Goal: Information Seeking & Learning: Learn about a topic

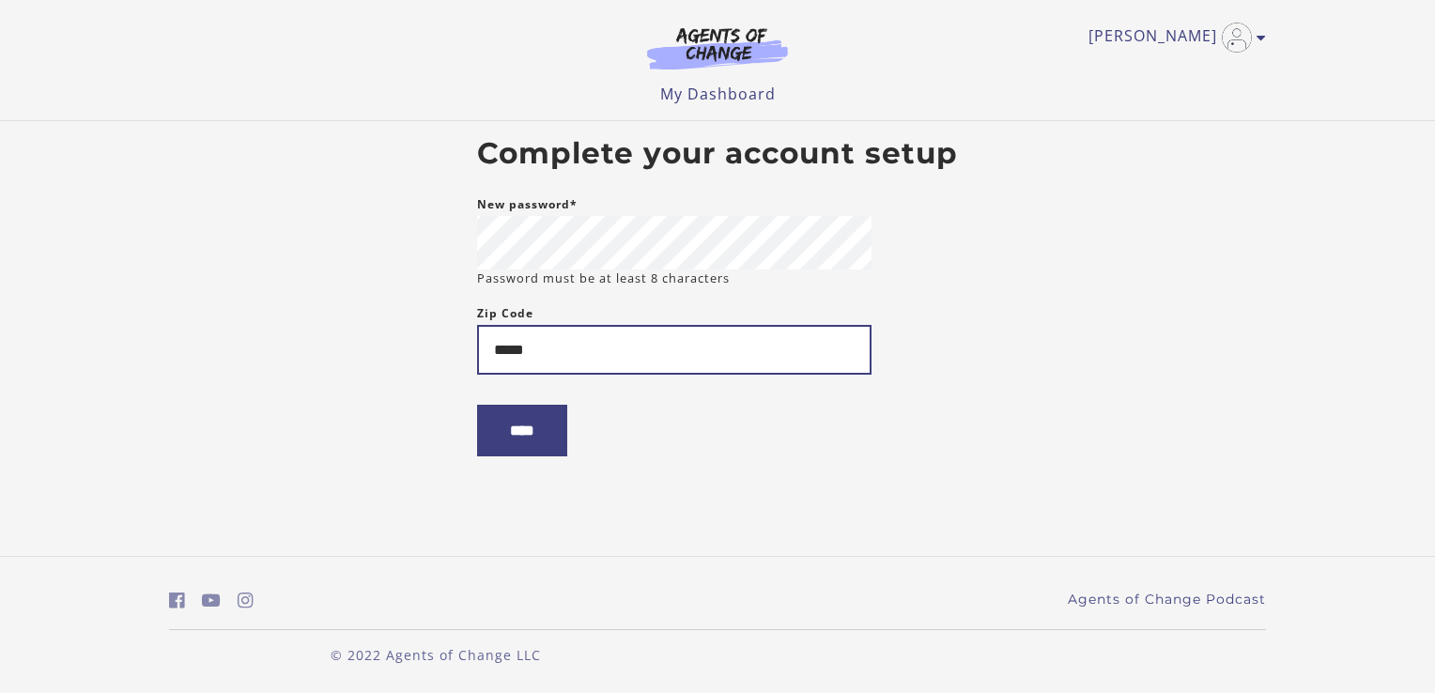
type input "*****"
click at [553, 440] on input "****" at bounding box center [522, 431] width 90 height 52
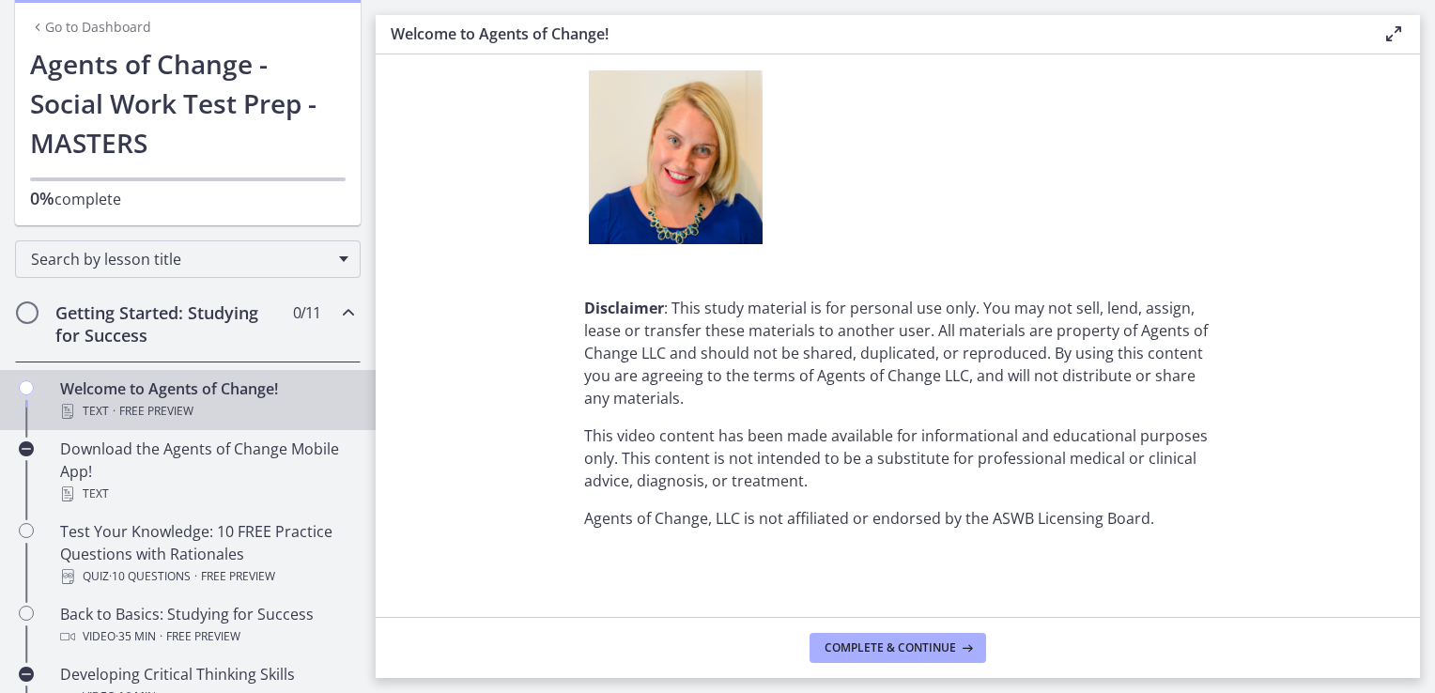
scroll to position [94, 0]
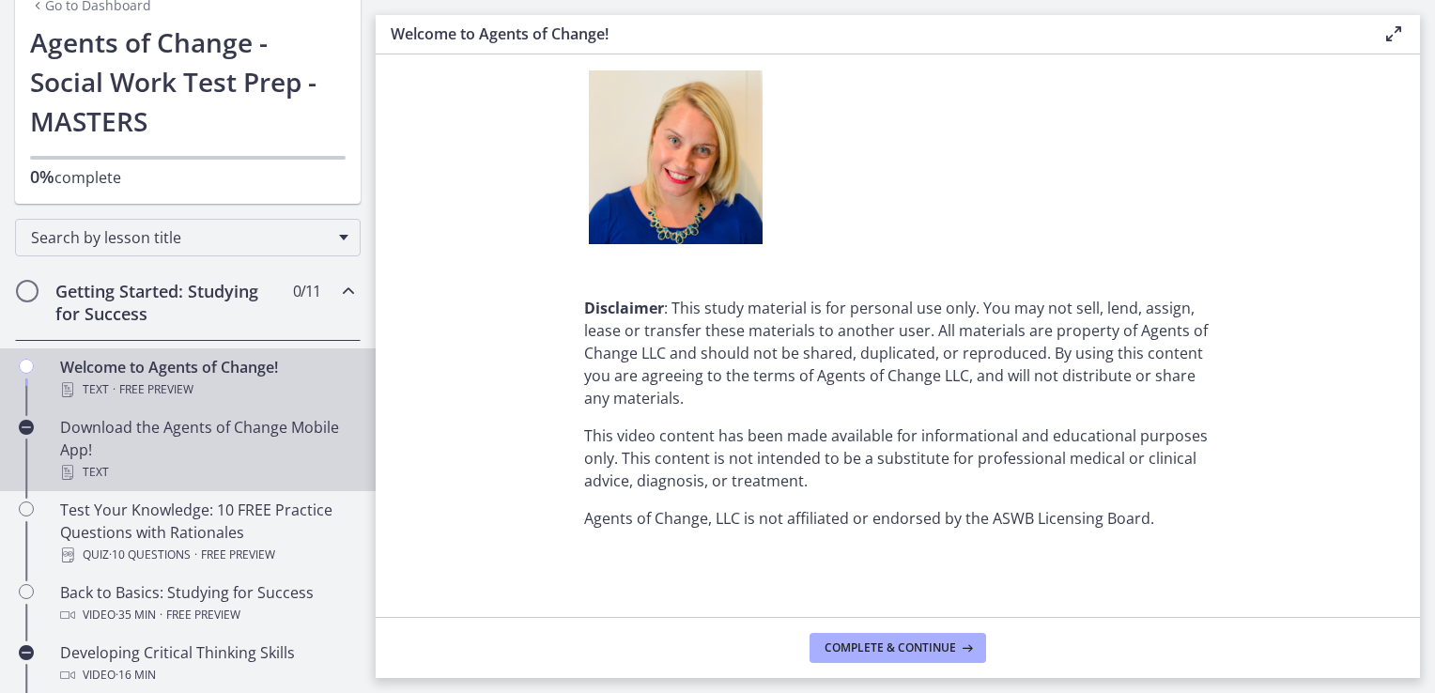
click at [207, 440] on div "Download the Agents of Change Mobile App! Text" at bounding box center [206, 450] width 293 height 68
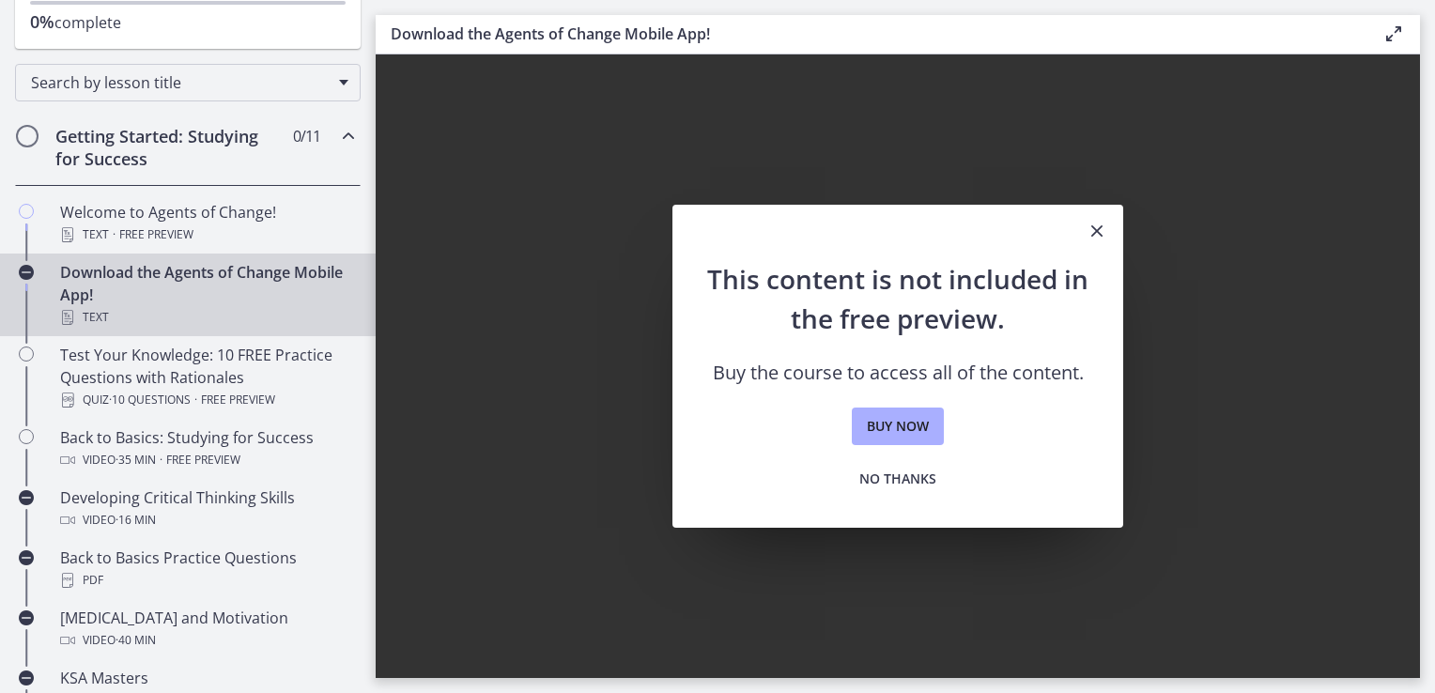
scroll to position [282, 0]
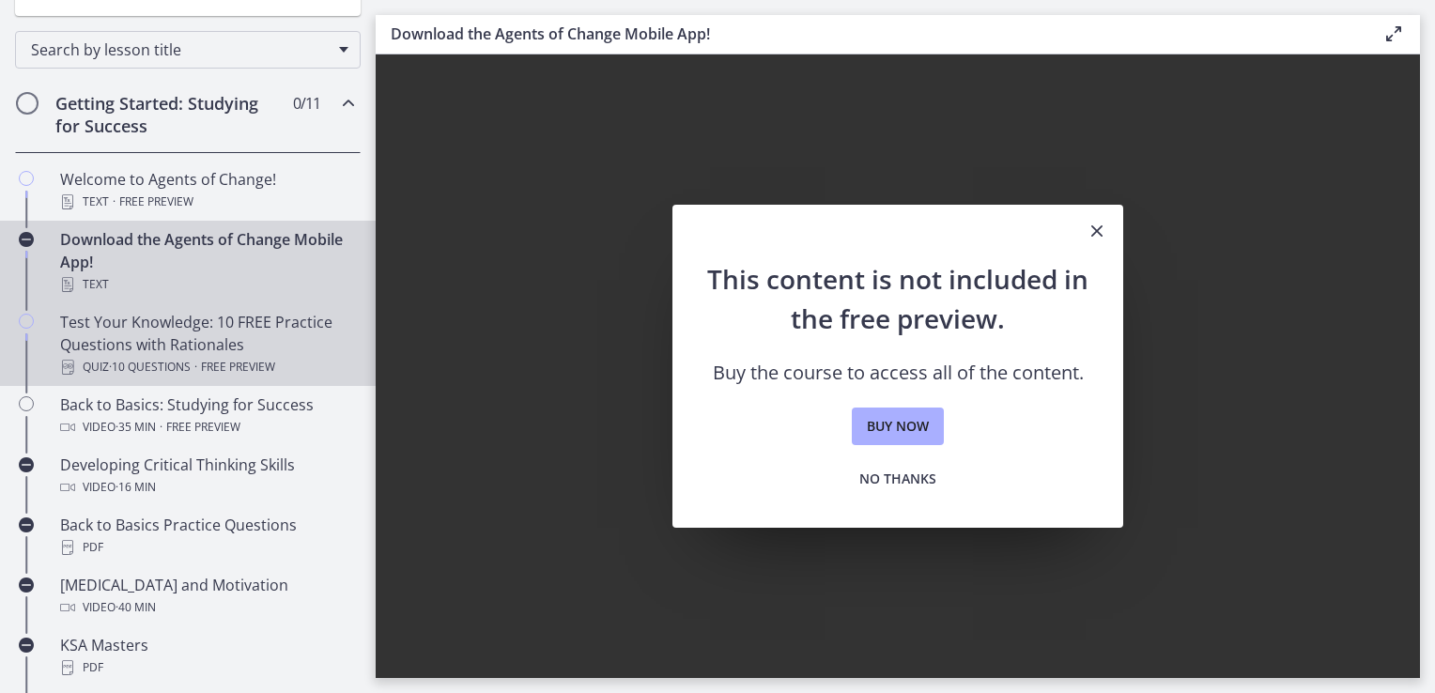
click at [147, 330] on div "Test Your Knowledge: 10 FREE Practice Questions with Rationales Quiz · 10 Quest…" at bounding box center [206, 345] width 293 height 68
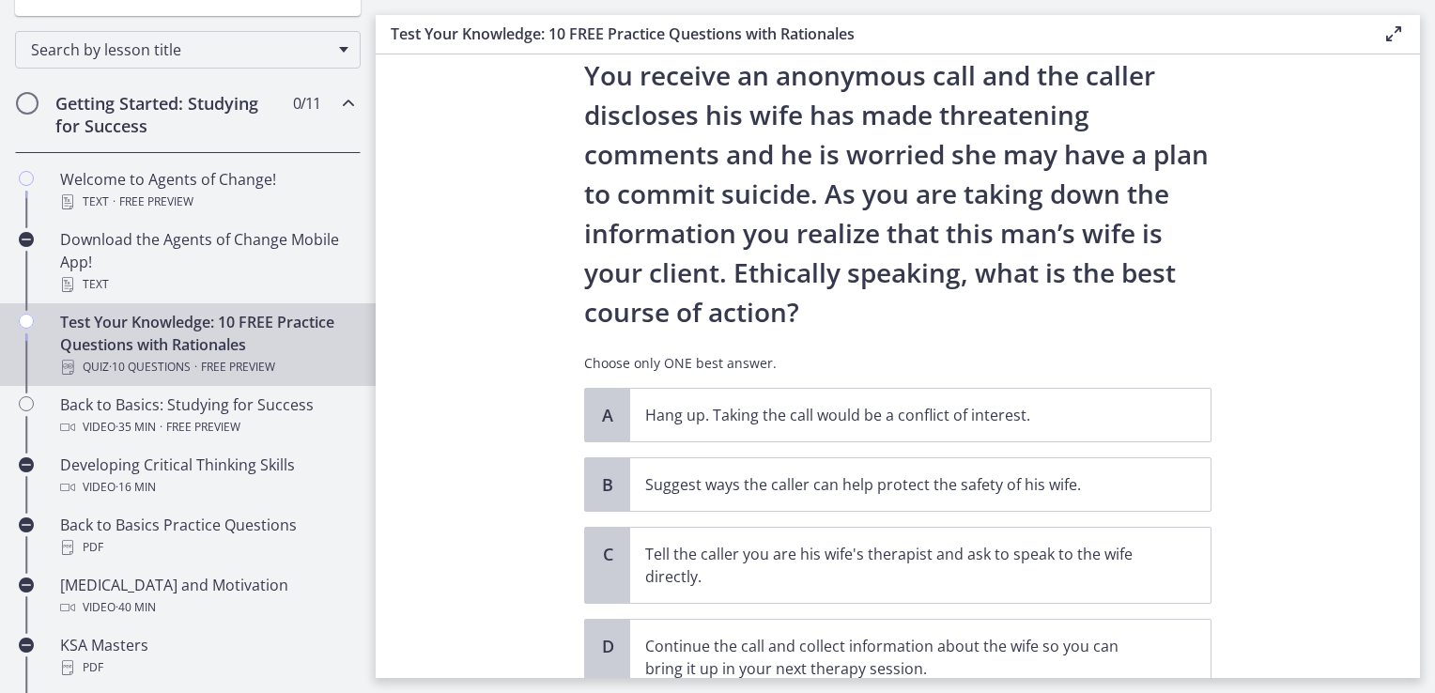
scroll to position [188, 0]
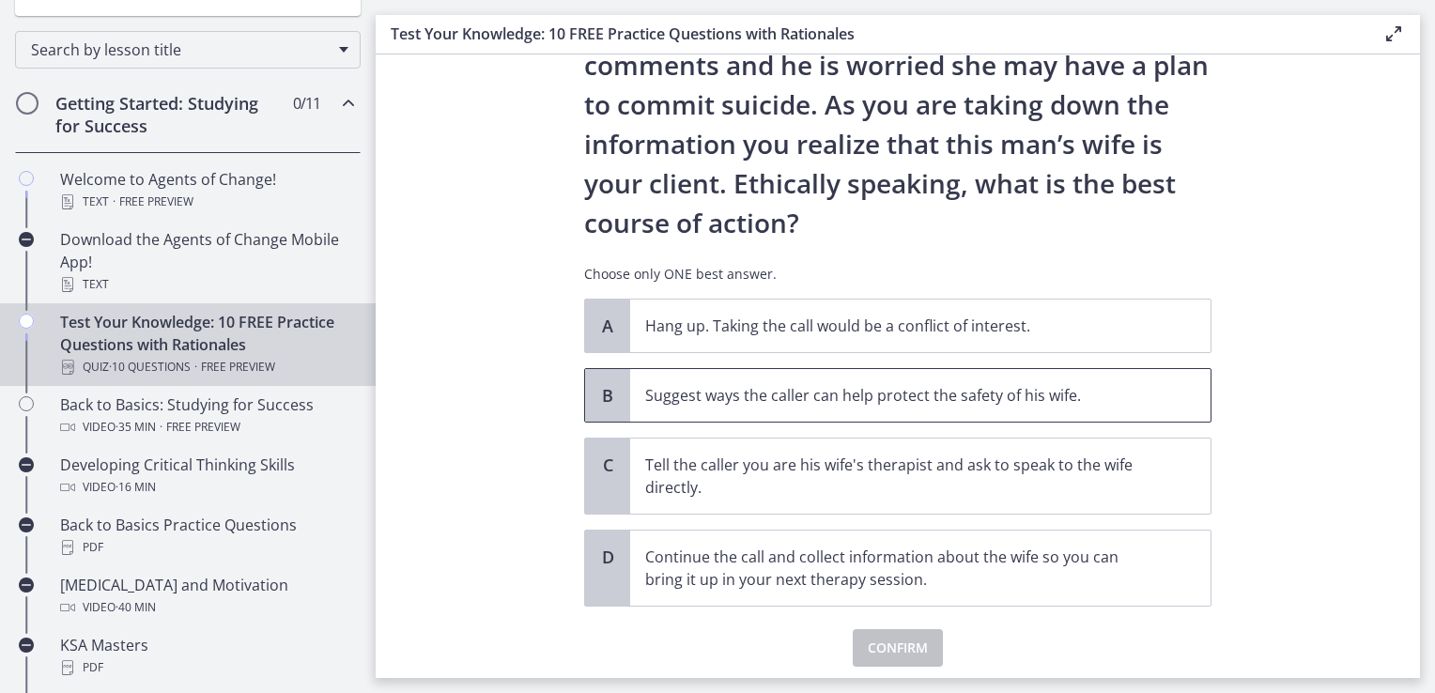
click at [1024, 397] on p "Suggest ways the caller can help protect the safety of his wife." at bounding box center [901, 395] width 513 height 23
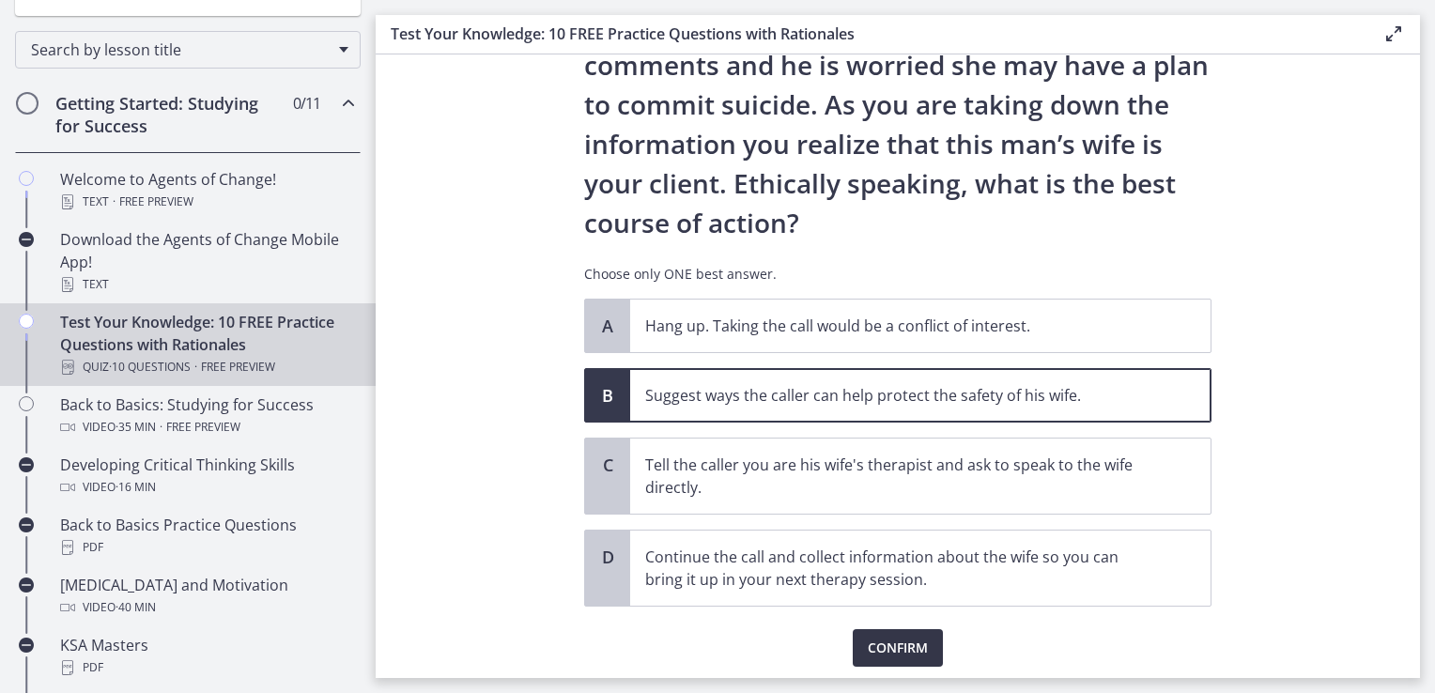
click at [904, 648] on span "Confirm" at bounding box center [898, 648] width 60 height 23
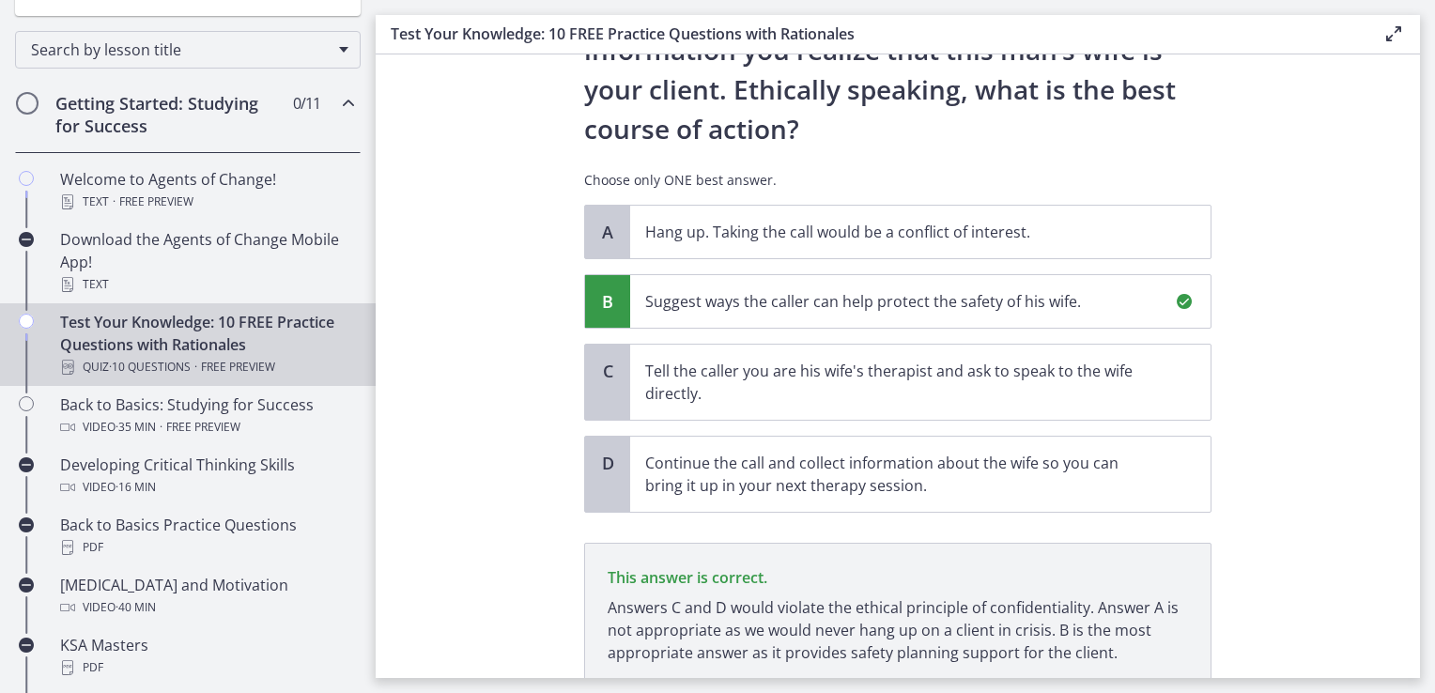
scroll to position [376, 0]
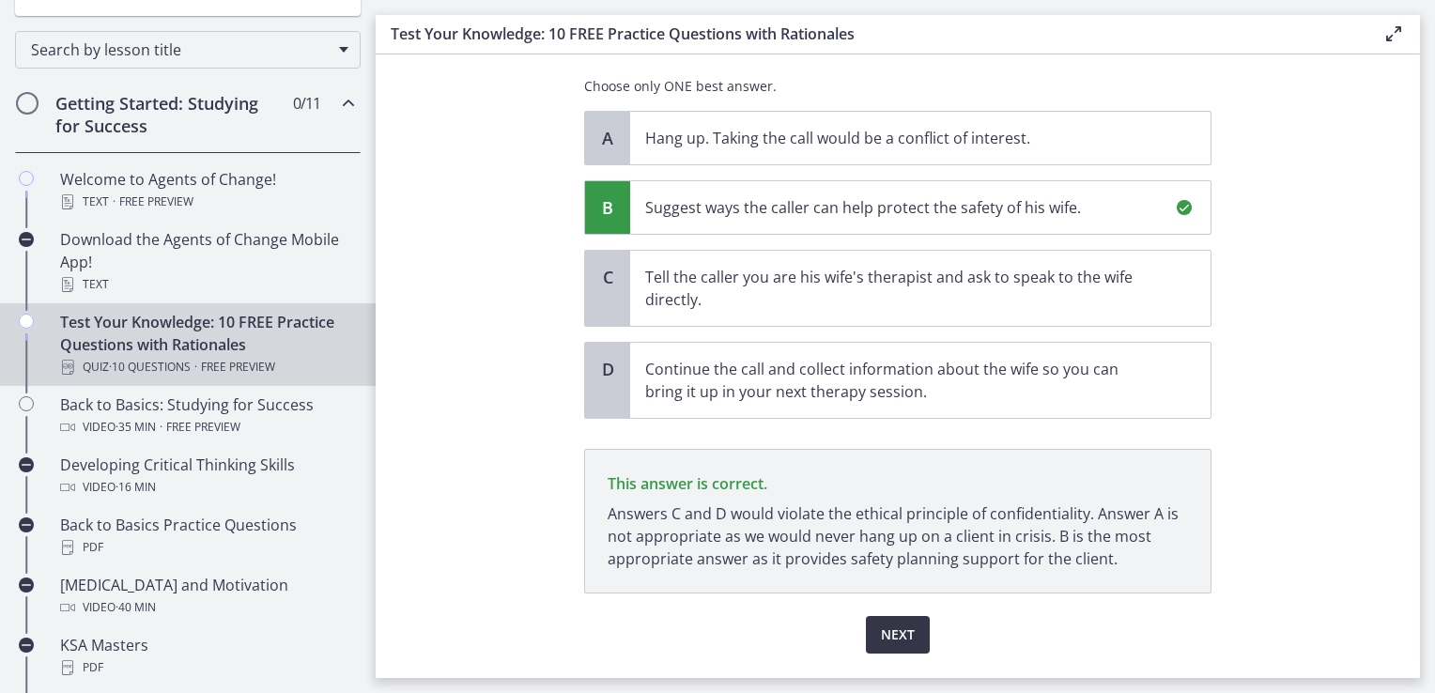
click at [896, 641] on span "Next" at bounding box center [898, 635] width 34 height 23
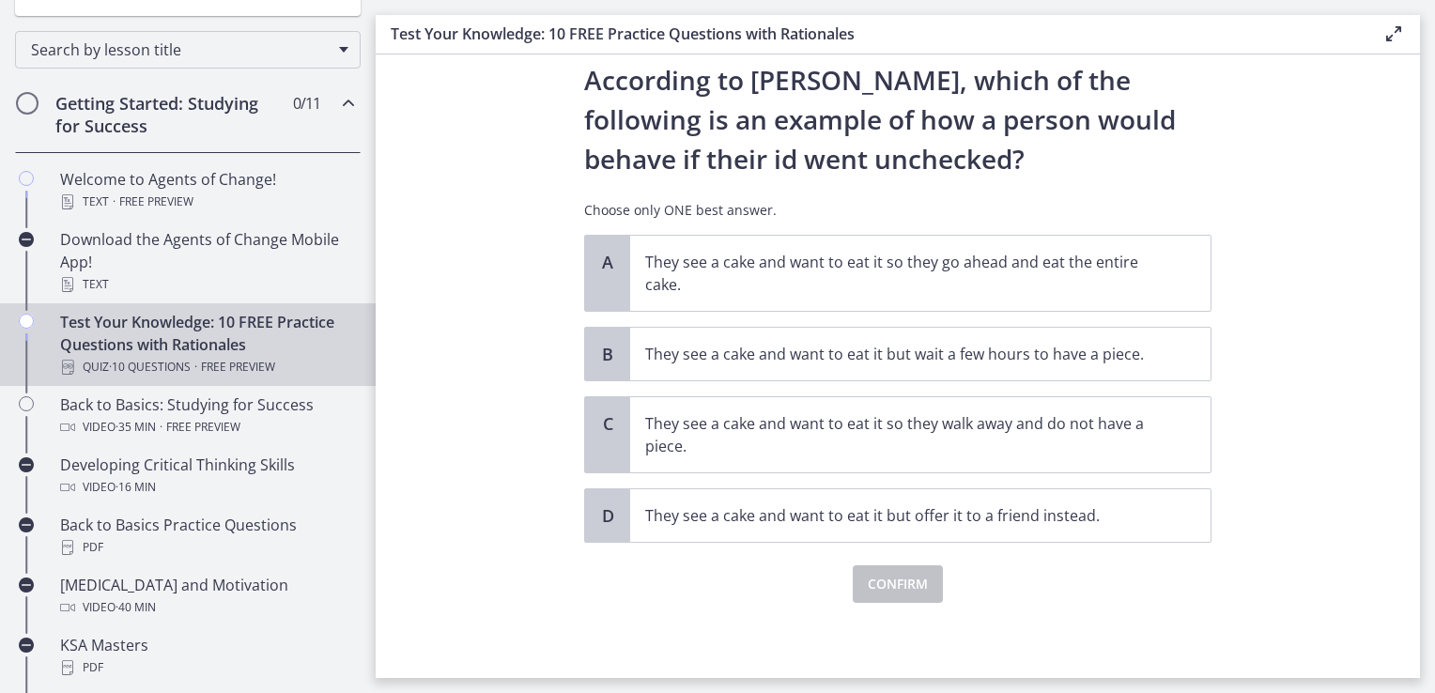
scroll to position [0, 0]
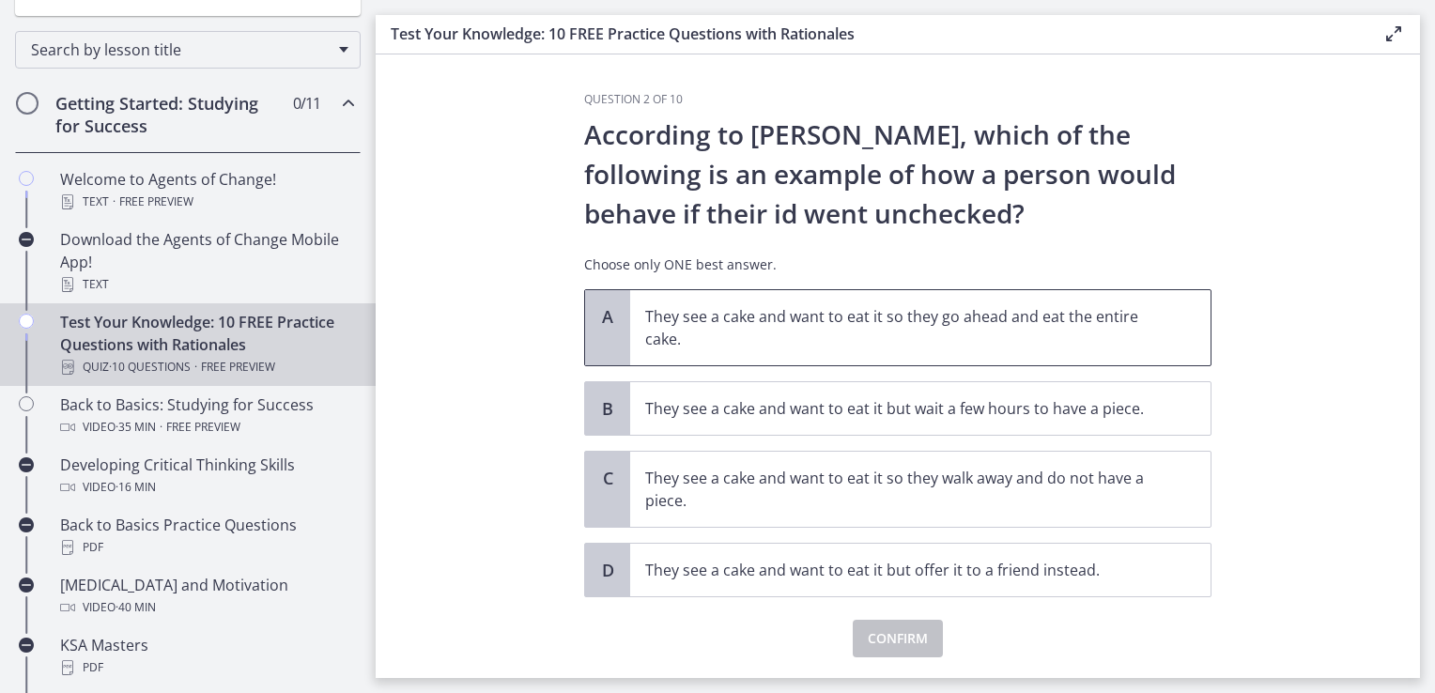
click at [1106, 348] on p "They see a cake and want to eat it so they go ahead and eat the entire cake." at bounding box center [901, 327] width 513 height 45
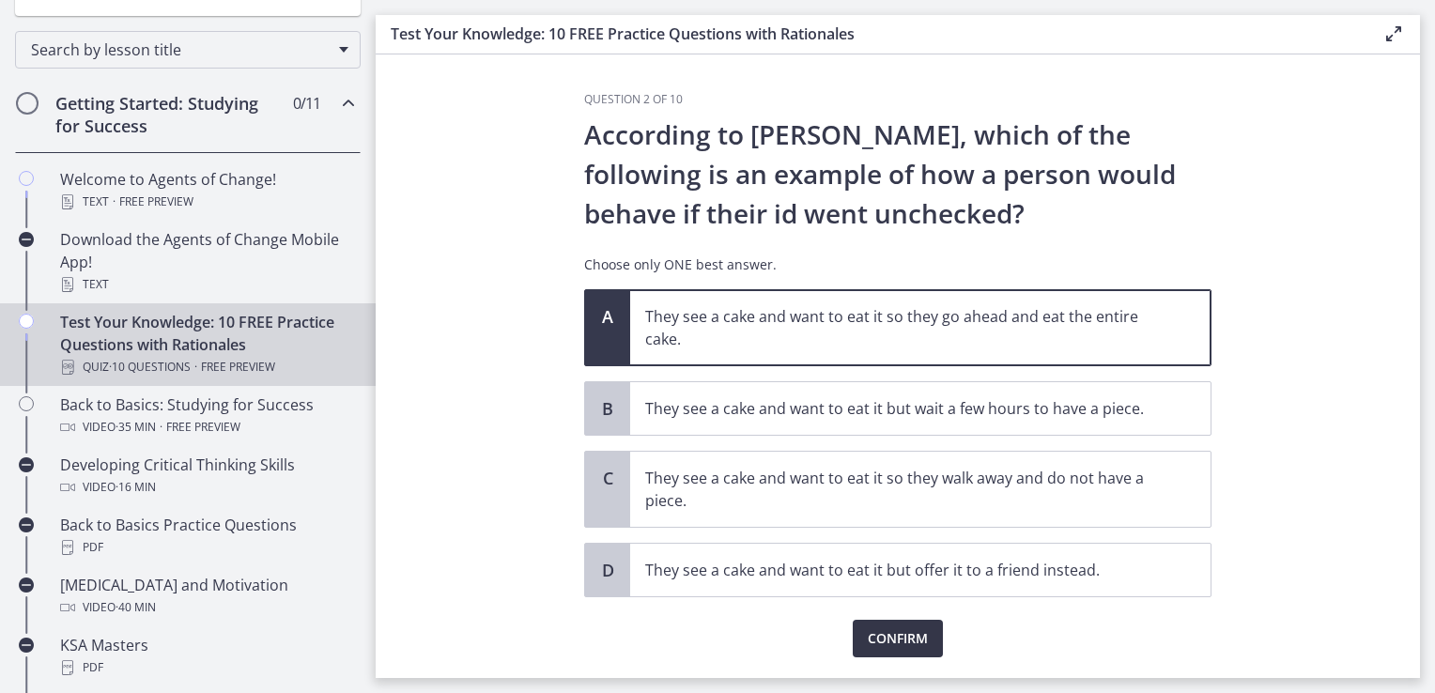
click at [899, 644] on span "Confirm" at bounding box center [898, 638] width 60 height 23
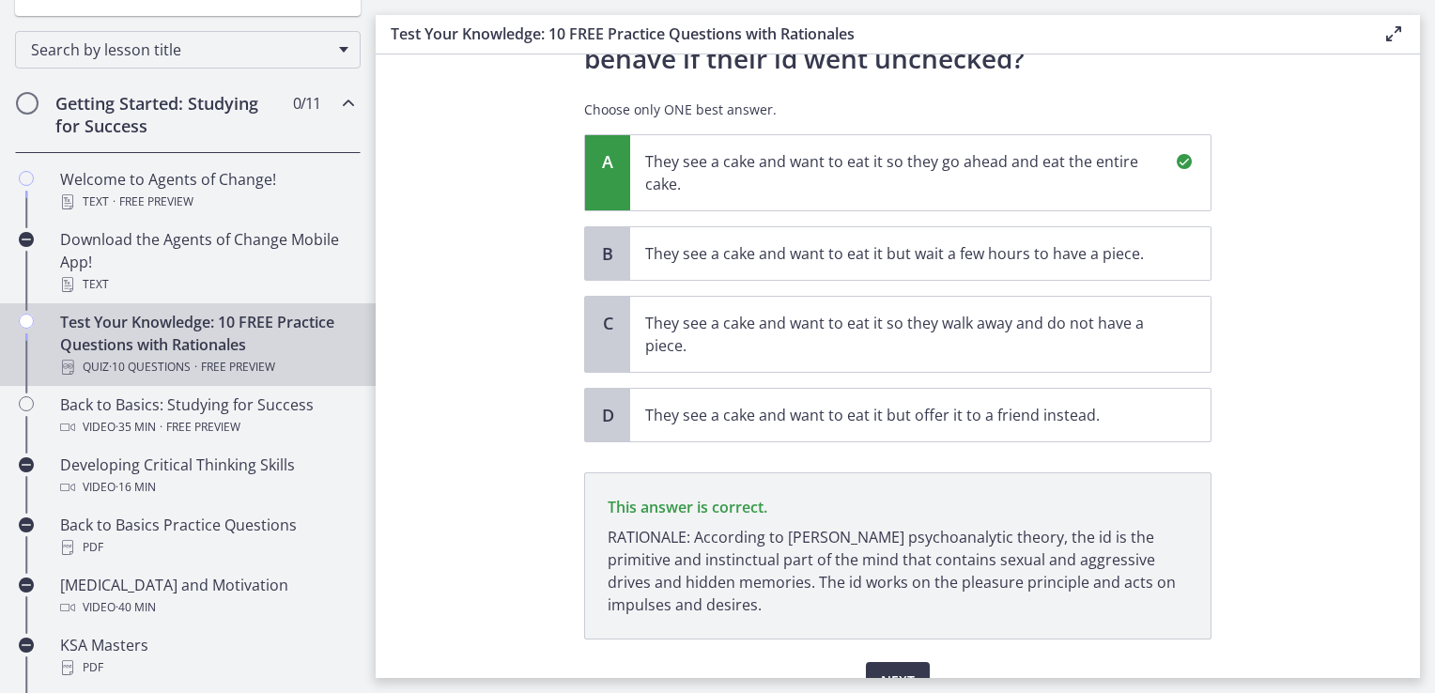
scroll to position [249, 0]
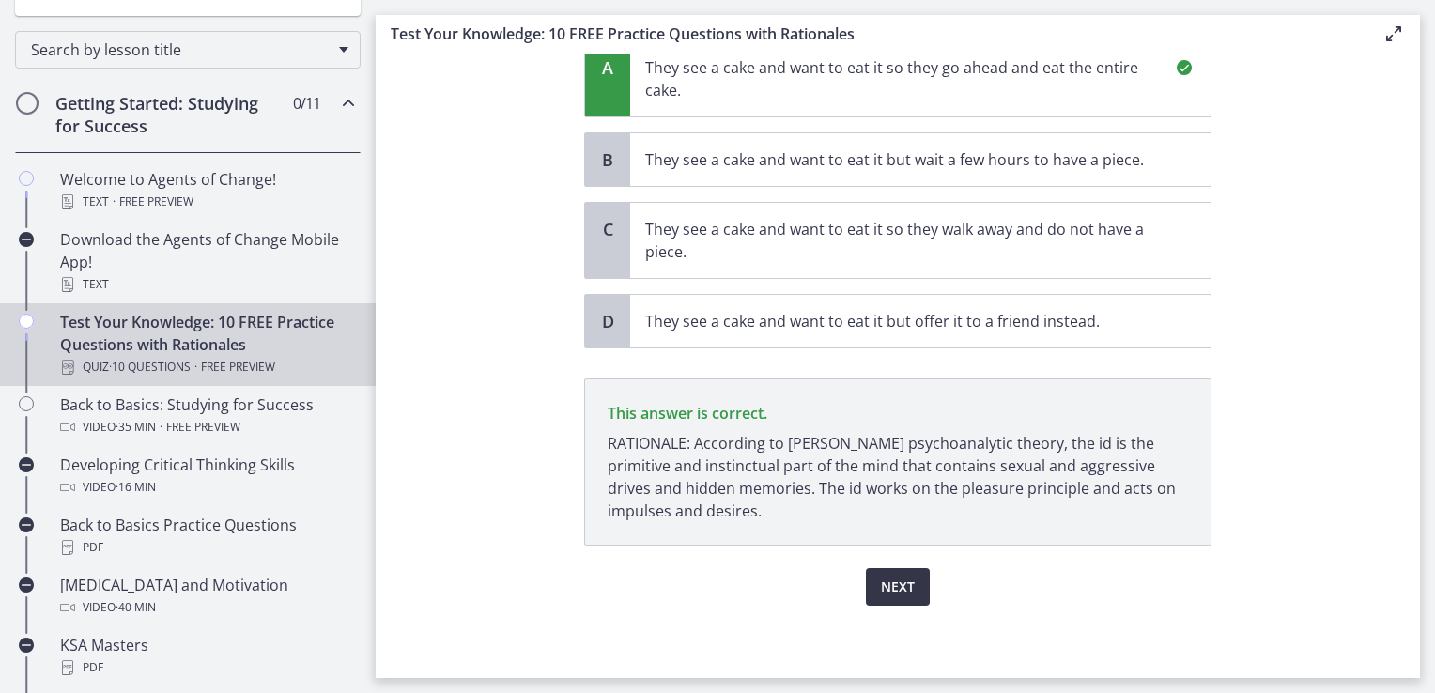
click at [890, 581] on span "Next" at bounding box center [898, 587] width 34 height 23
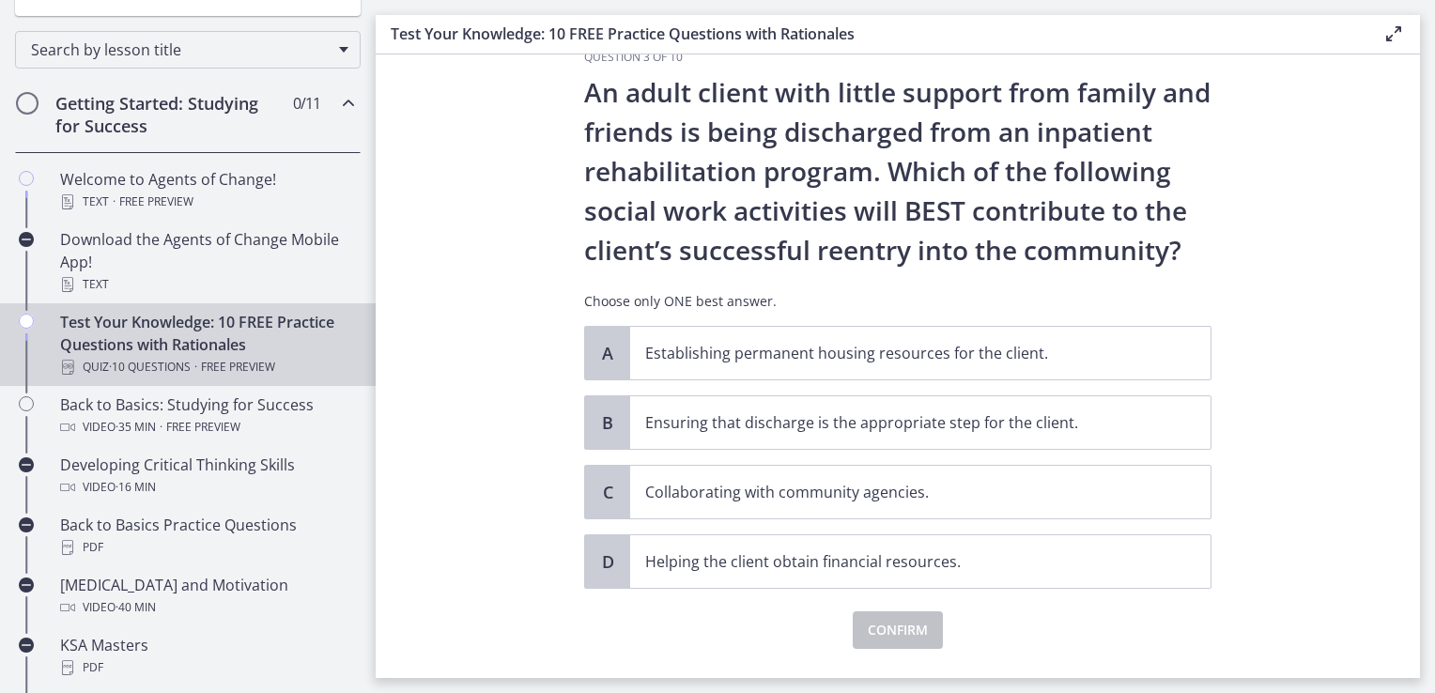
scroll to position [0, 0]
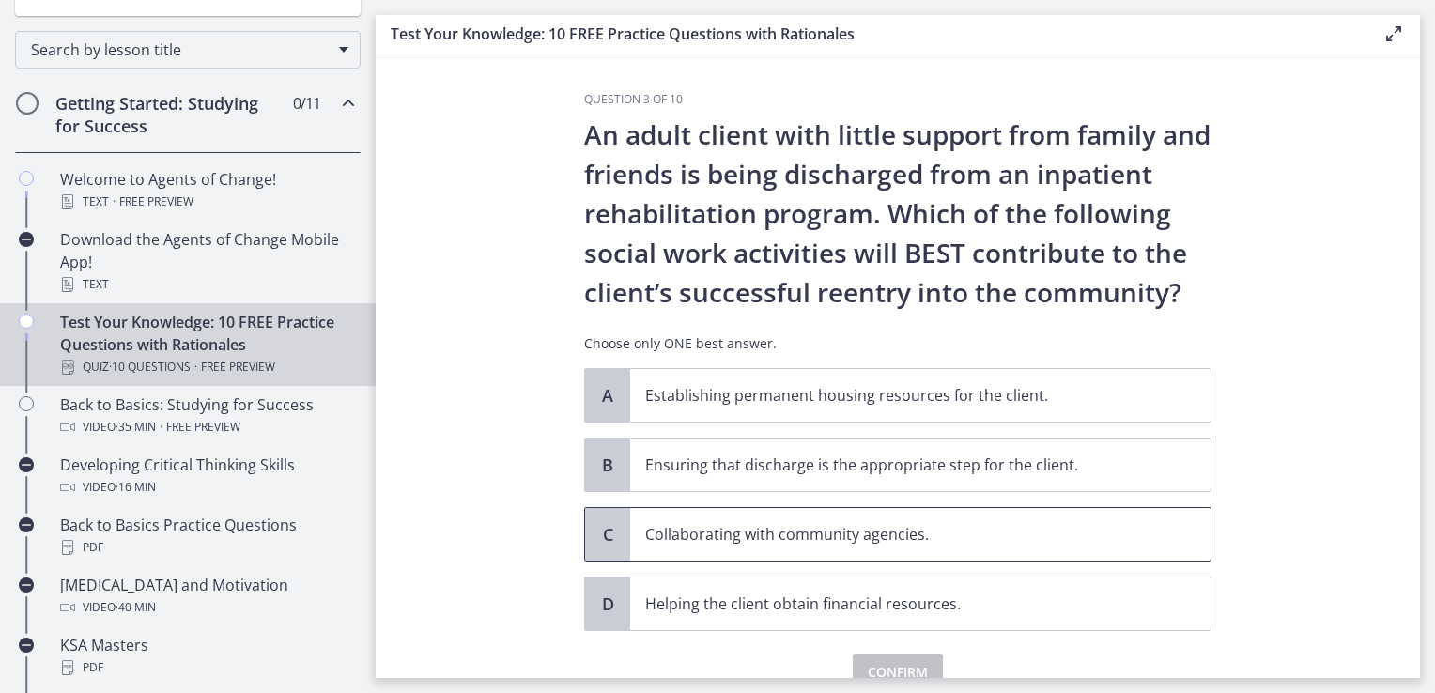
click at [889, 524] on p "Collaborating with community agencies." at bounding box center [901, 534] width 513 height 23
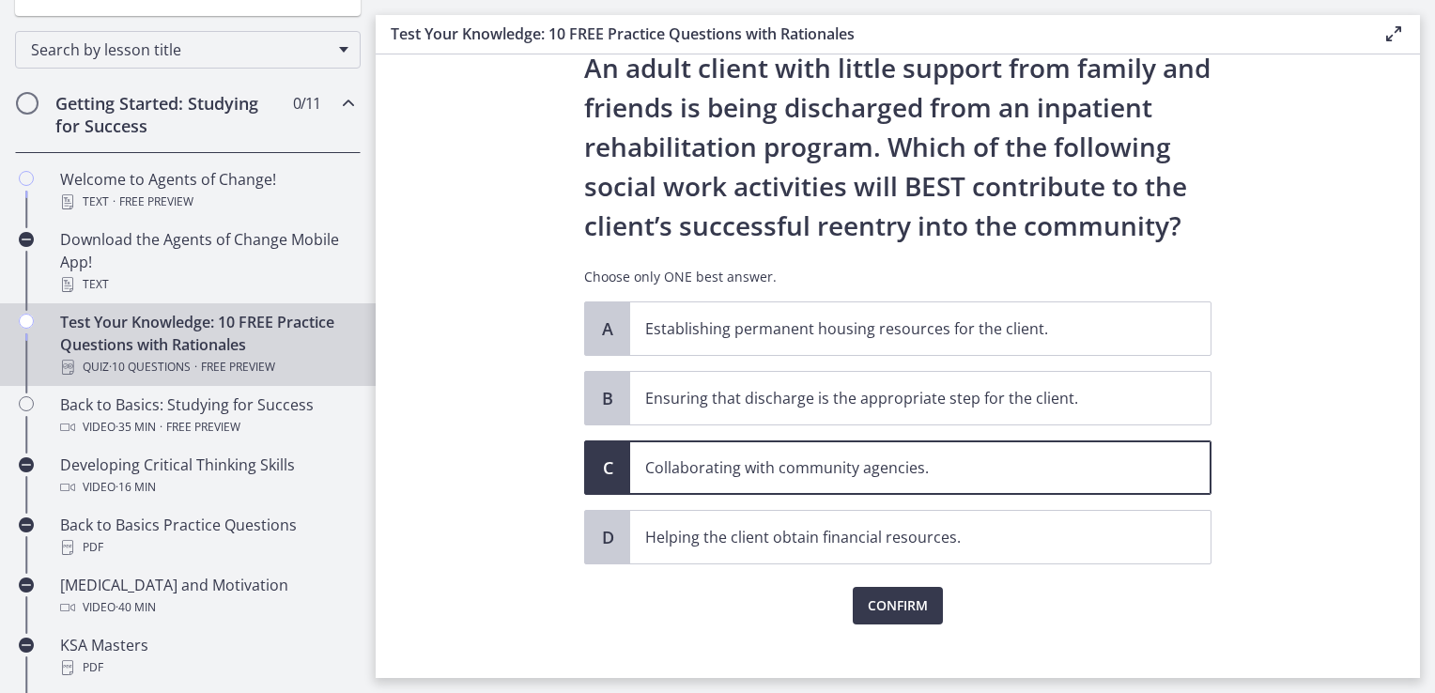
scroll to position [86, 0]
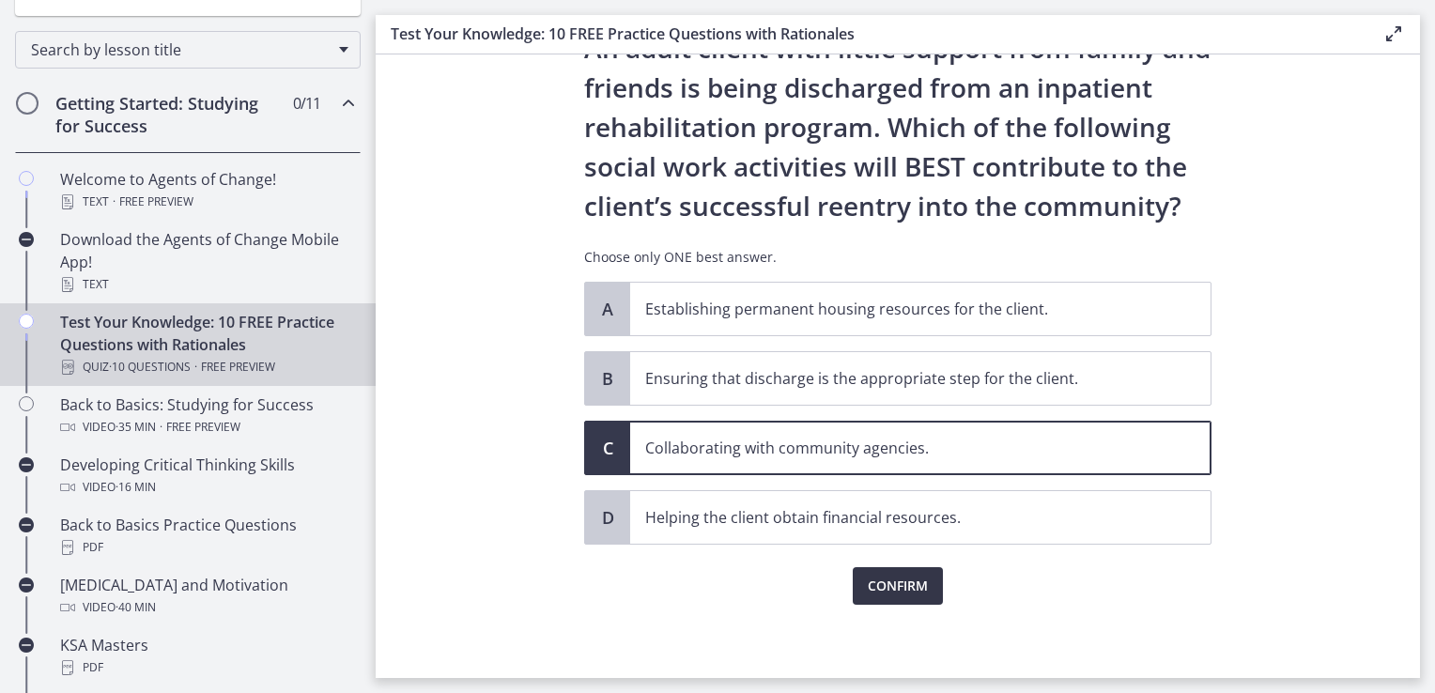
click at [871, 580] on span "Confirm" at bounding box center [898, 586] width 60 height 23
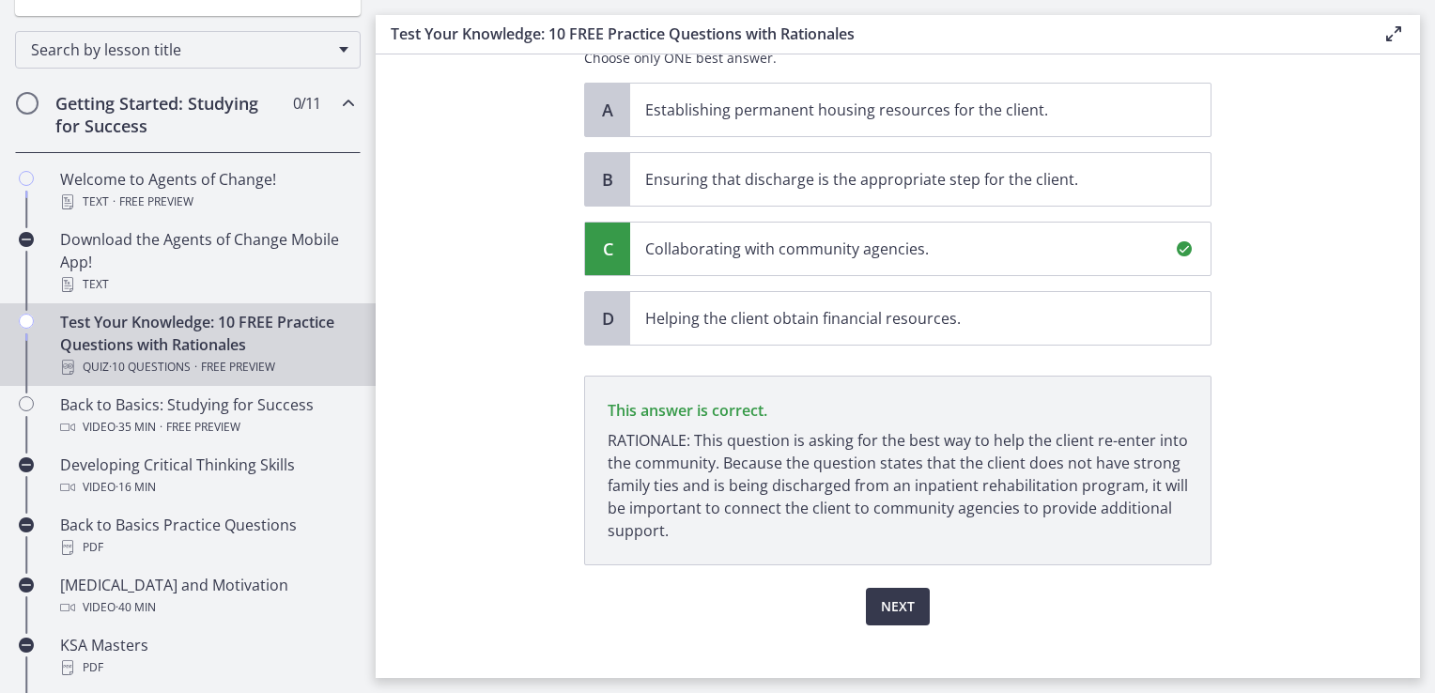
scroll to position [305, 0]
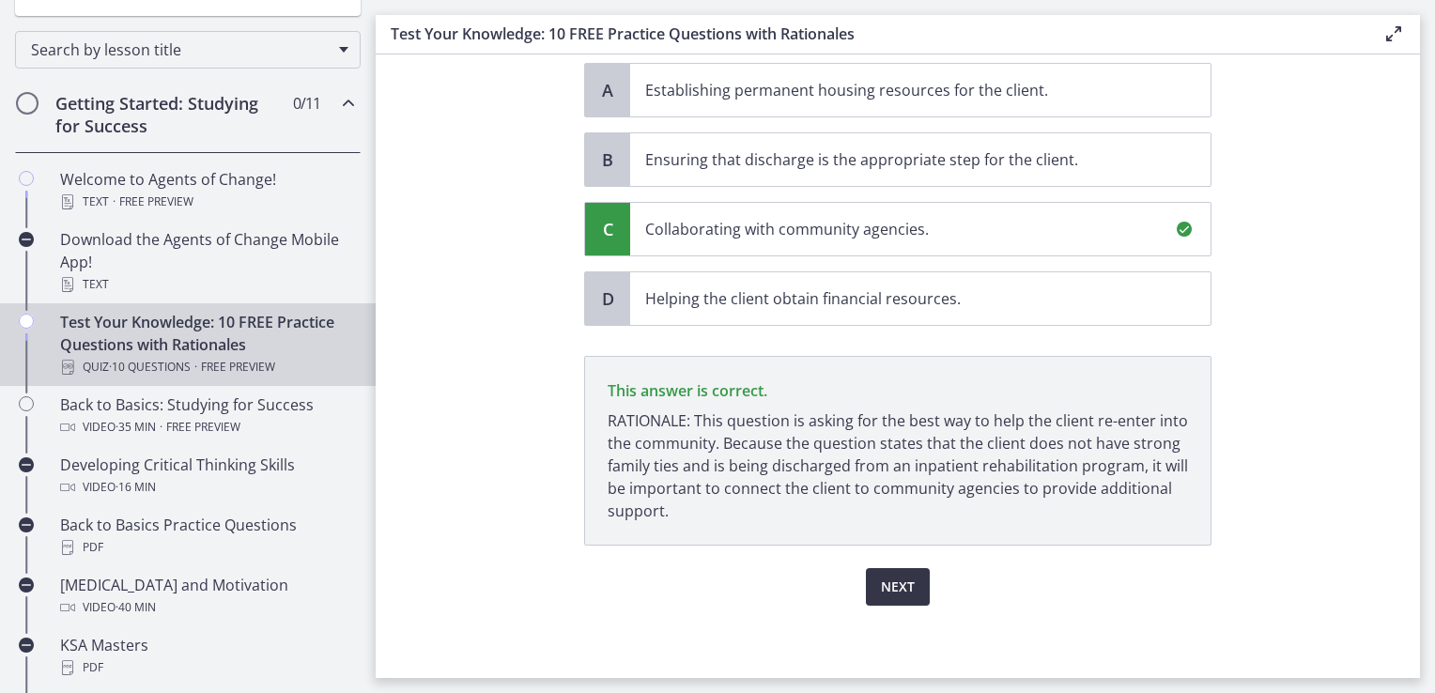
click at [881, 580] on span "Next" at bounding box center [898, 587] width 34 height 23
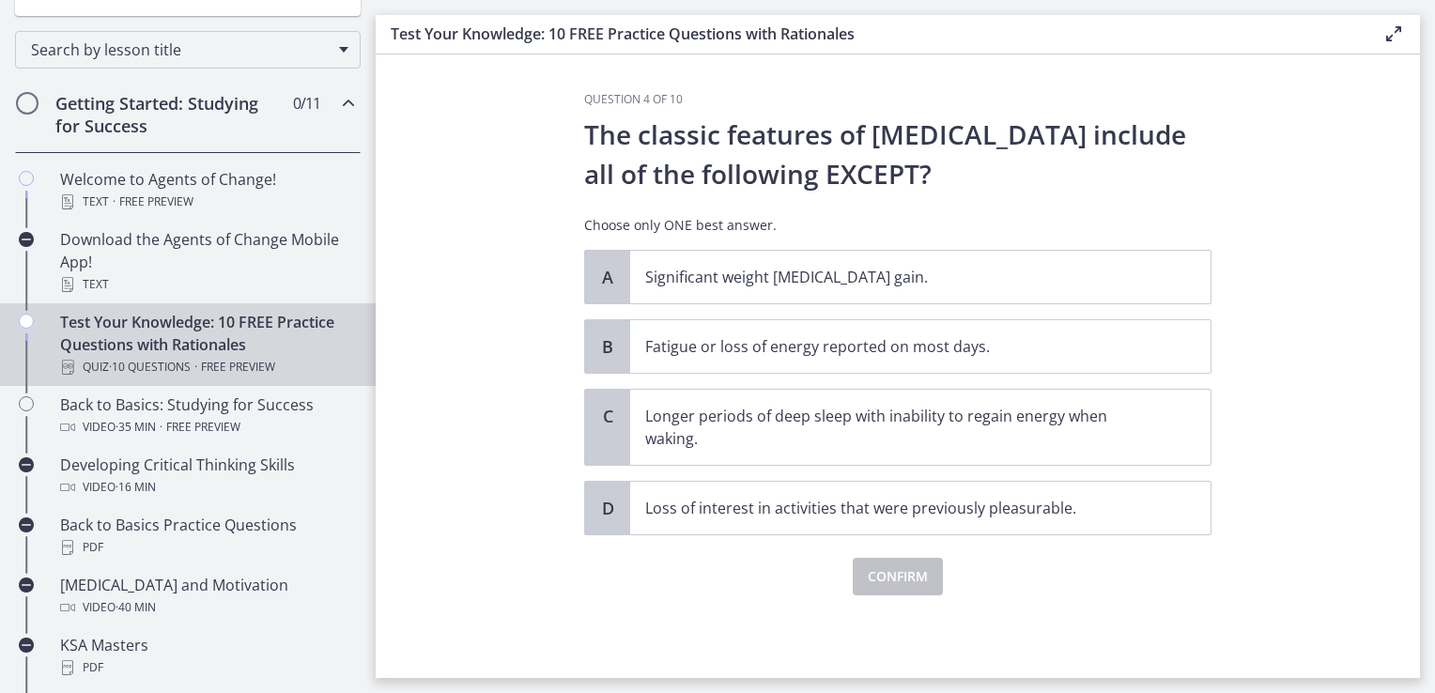
scroll to position [0, 0]
click at [845, 455] on span "Longer periods of deep sleep with inability to regain energy when waking." at bounding box center [920, 427] width 580 height 75
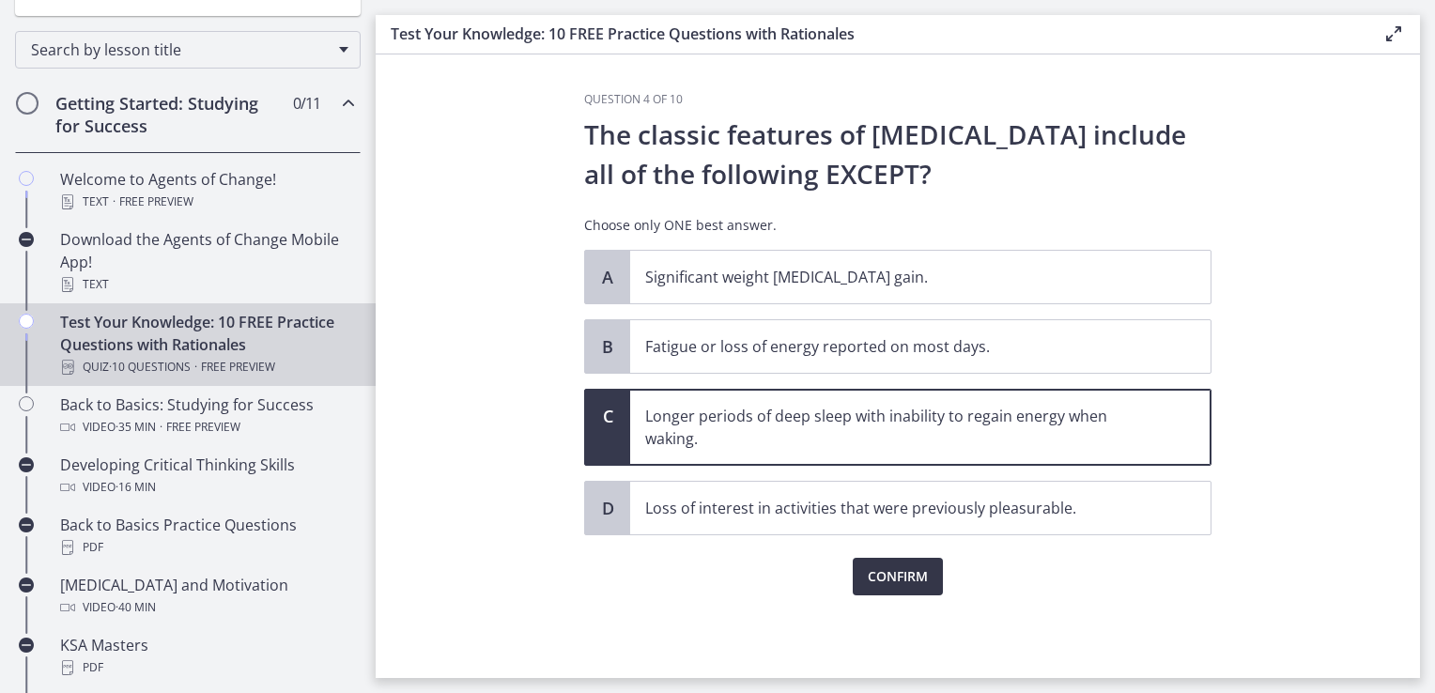
click at [915, 583] on span "Confirm" at bounding box center [898, 576] width 60 height 23
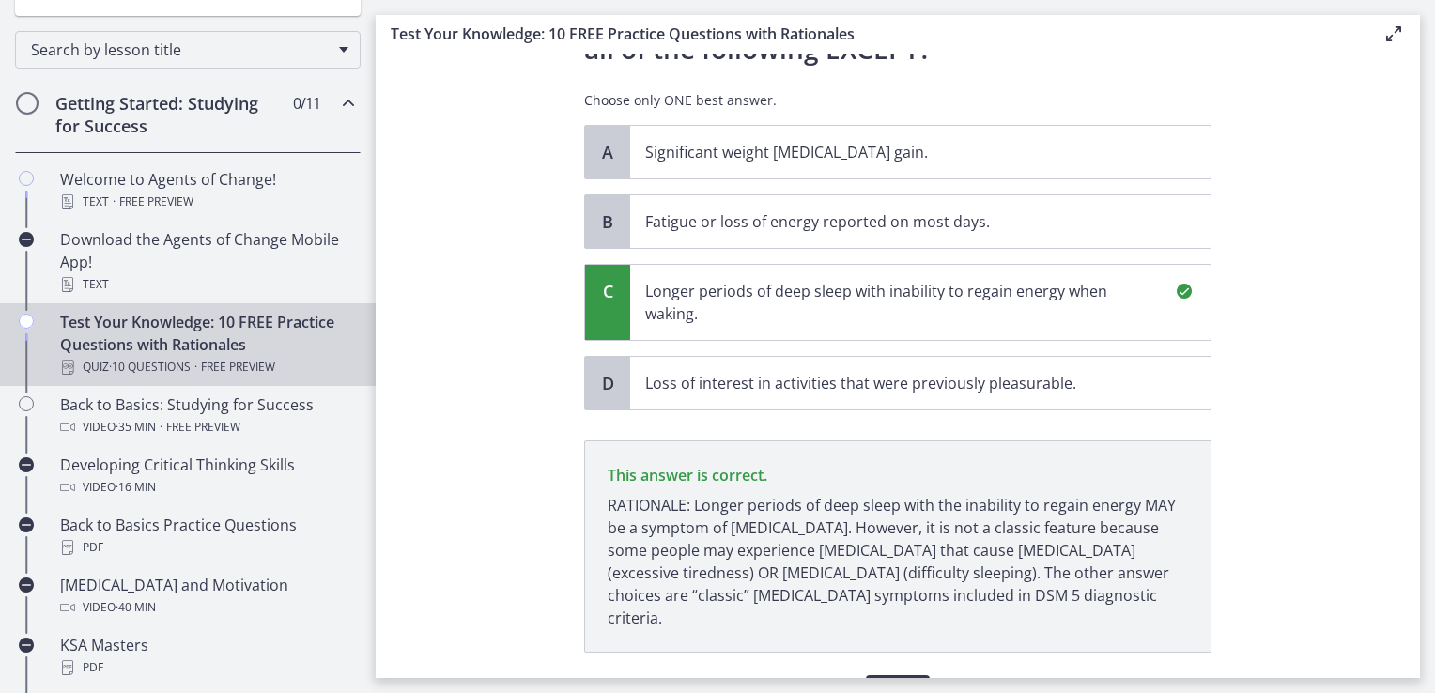
scroll to position [209, 0]
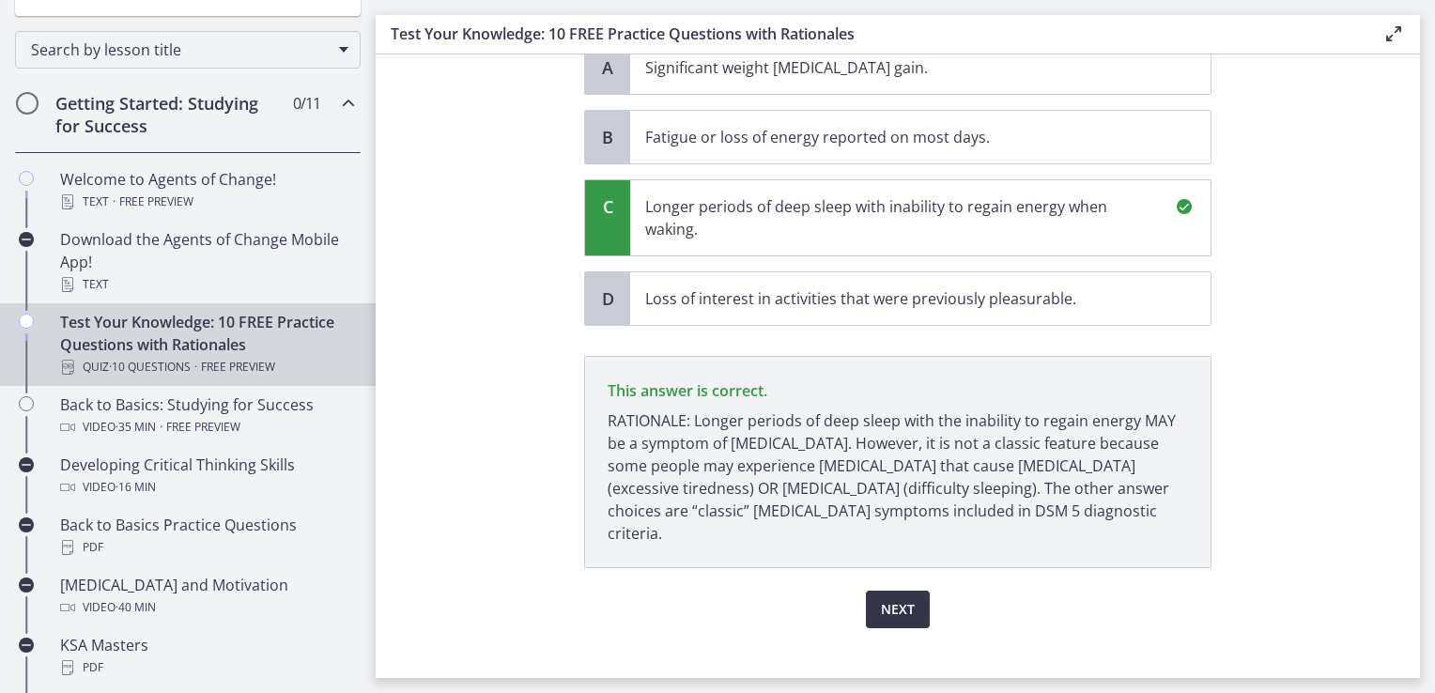
click at [905, 598] on span "Next" at bounding box center [898, 609] width 34 height 23
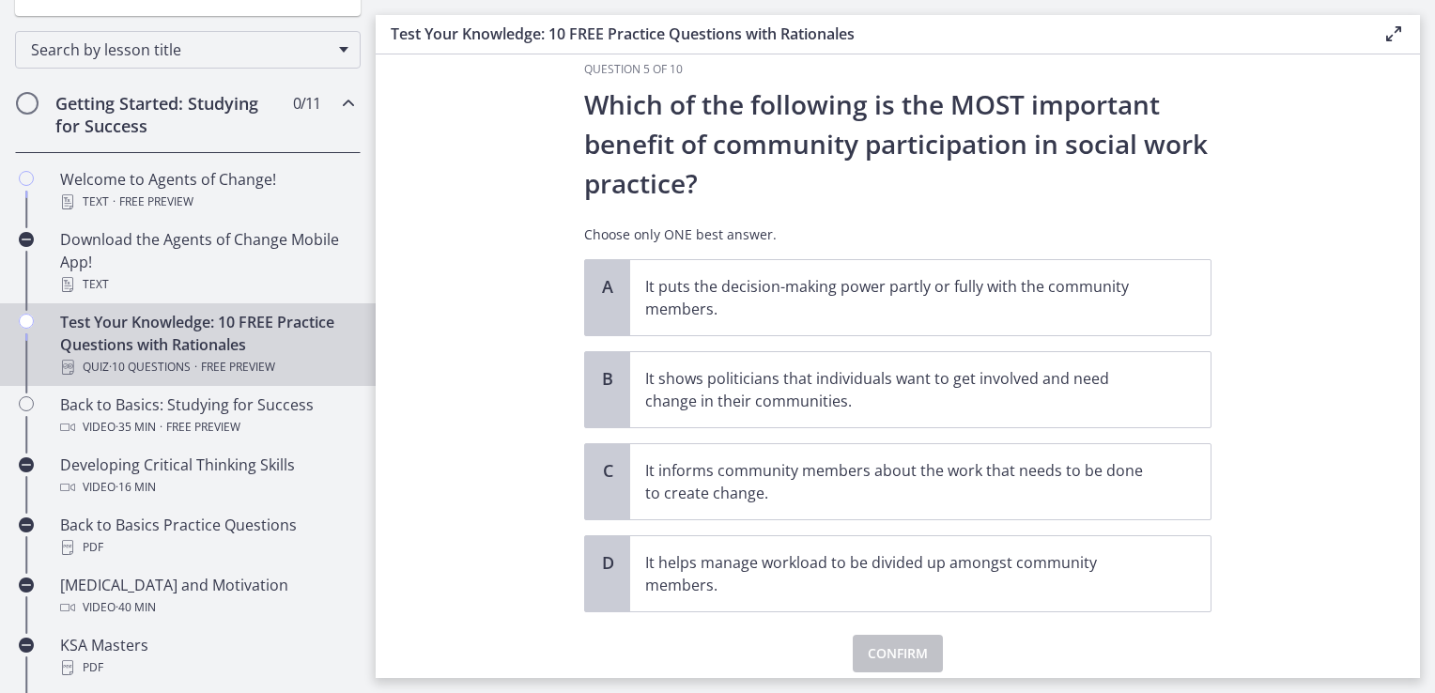
scroll to position [0, 0]
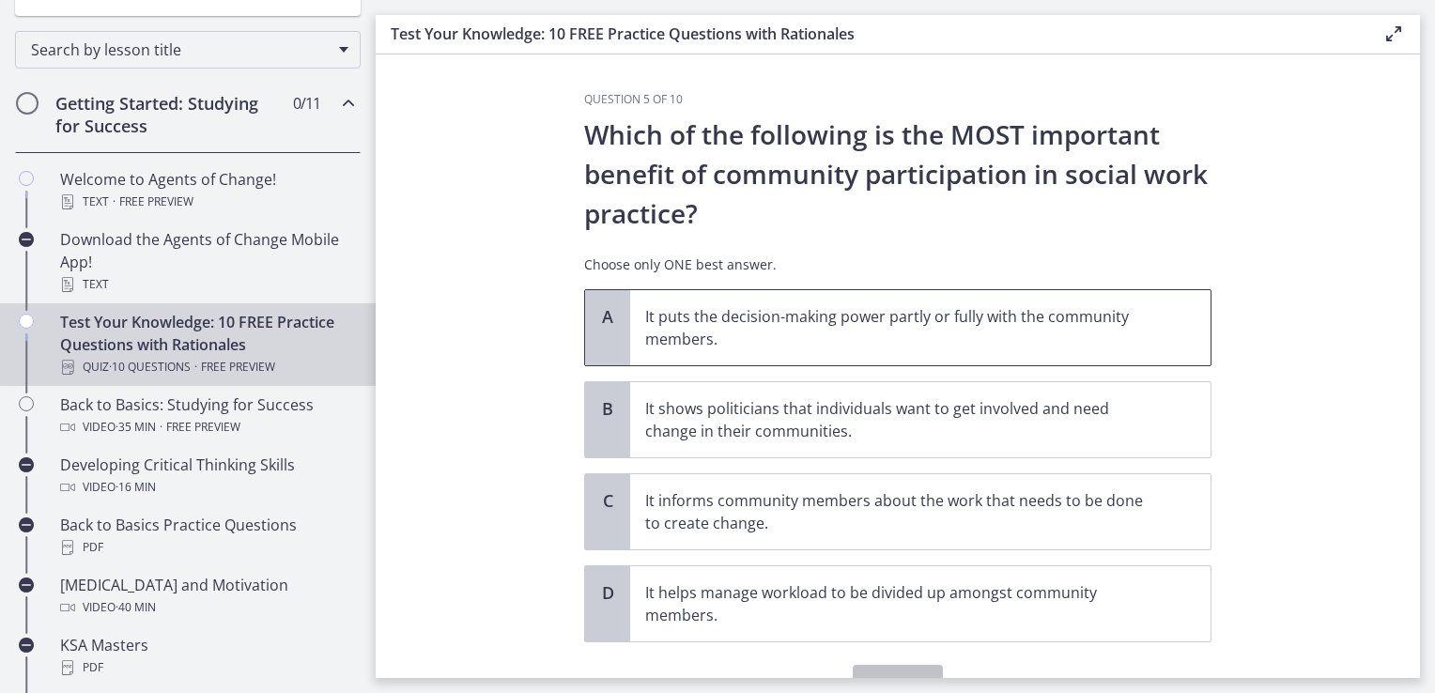
click at [796, 317] on p "It puts the decision-making power partly or fully with the community members." at bounding box center [901, 327] width 513 height 45
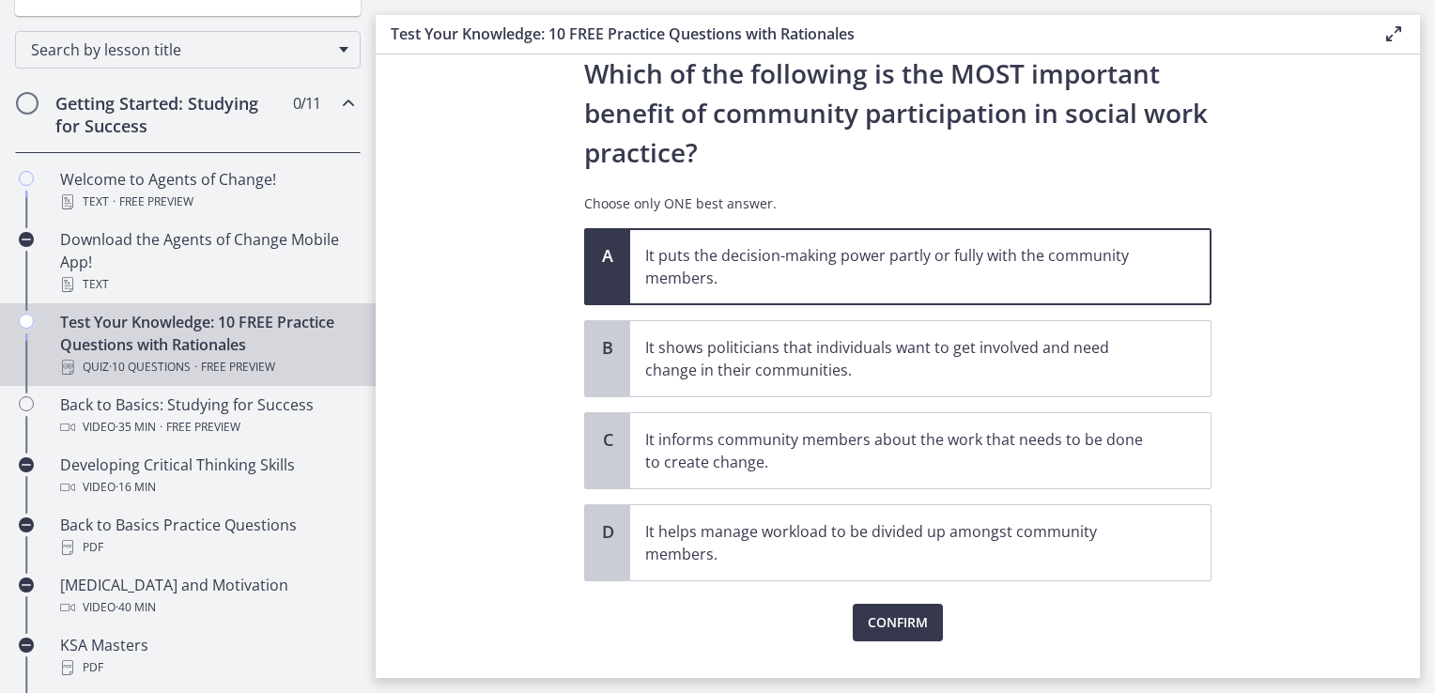
scroll to position [94, 0]
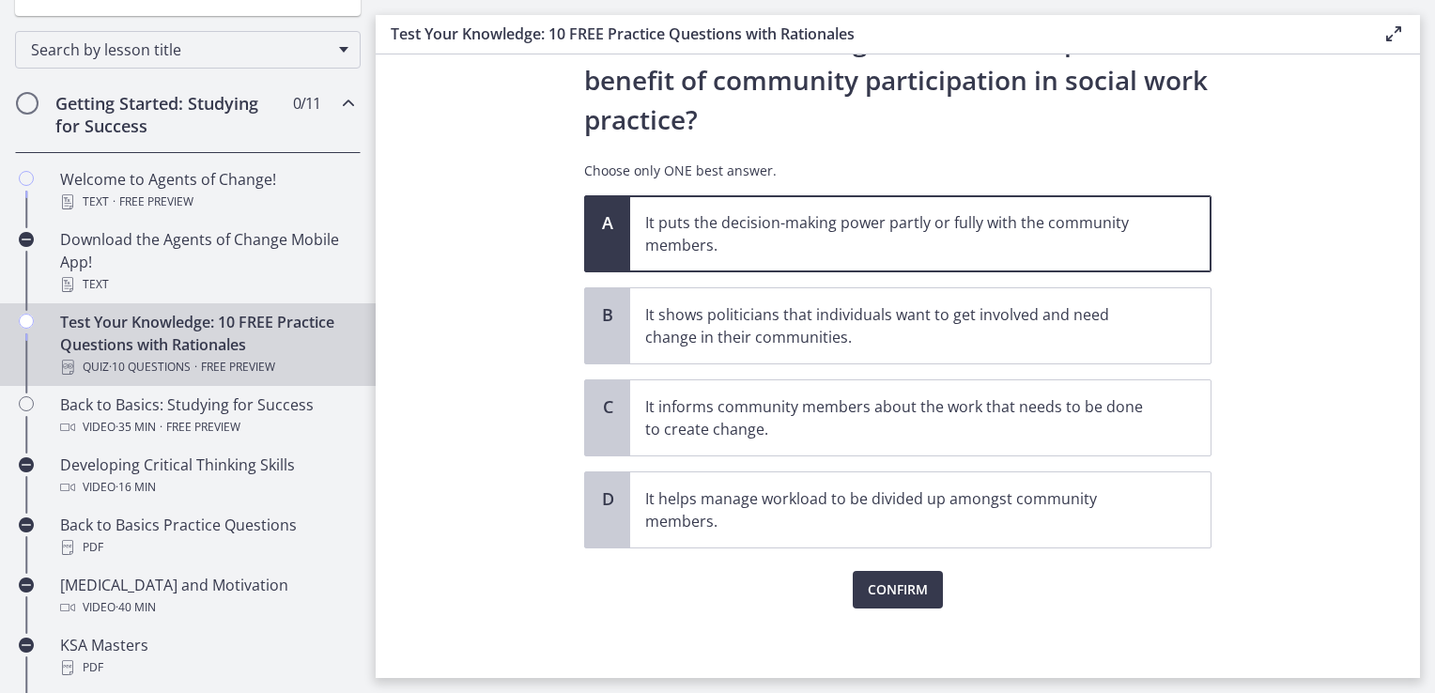
click at [887, 584] on div "Question 5 of 10 Which of the following is the MOST important benefit of commun…" at bounding box center [897, 291] width 657 height 586
click at [893, 587] on span "Confirm" at bounding box center [898, 590] width 60 height 23
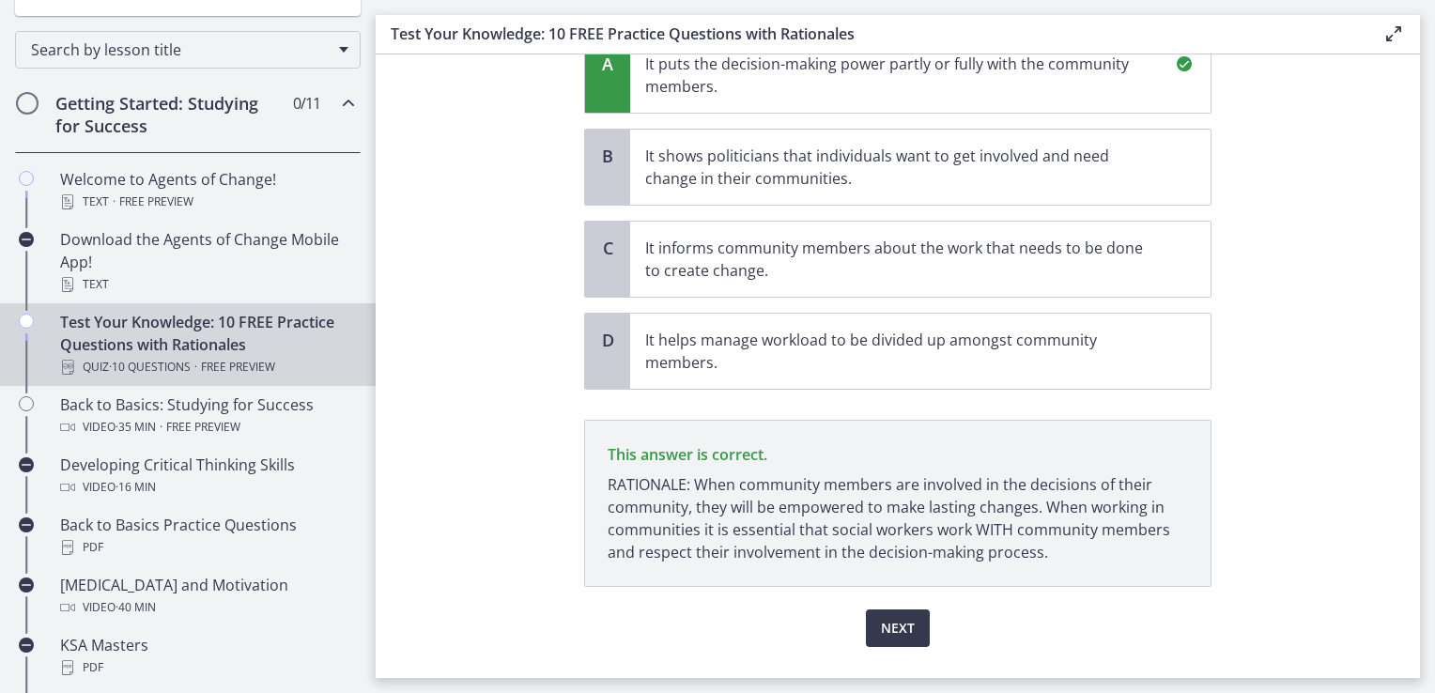
scroll to position [294, 0]
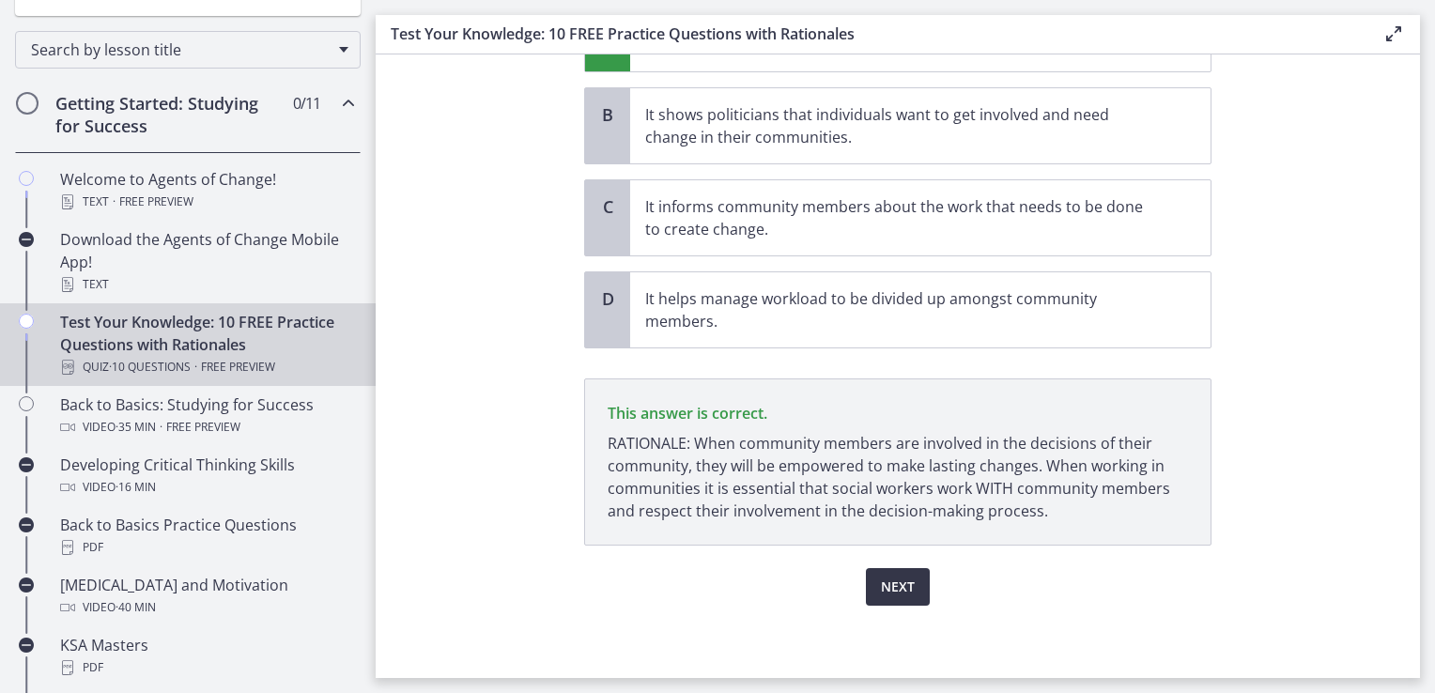
click at [904, 592] on span "Next" at bounding box center [898, 587] width 34 height 23
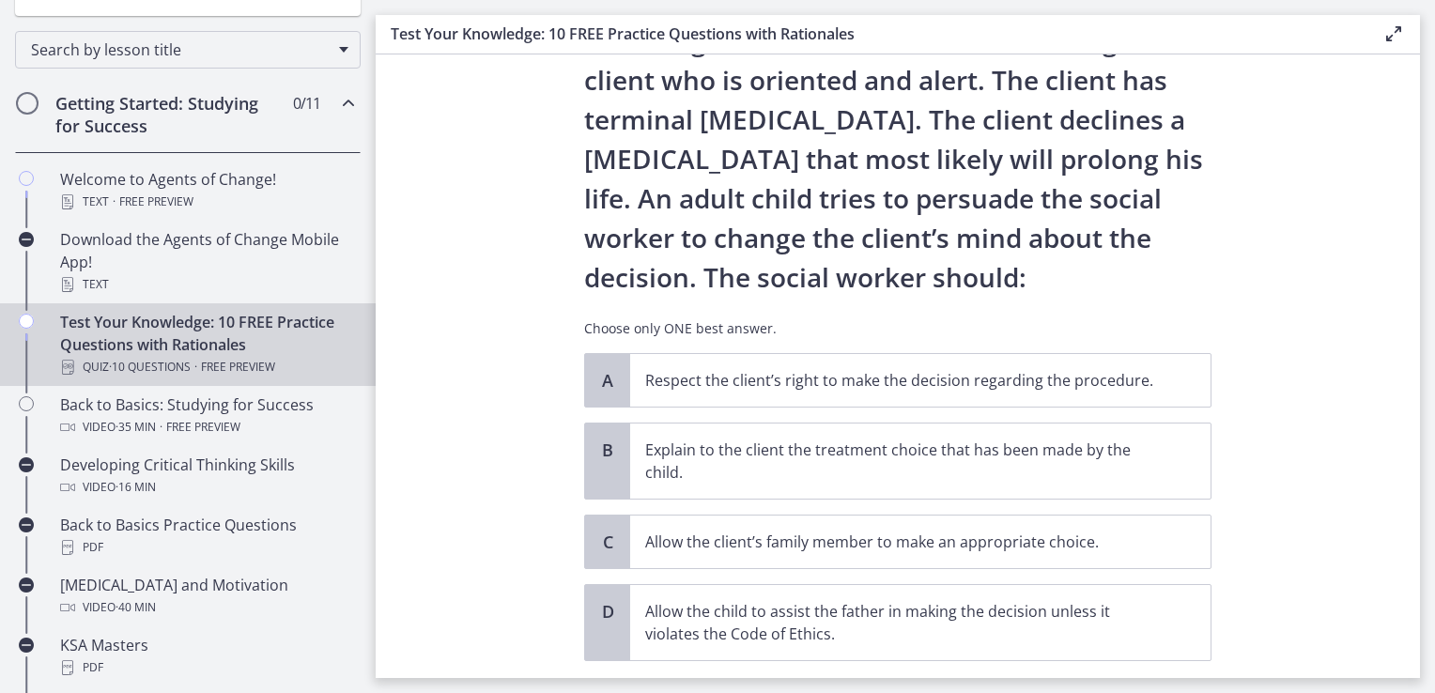
scroll to position [188, 0]
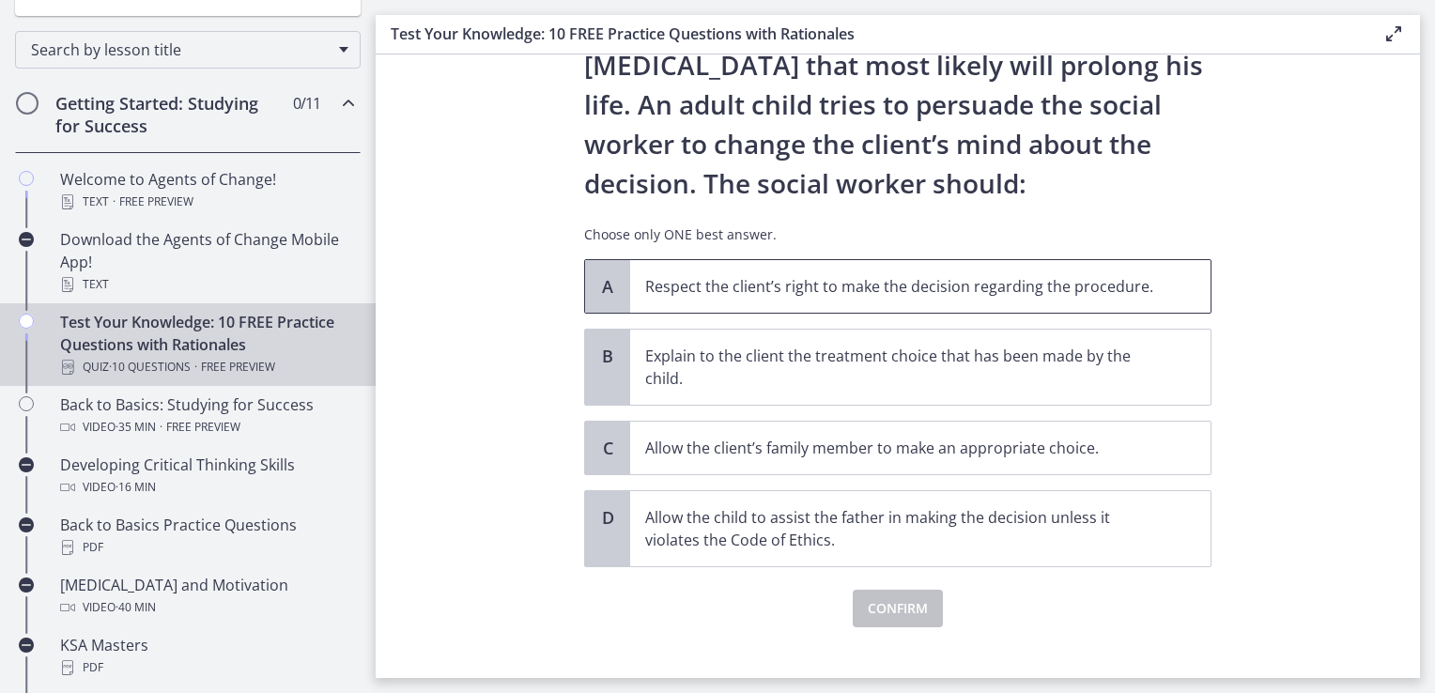
click at [1168, 279] on span "Respect the client’s right to make the decision regarding the procedure." at bounding box center [920, 286] width 580 height 53
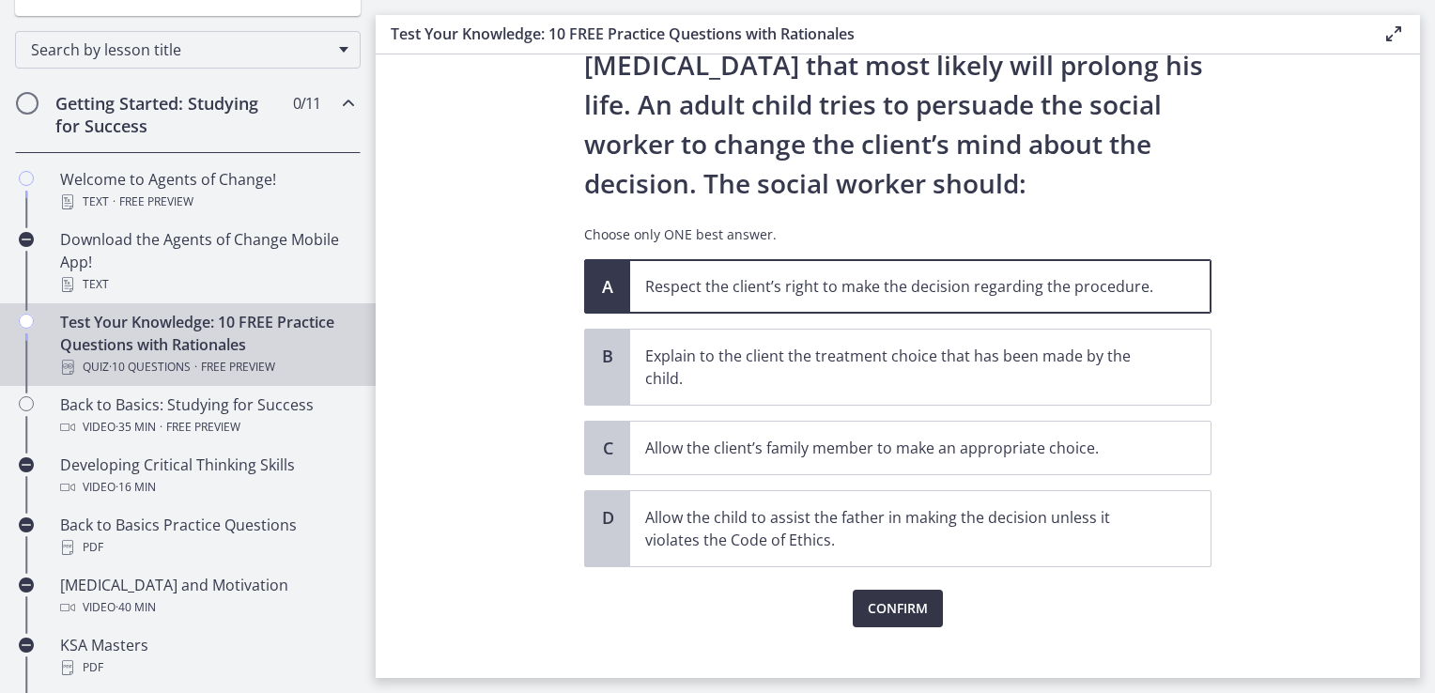
click at [889, 609] on span "Confirm" at bounding box center [898, 608] width 60 height 23
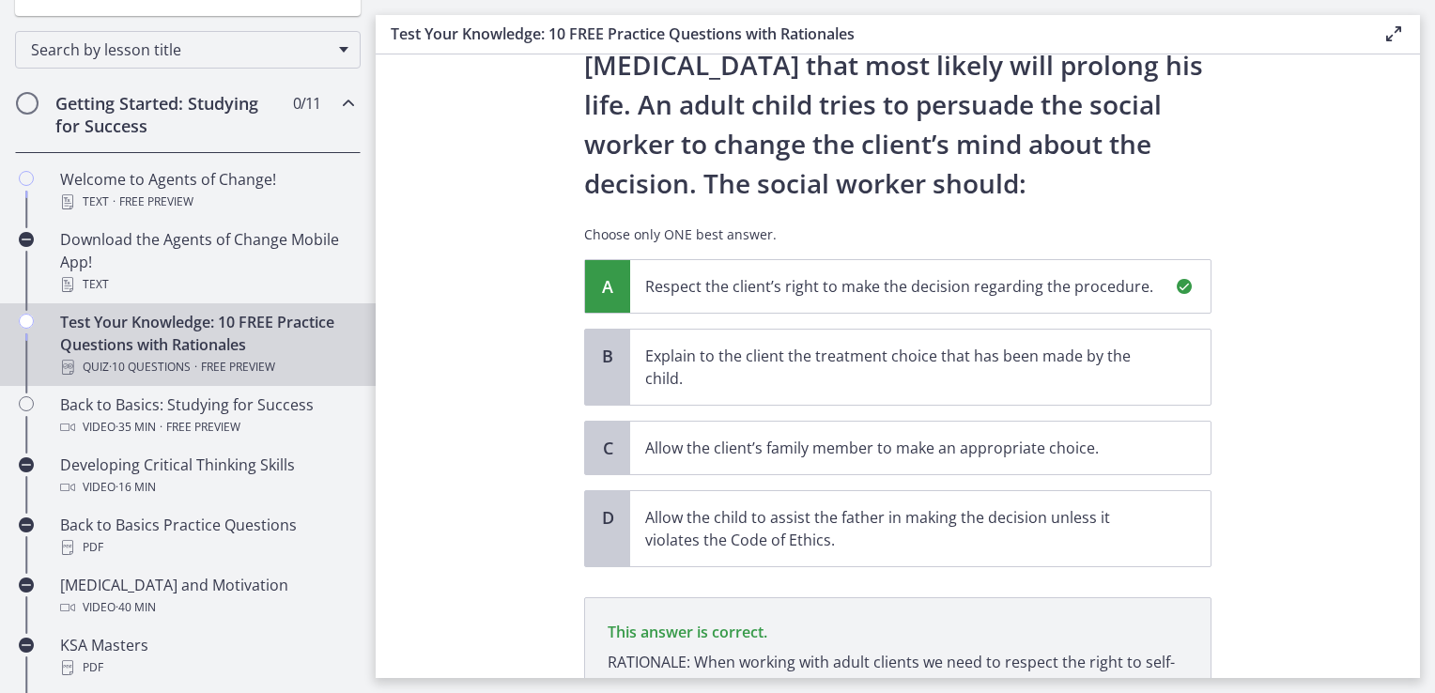
scroll to position [407, 0]
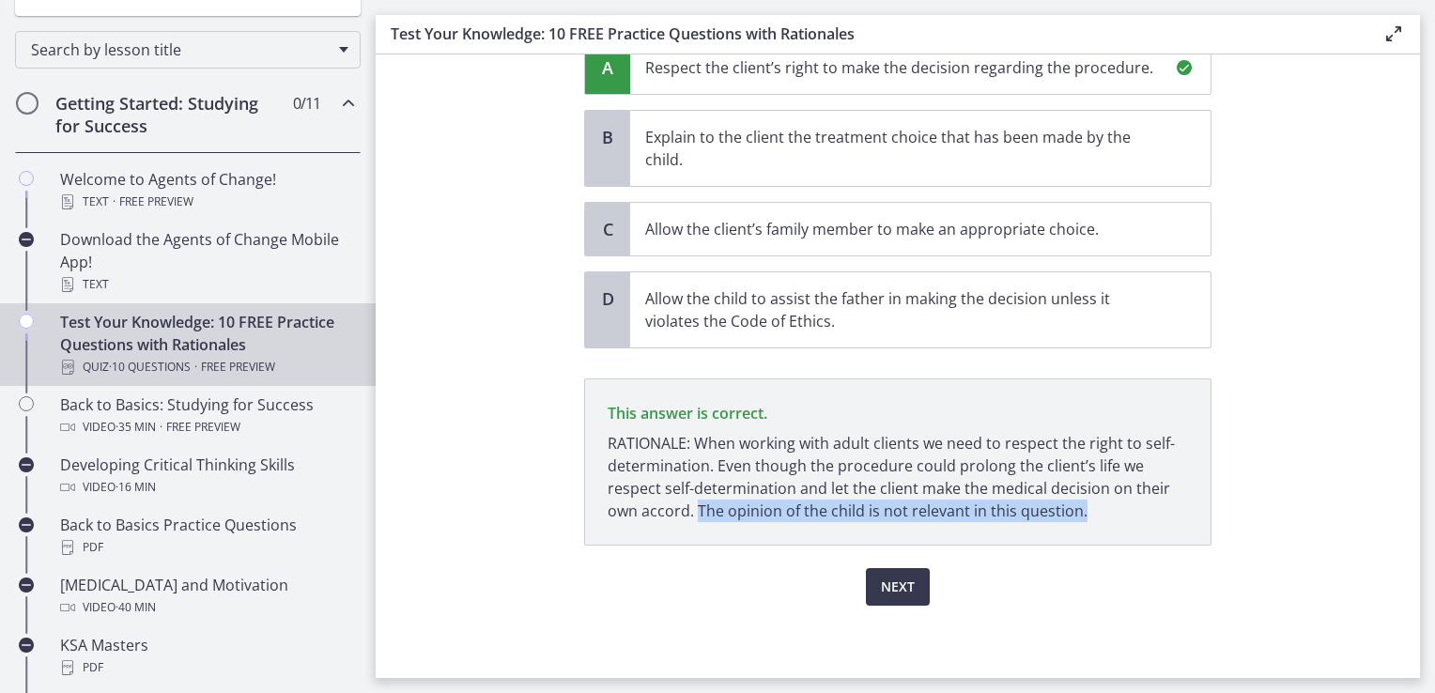
drag, startPoint x: 1108, startPoint y: 515, endPoint x: 688, endPoint y: 517, distance: 420.8
click at [688, 517] on p "RATIONALE: When working with adult clients we need to respect the right to self…" at bounding box center [898, 477] width 580 height 90
click at [1093, 563] on div "Next" at bounding box center [897, 576] width 627 height 60
click at [903, 577] on span "Next" at bounding box center [898, 587] width 34 height 23
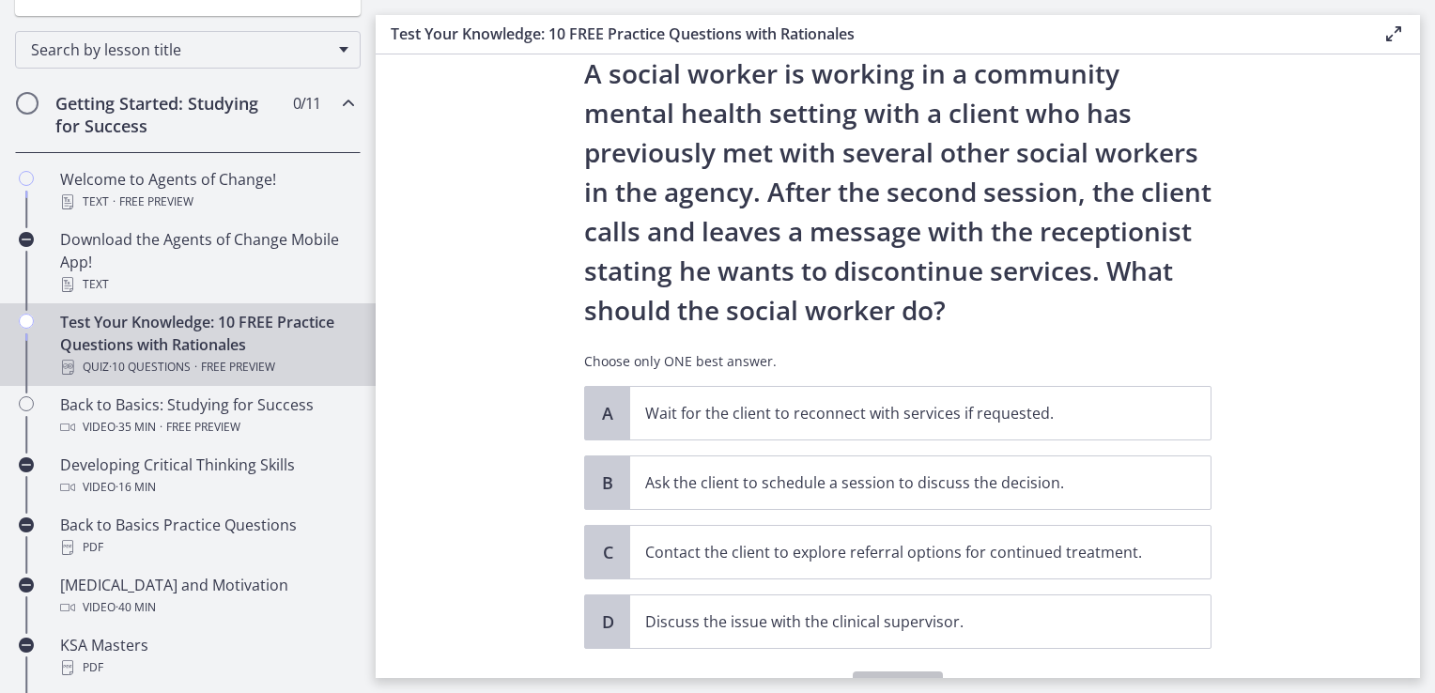
scroll to position [94, 0]
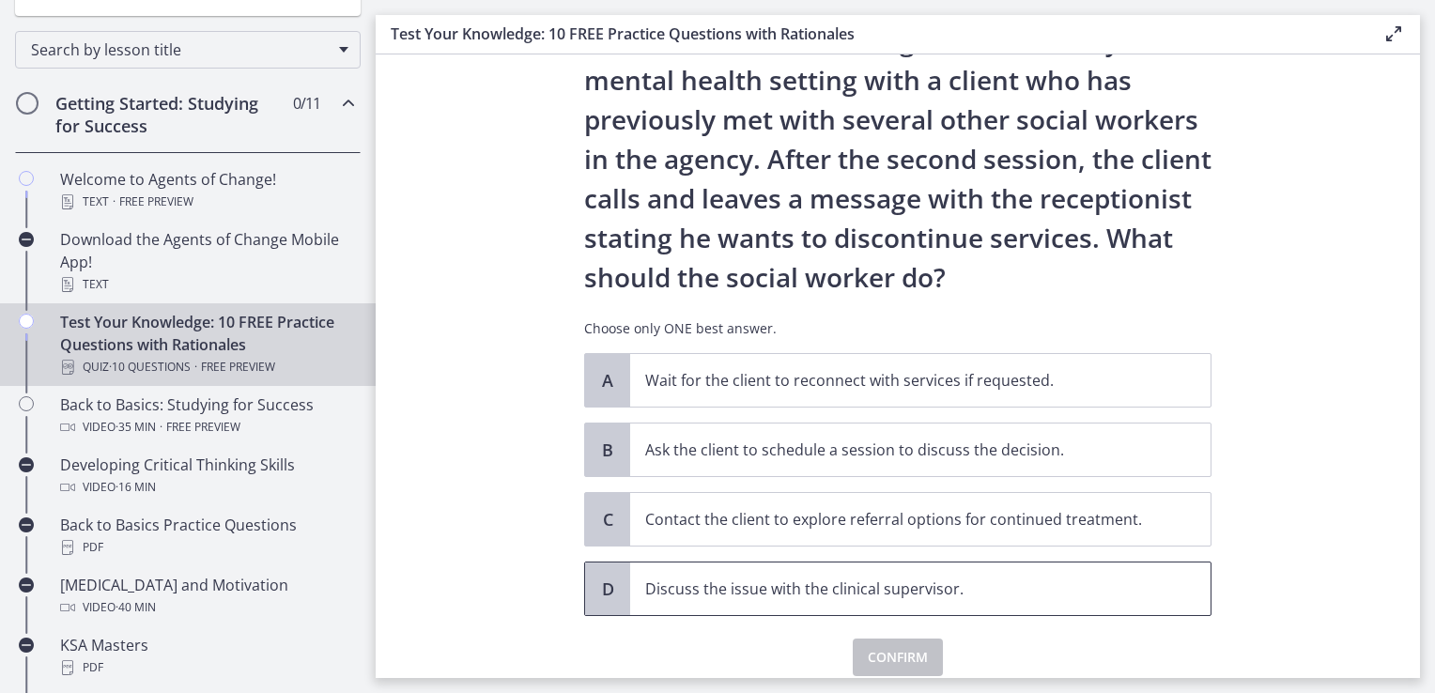
click at [949, 593] on p "Discuss the issue with the clinical supervisor." at bounding box center [901, 589] width 513 height 23
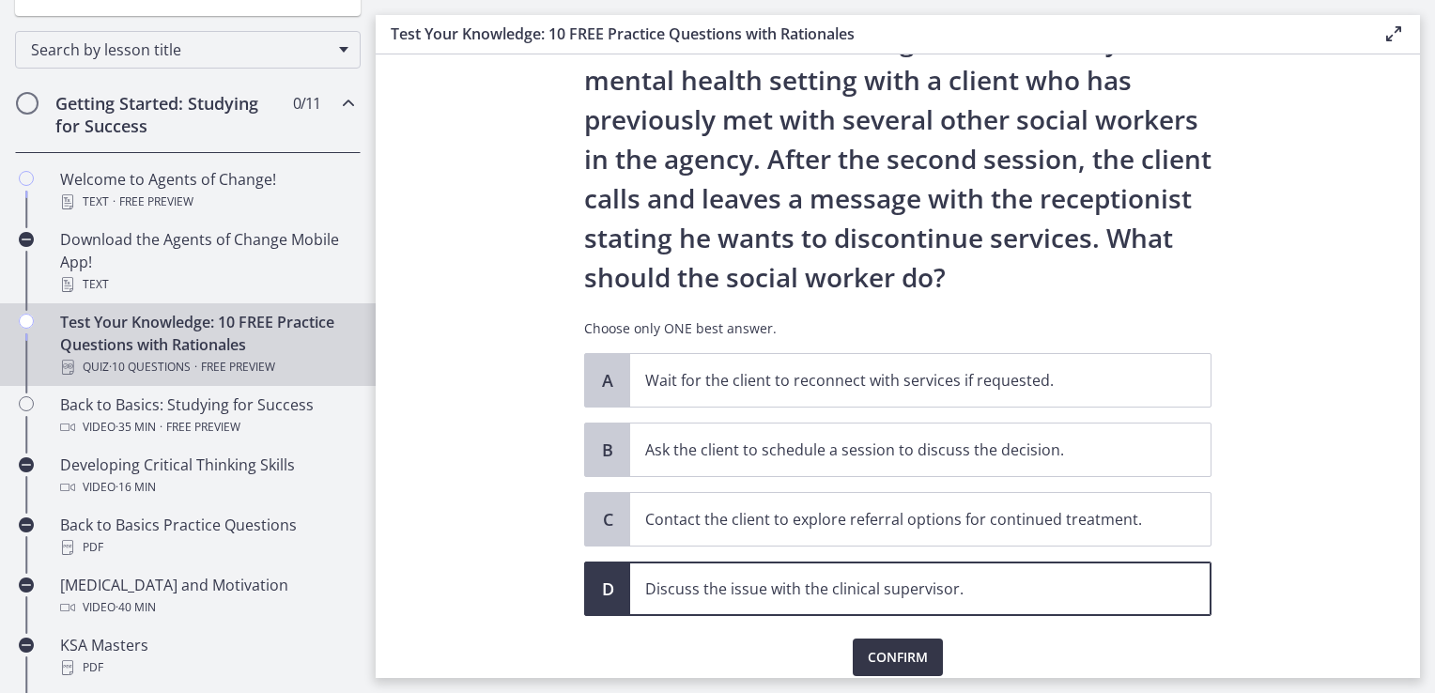
click at [913, 652] on span "Confirm" at bounding box center [898, 657] width 60 height 23
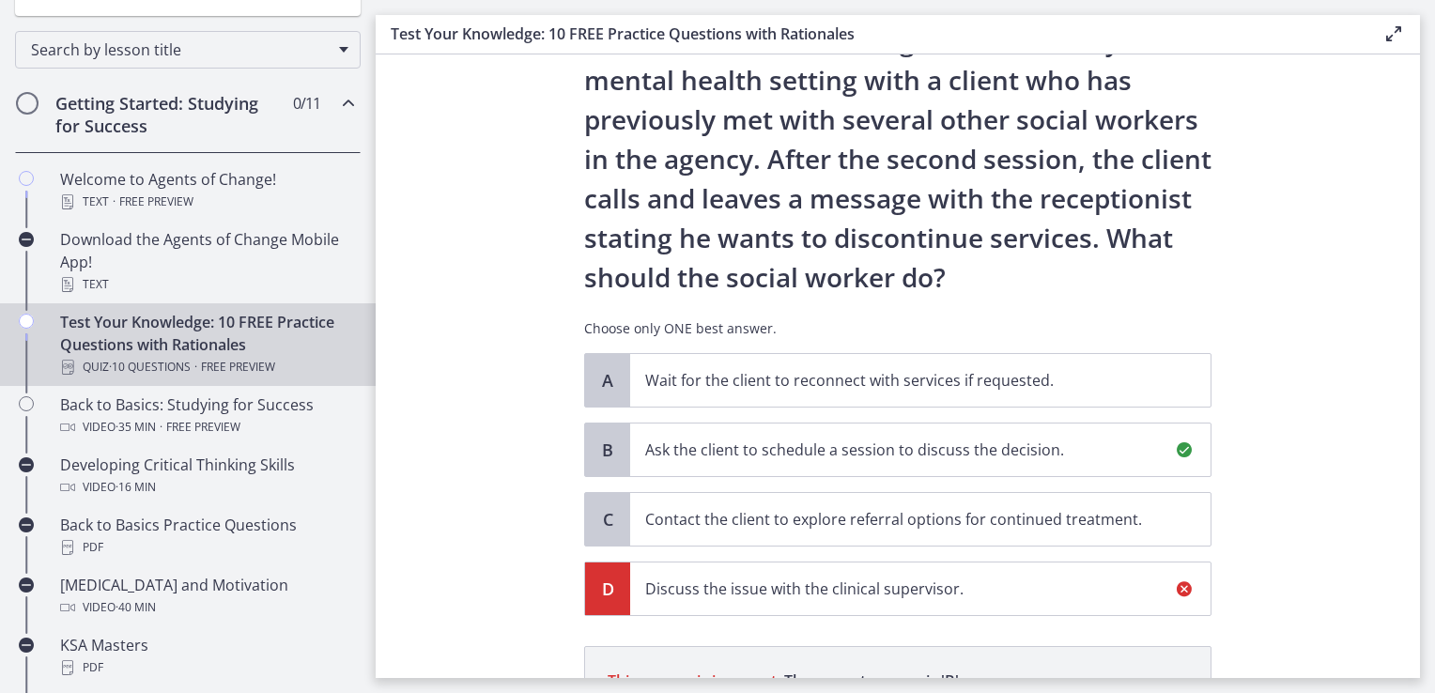
scroll to position [384, 0]
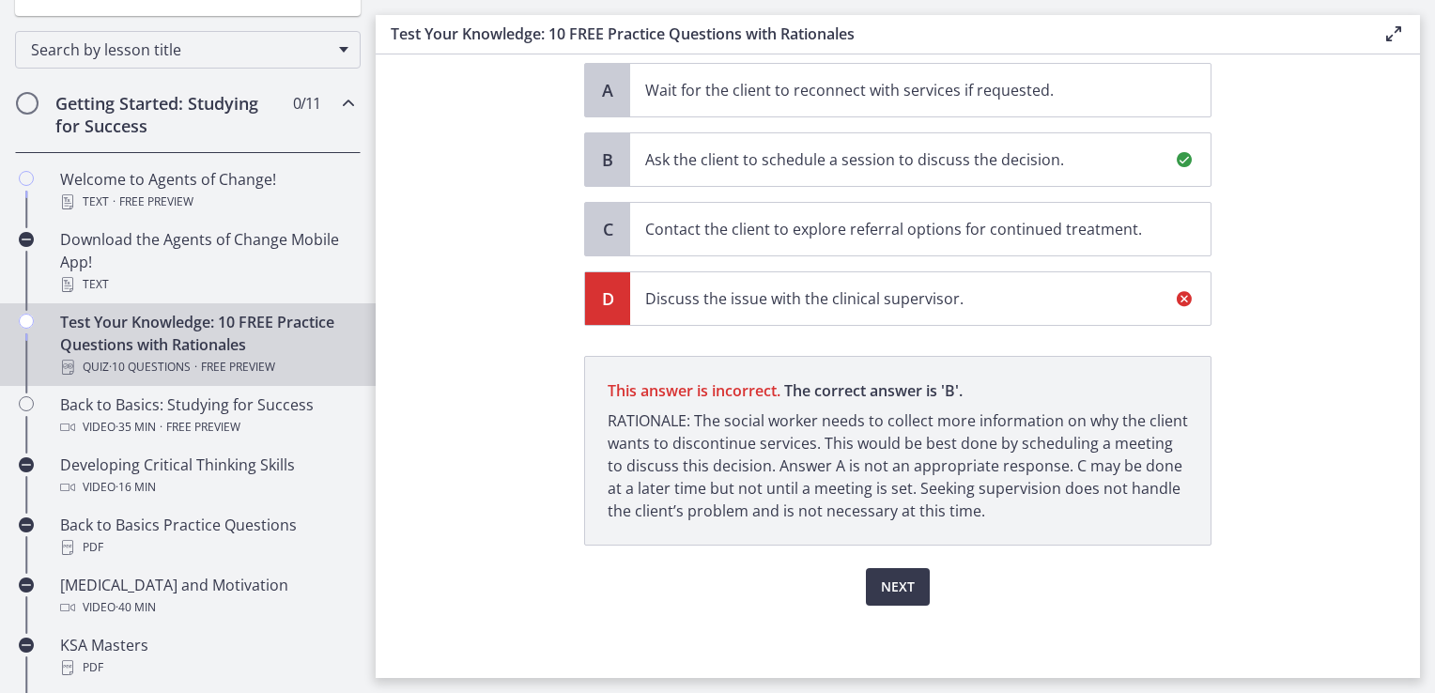
click at [845, 154] on p "Ask the client to schedule a session to discuss the decision." at bounding box center [901, 159] width 513 height 23
click at [903, 588] on span "Next" at bounding box center [898, 587] width 34 height 23
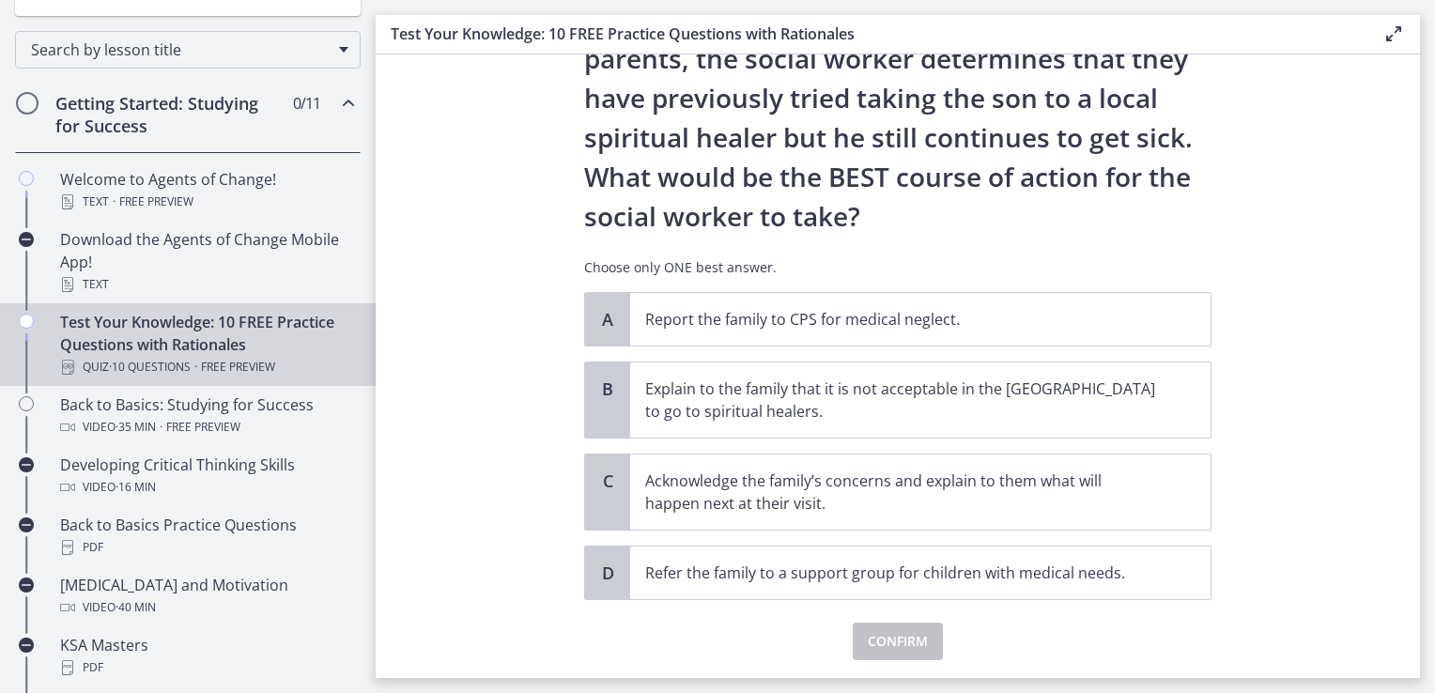
scroll to position [368, 0]
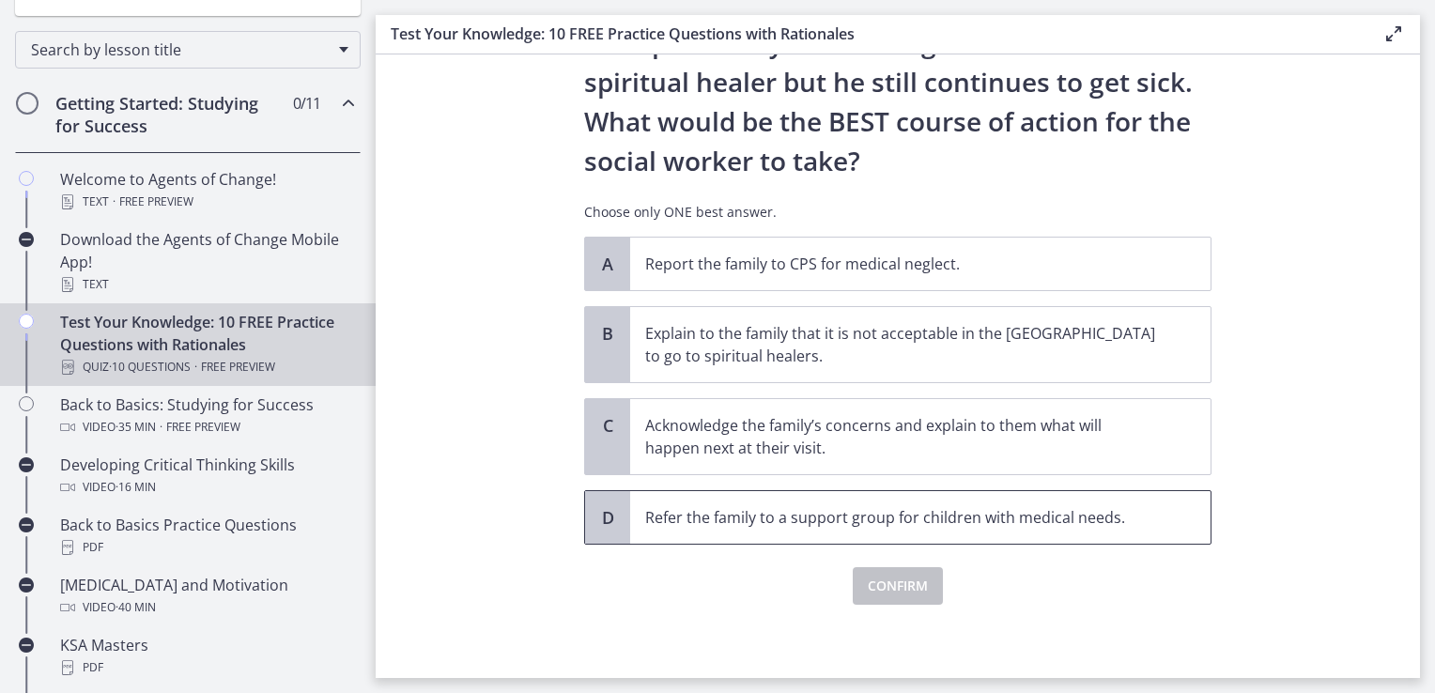
click at [673, 509] on p "Refer the family to a support group for children with medical needs." at bounding box center [901, 517] width 513 height 23
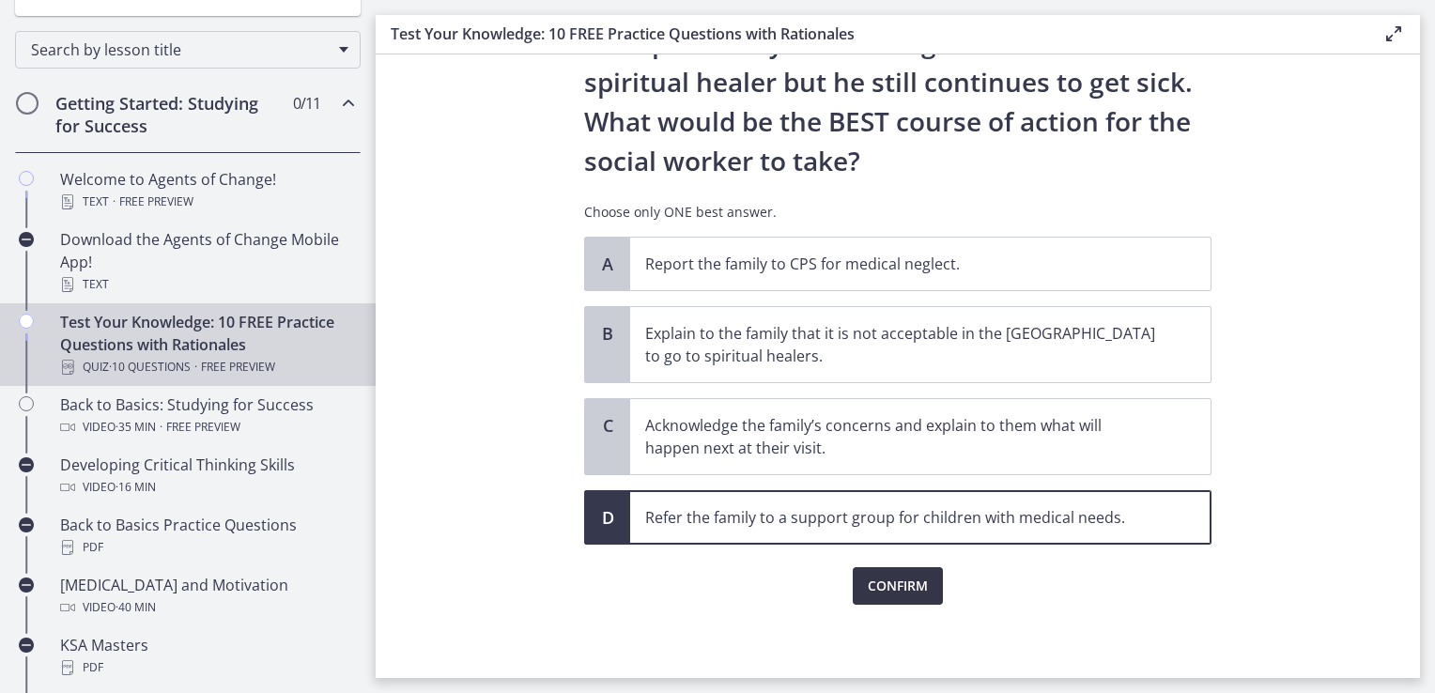
click at [900, 584] on span "Confirm" at bounding box center [898, 586] width 60 height 23
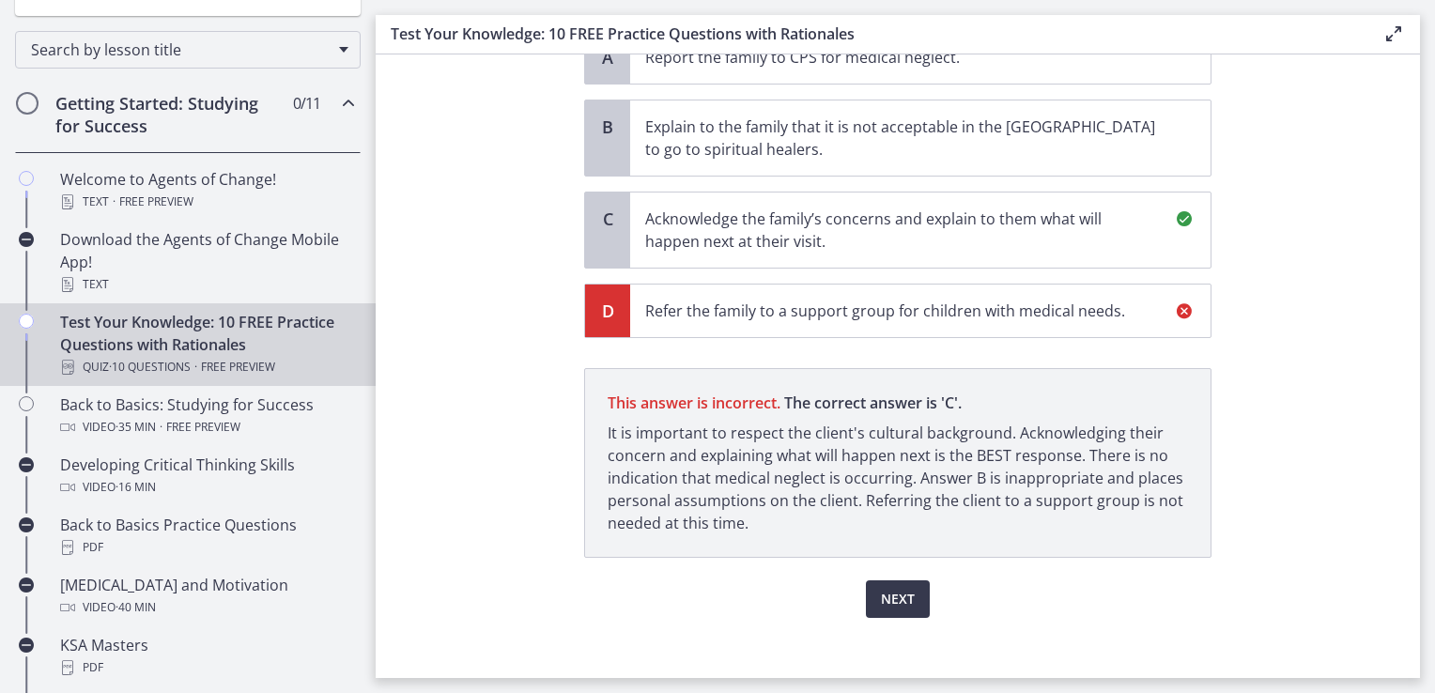
scroll to position [587, 0]
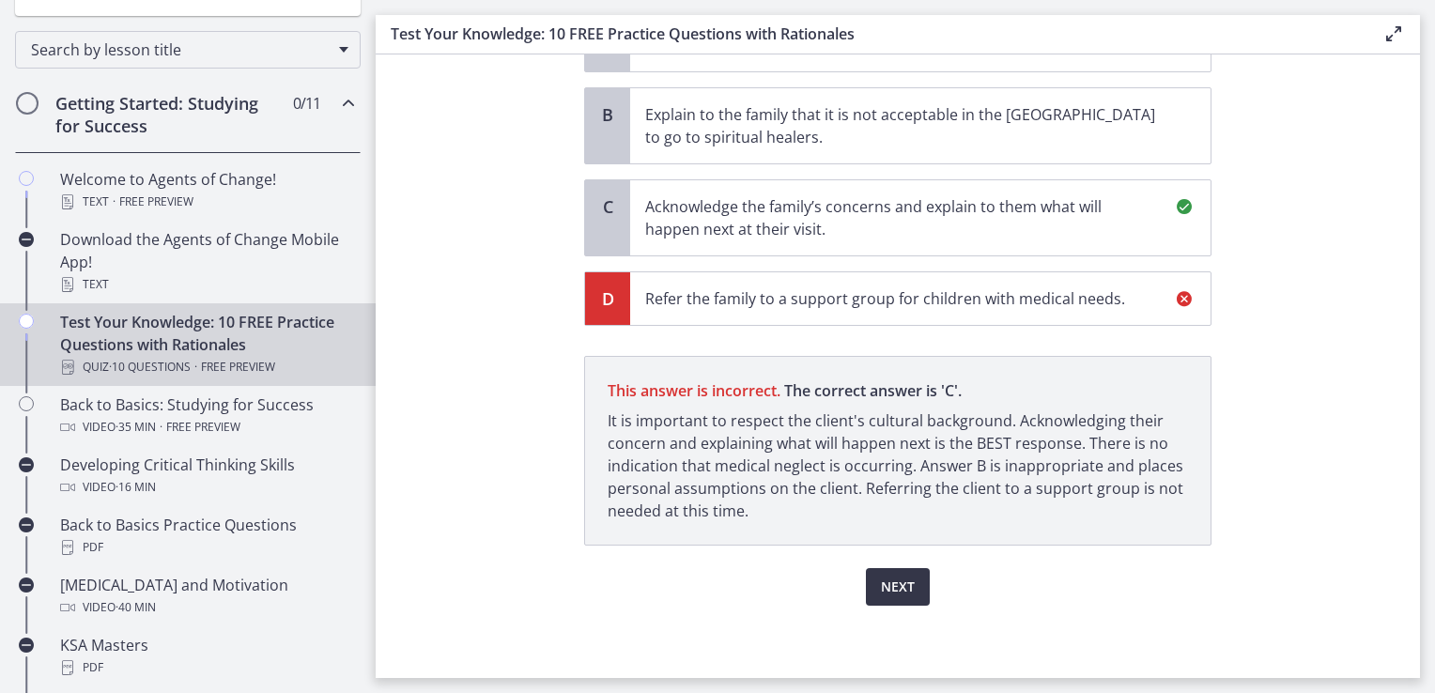
click at [905, 588] on span "Next" at bounding box center [898, 587] width 34 height 23
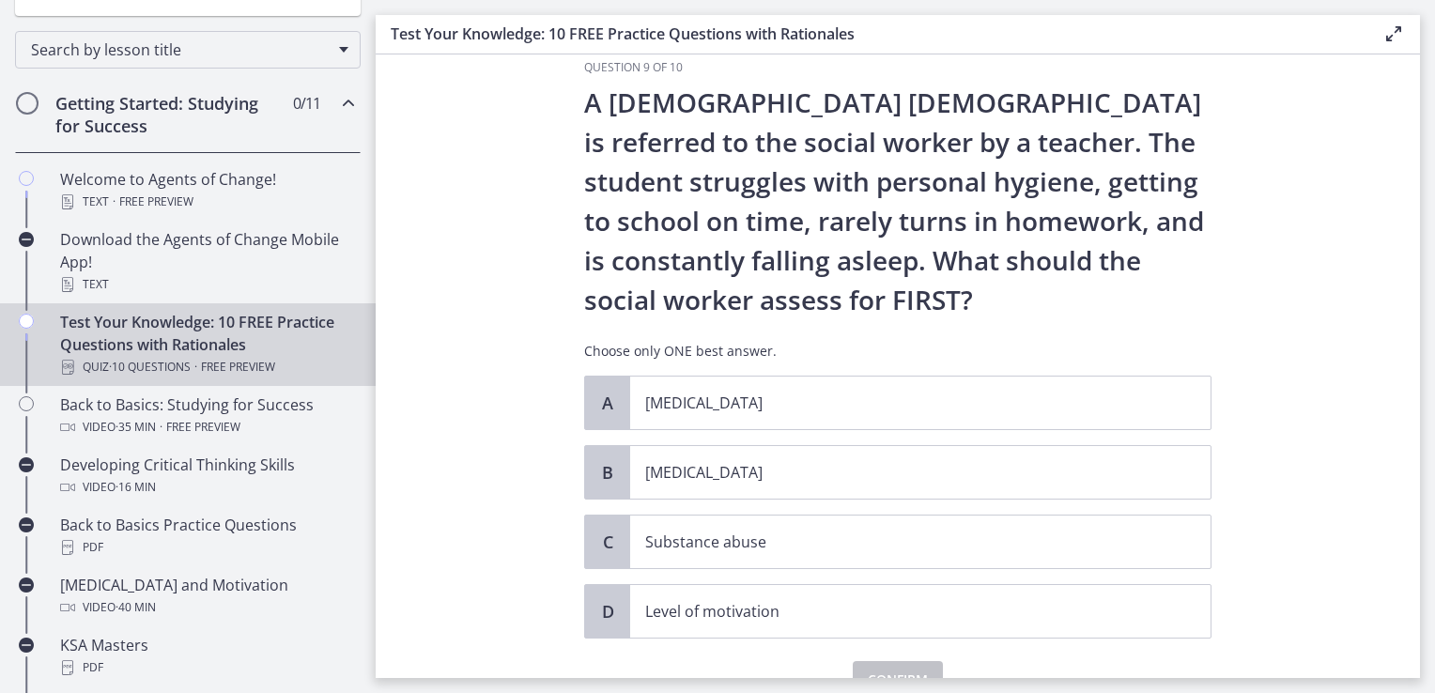
scroll to position [125, 0]
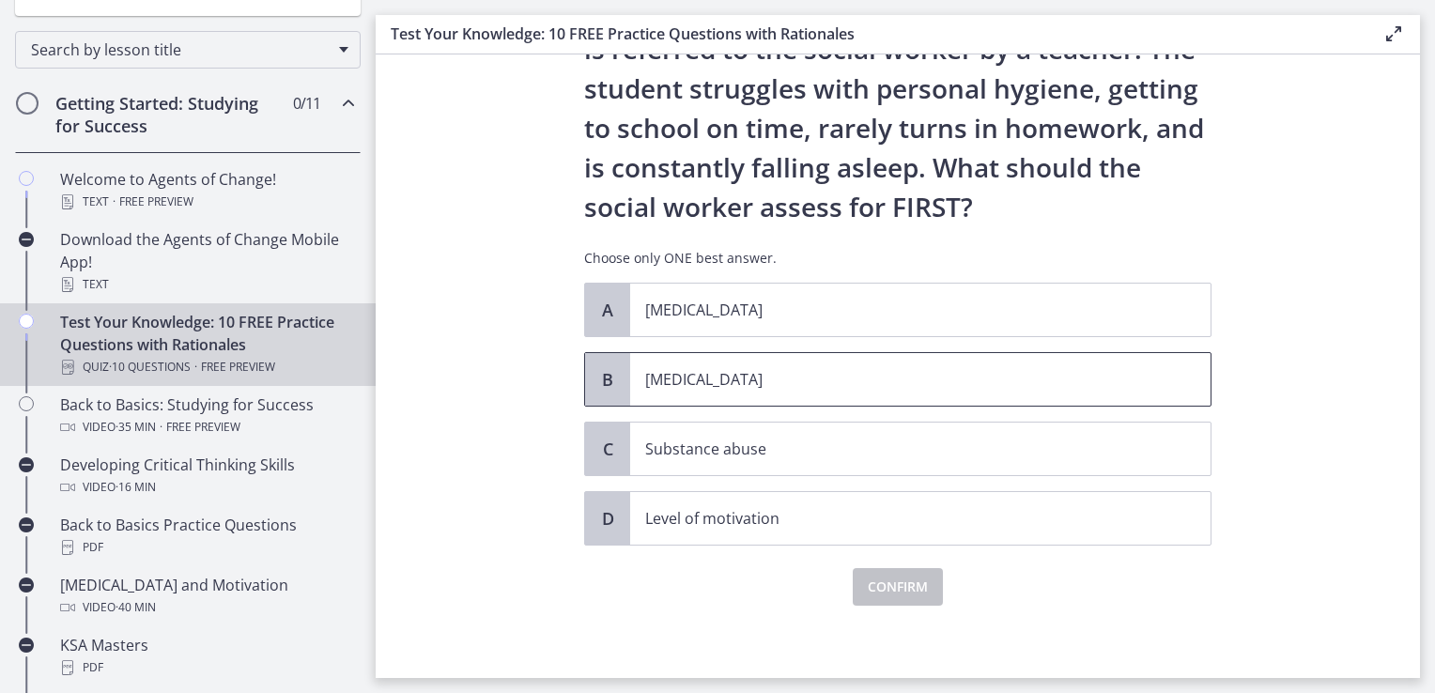
click at [782, 372] on p "Child neglect" at bounding box center [901, 379] width 513 height 23
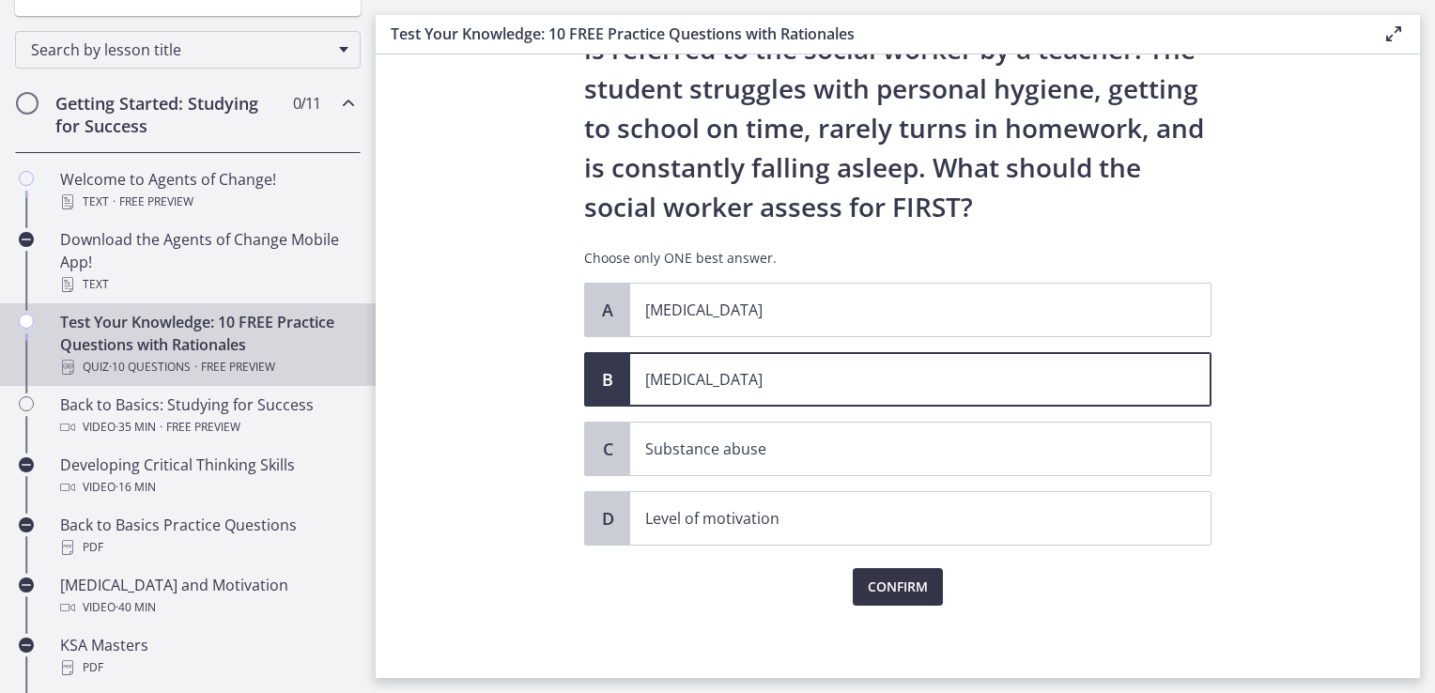
click at [929, 595] on button "Confirm" at bounding box center [898, 587] width 90 height 38
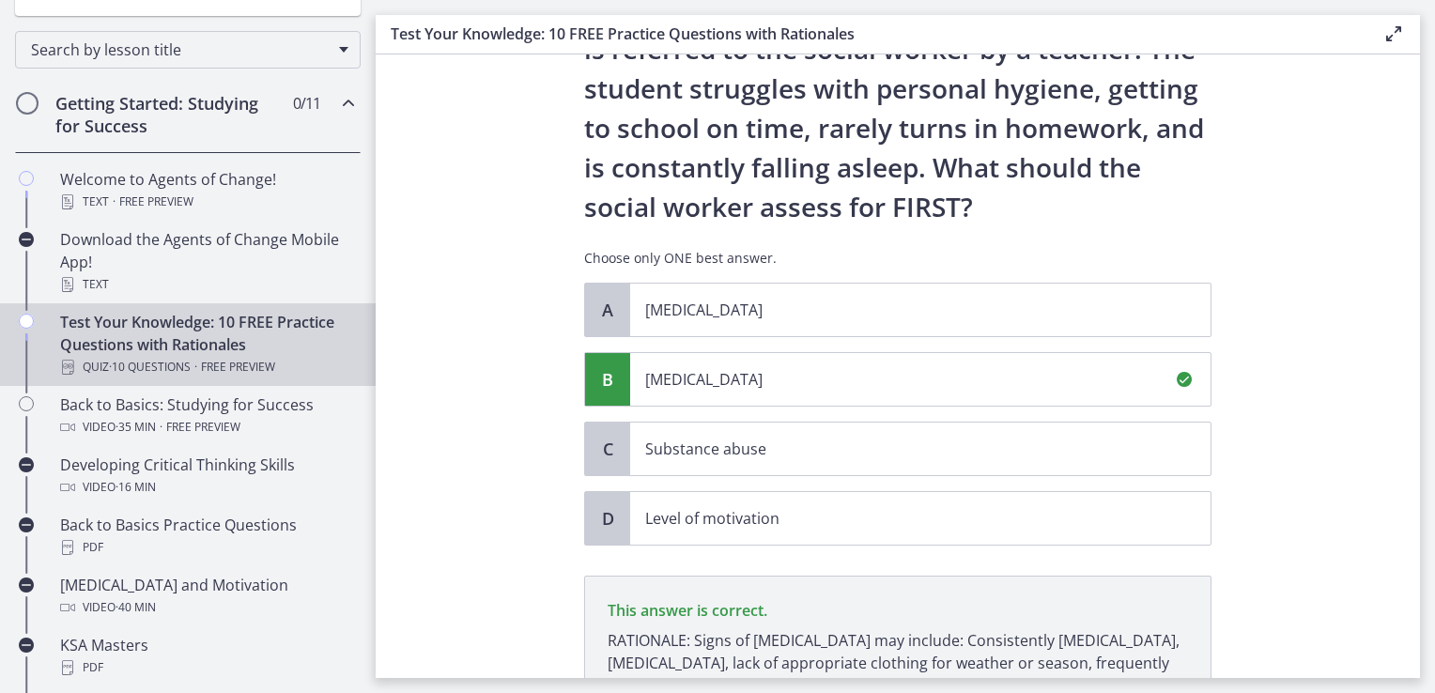
scroll to position [345, 0]
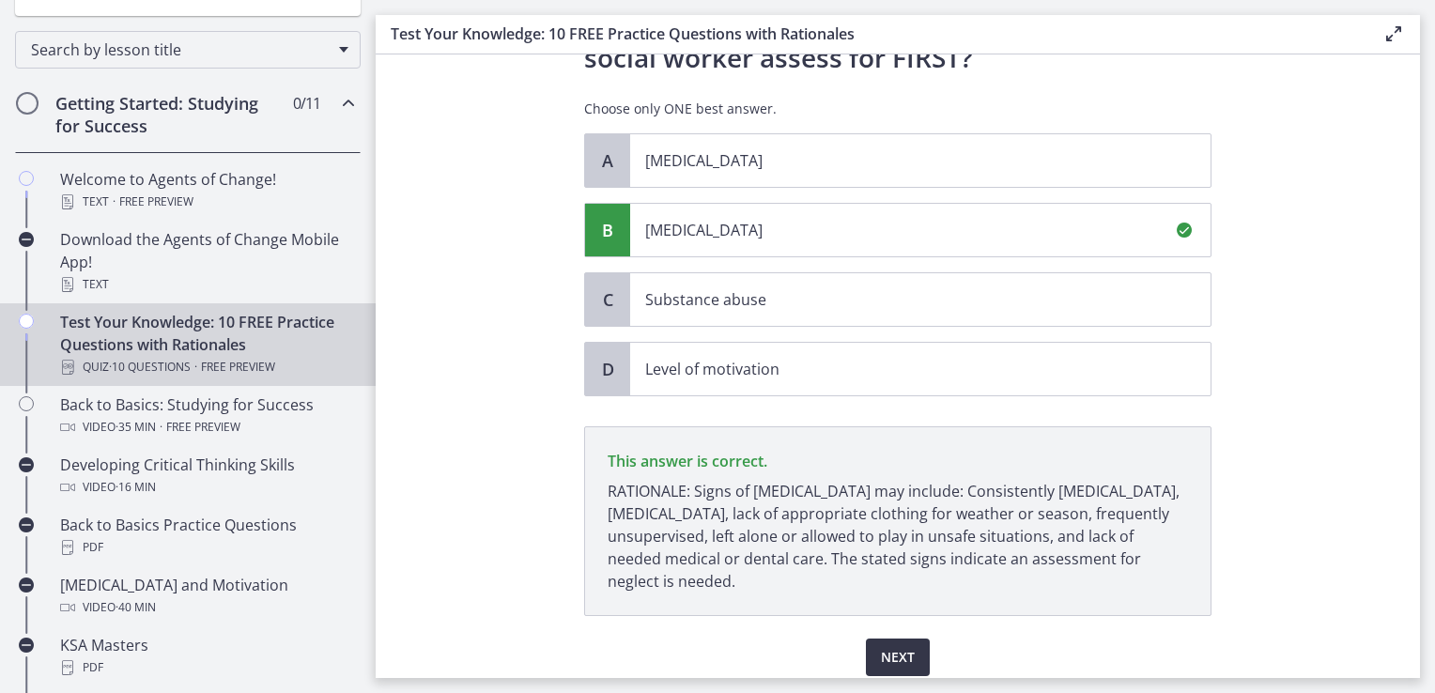
click at [902, 576] on div "Question 9 of 10 A 13-year-old male is referred to the social worker by a teach…" at bounding box center [897, 247] width 627 height 858
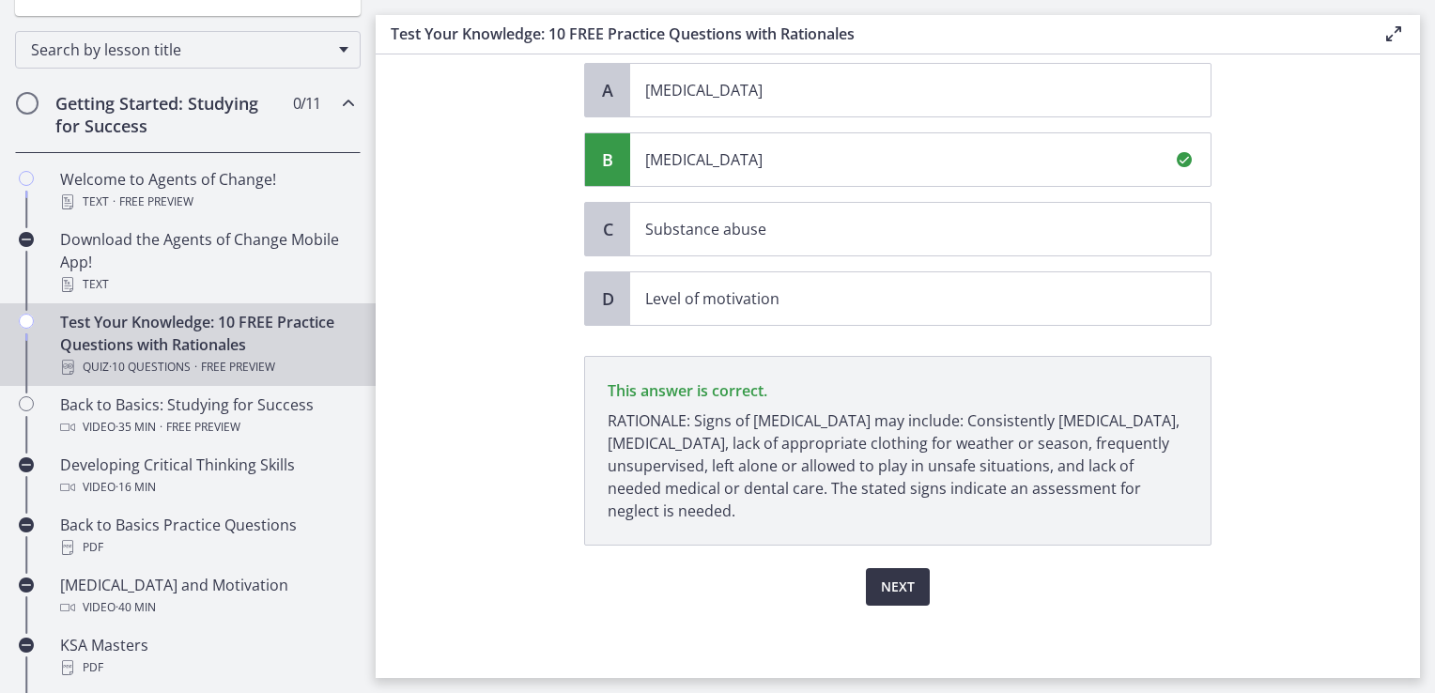
click at [904, 580] on span "Next" at bounding box center [898, 587] width 34 height 23
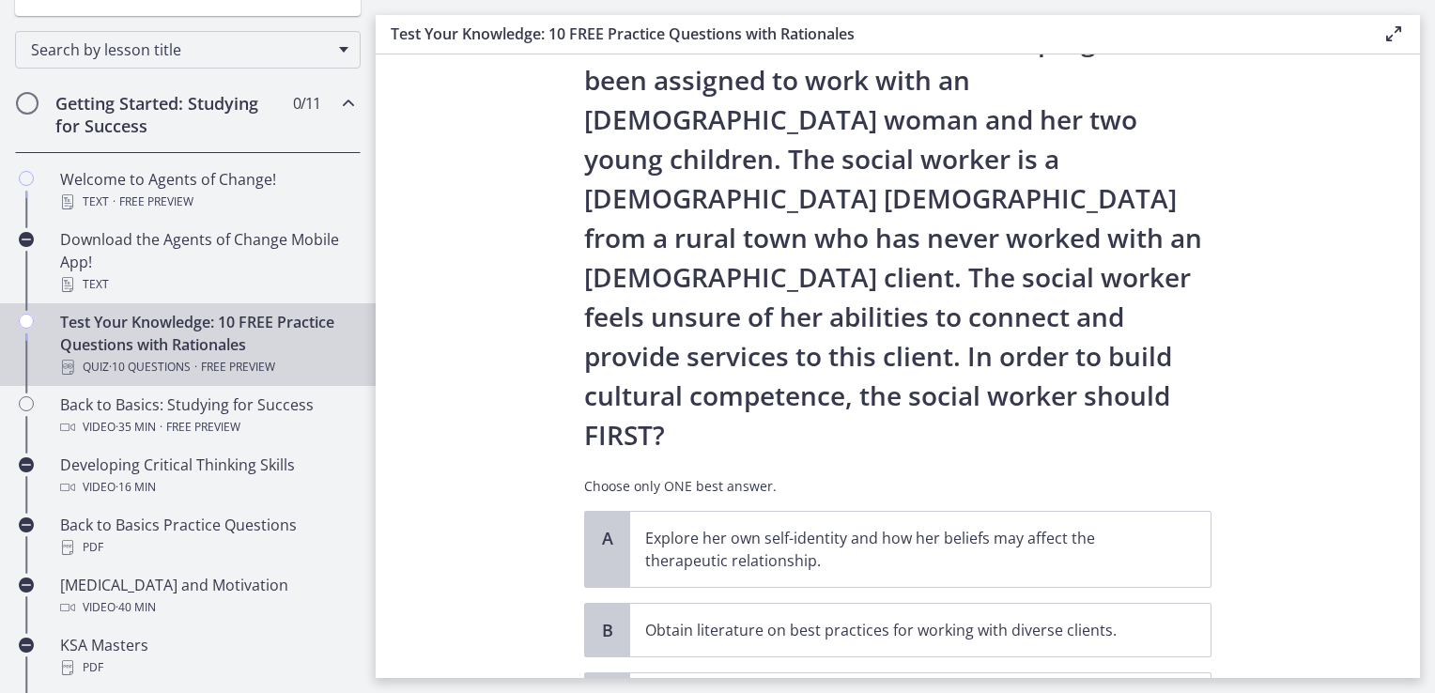
scroll to position [188, 0]
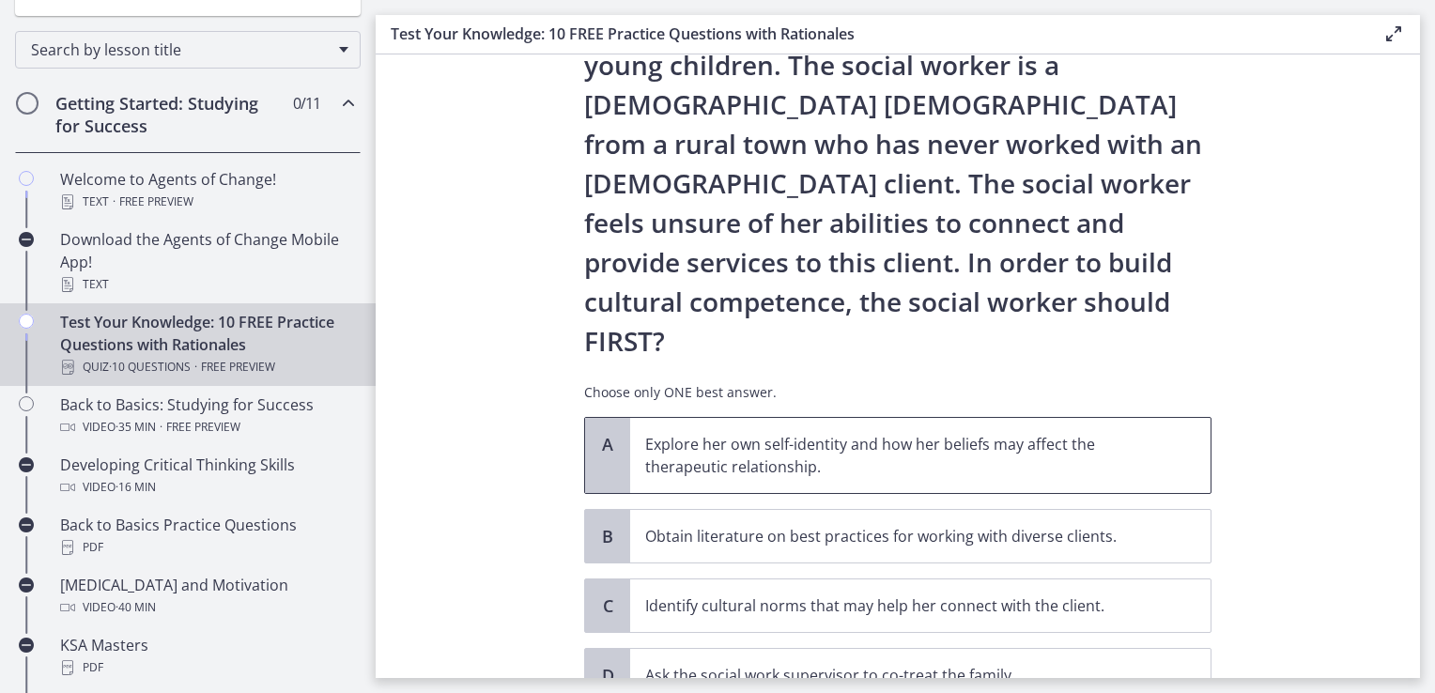
click at [914, 433] on p "Explore her own self-identity and how her beliefs may affect the therapeutic re…" at bounding box center [901, 455] width 513 height 45
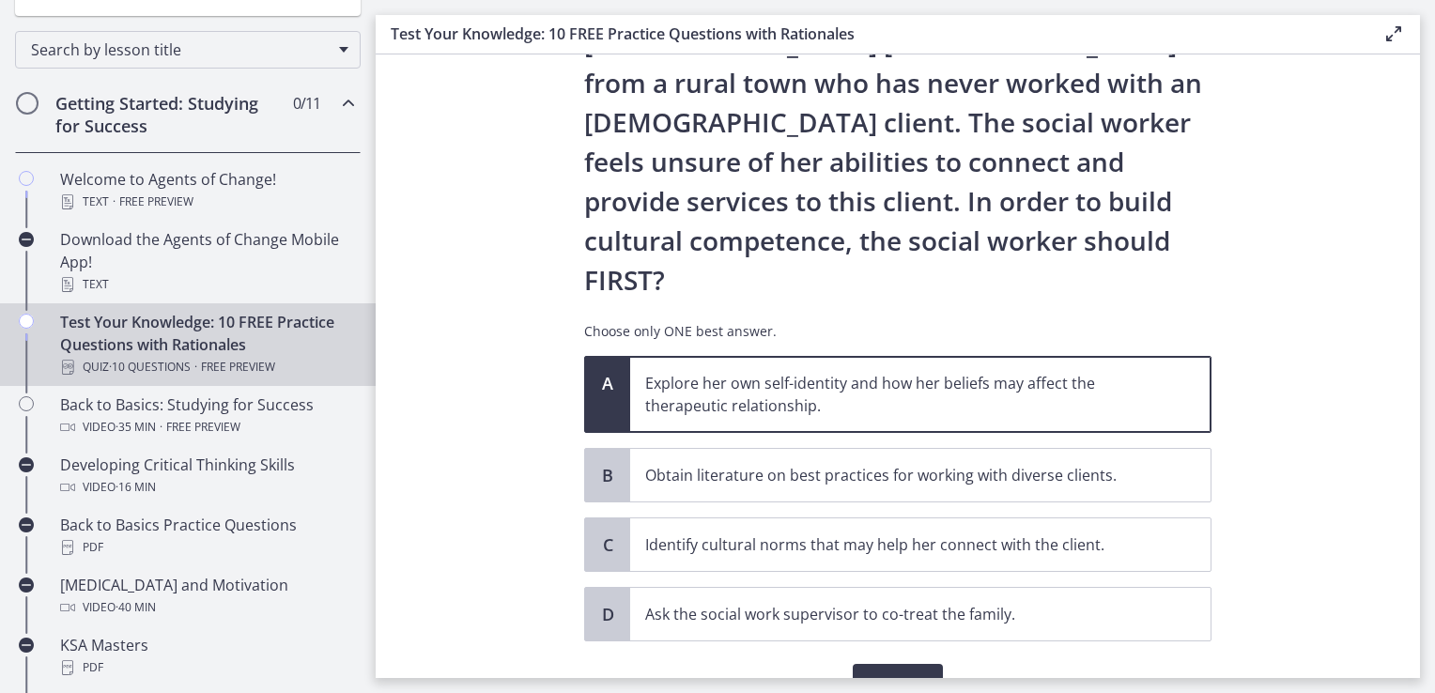
scroll to position [267, 0]
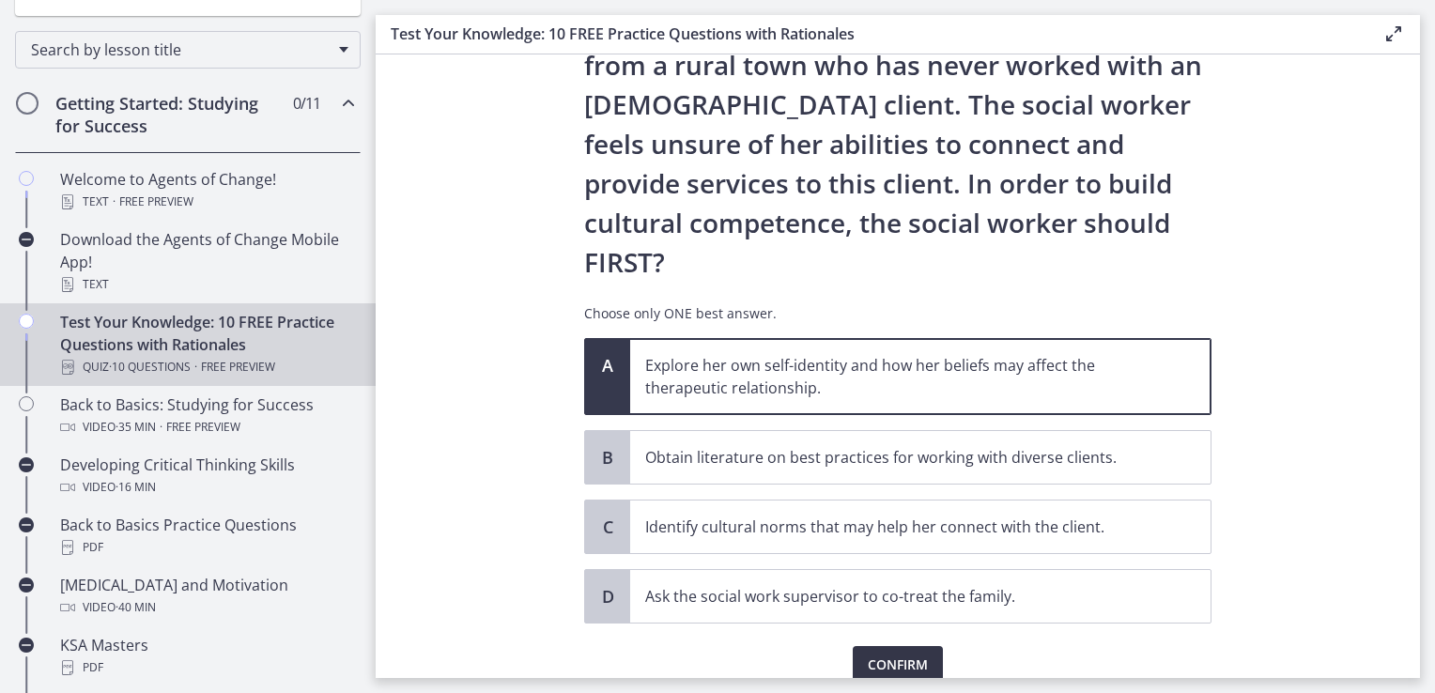
click at [884, 654] on span "Confirm" at bounding box center [898, 665] width 60 height 23
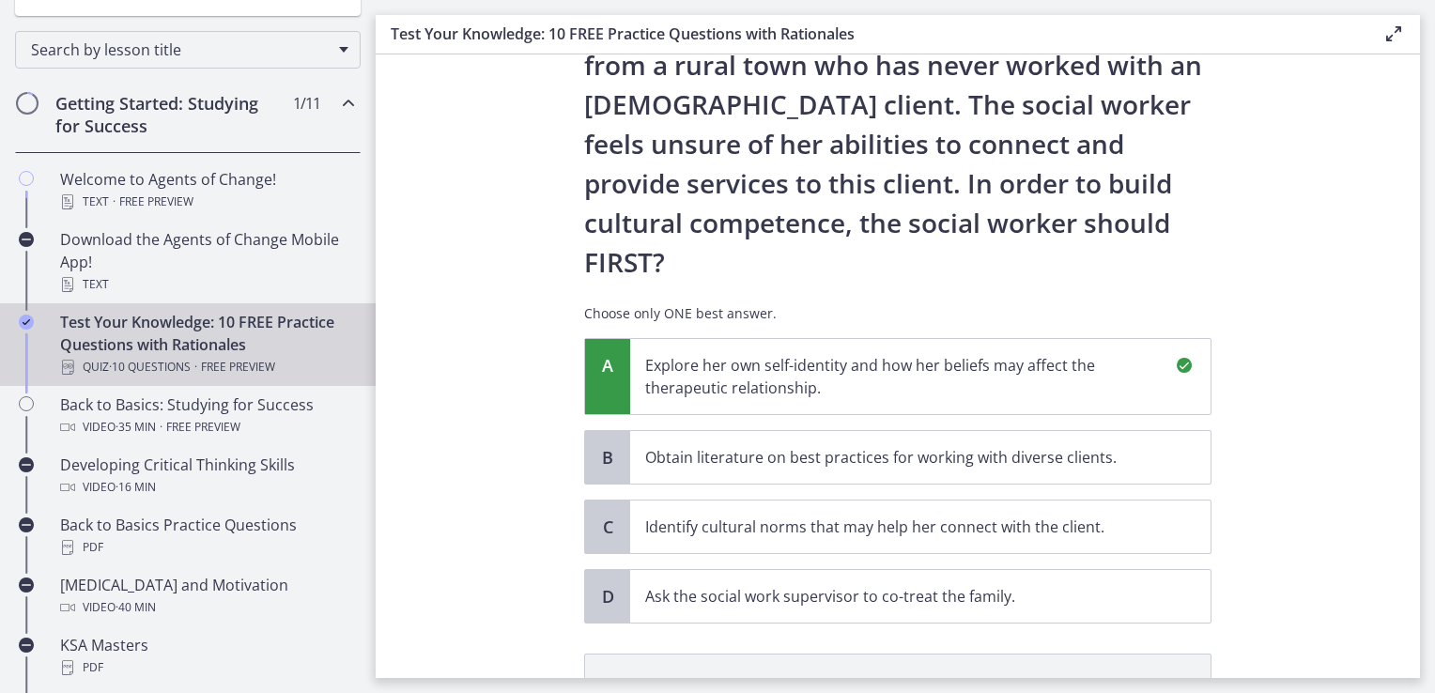
scroll to position [486, 0]
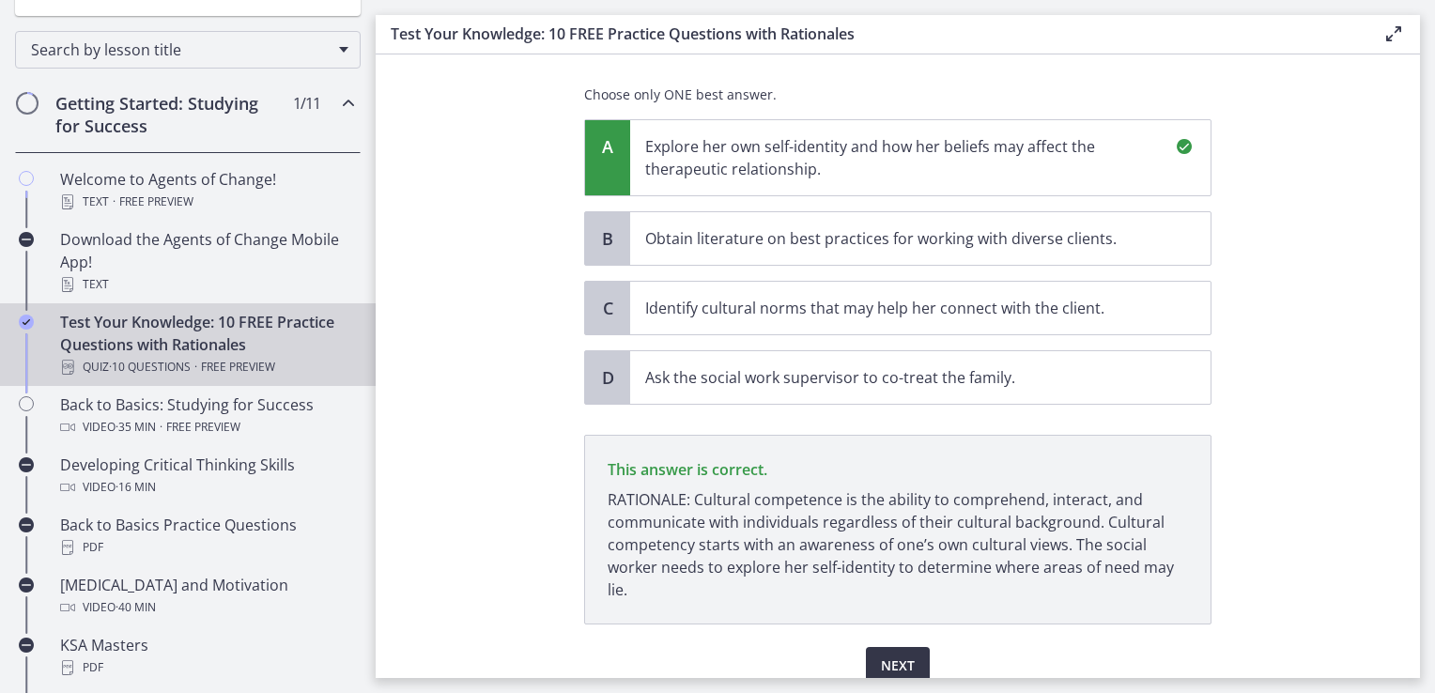
click at [881, 655] on span "Next" at bounding box center [898, 666] width 34 height 23
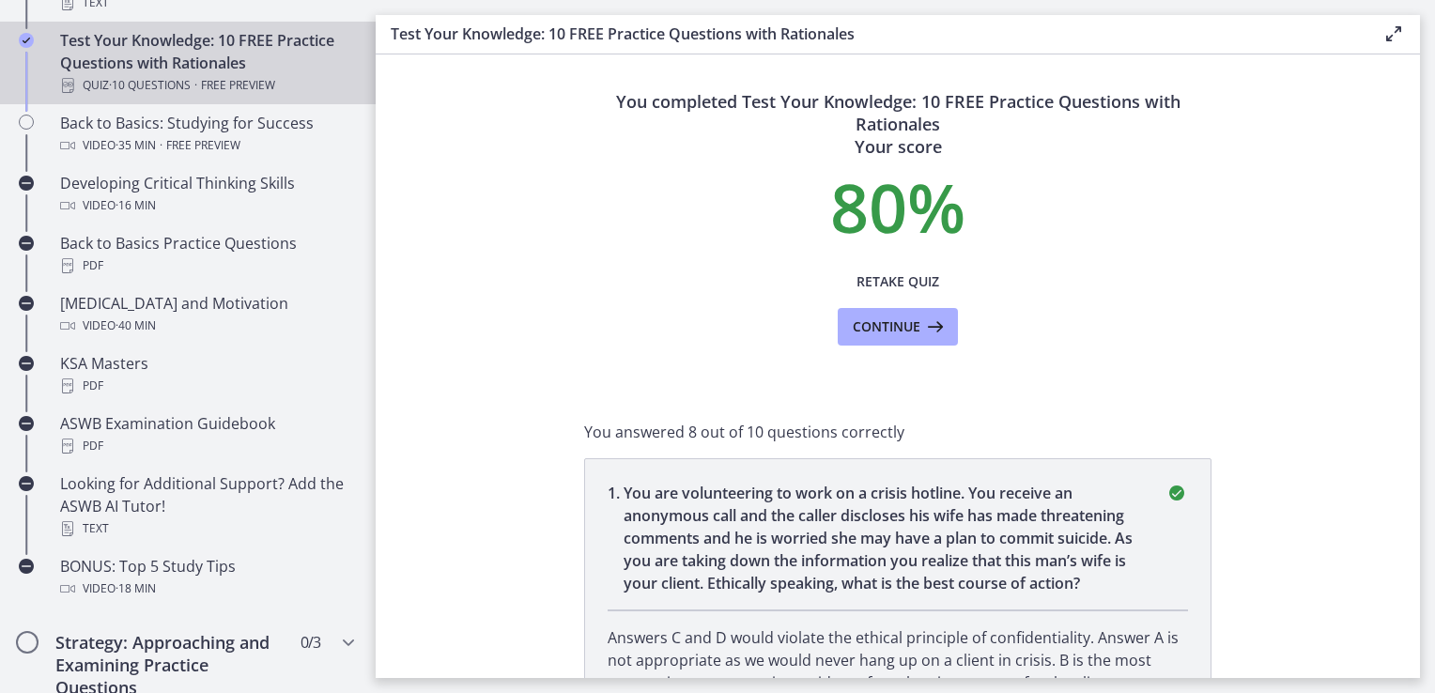
scroll to position [0, 0]
click at [888, 329] on span "Continue" at bounding box center [887, 328] width 68 height 23
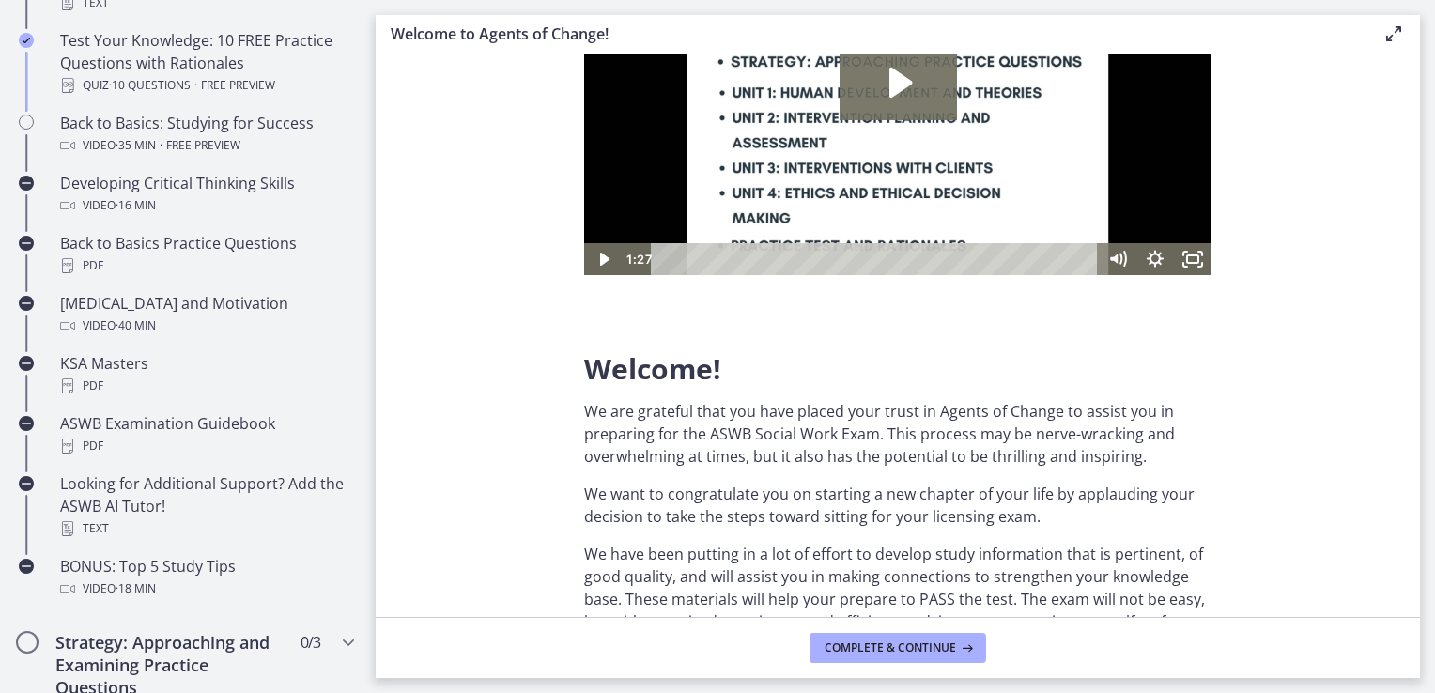
scroll to position [188, 0]
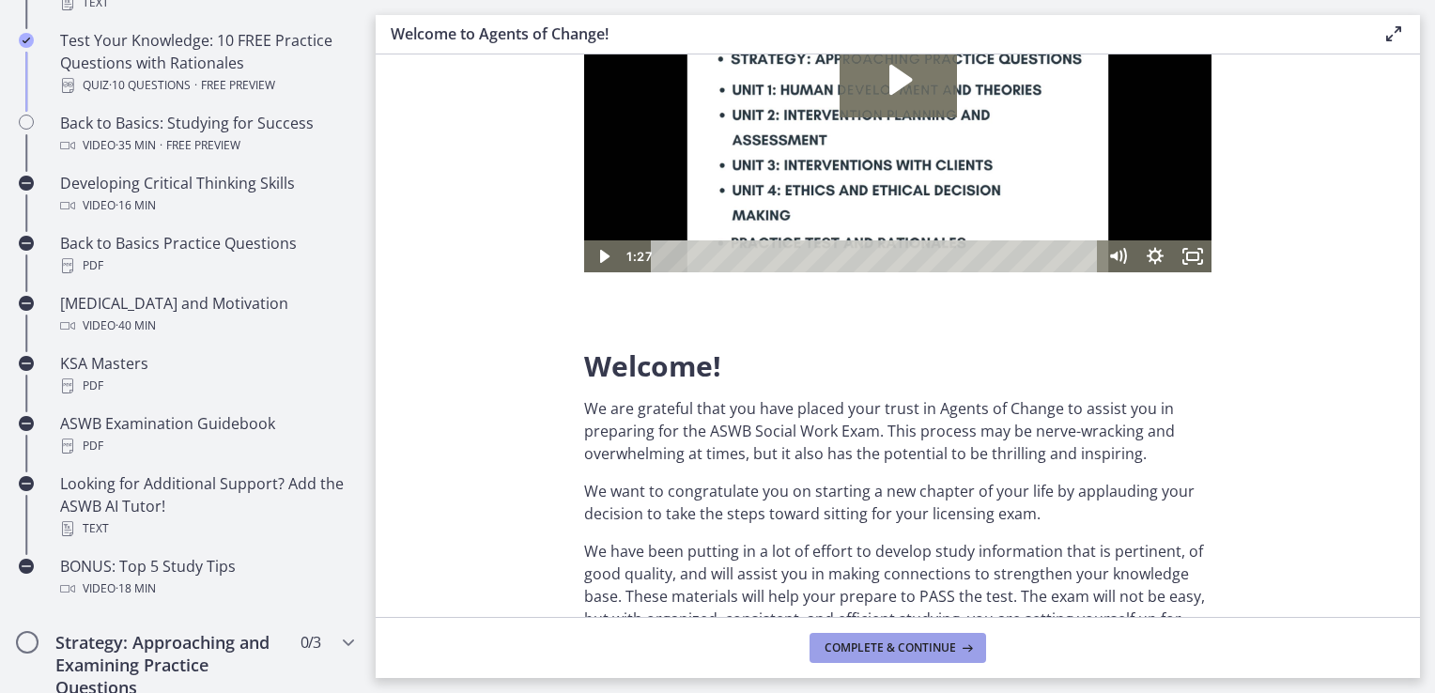
click at [939, 653] on span "Complete & continue" at bounding box center [890, 648] width 131 height 15
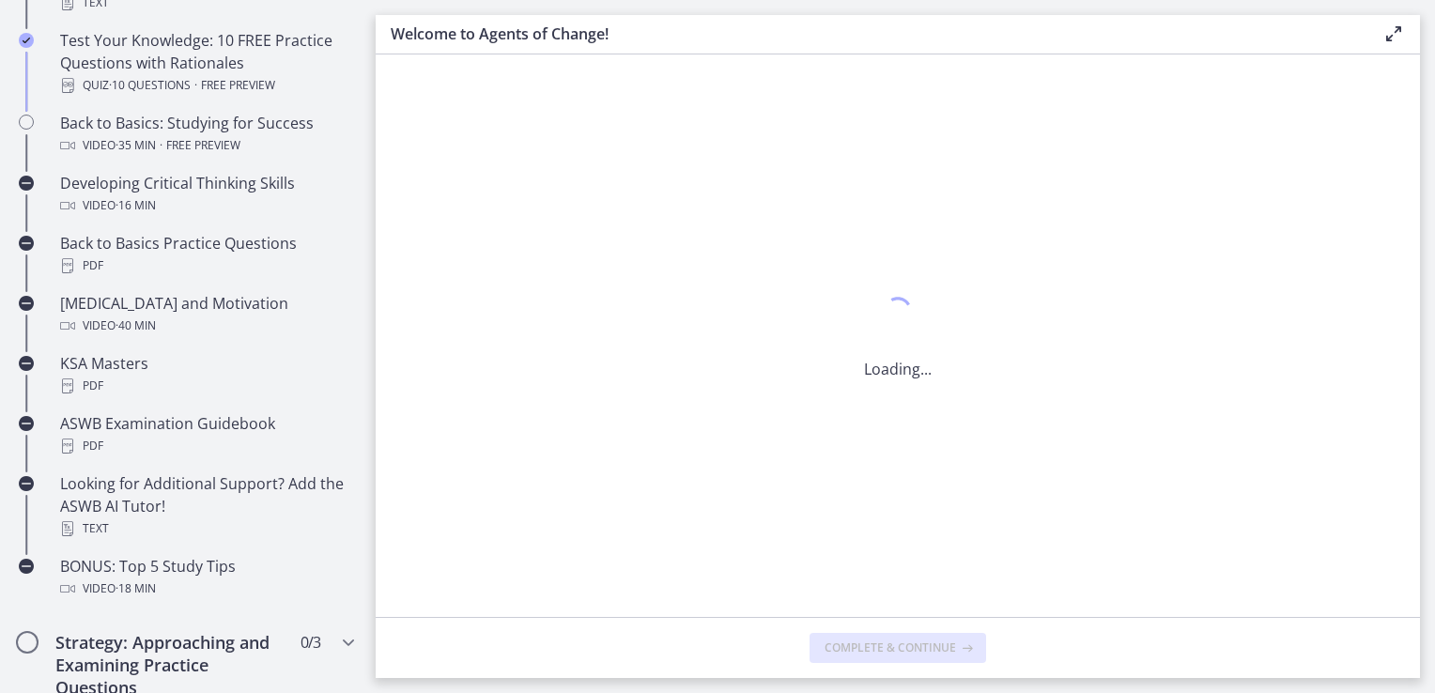
scroll to position [0, 0]
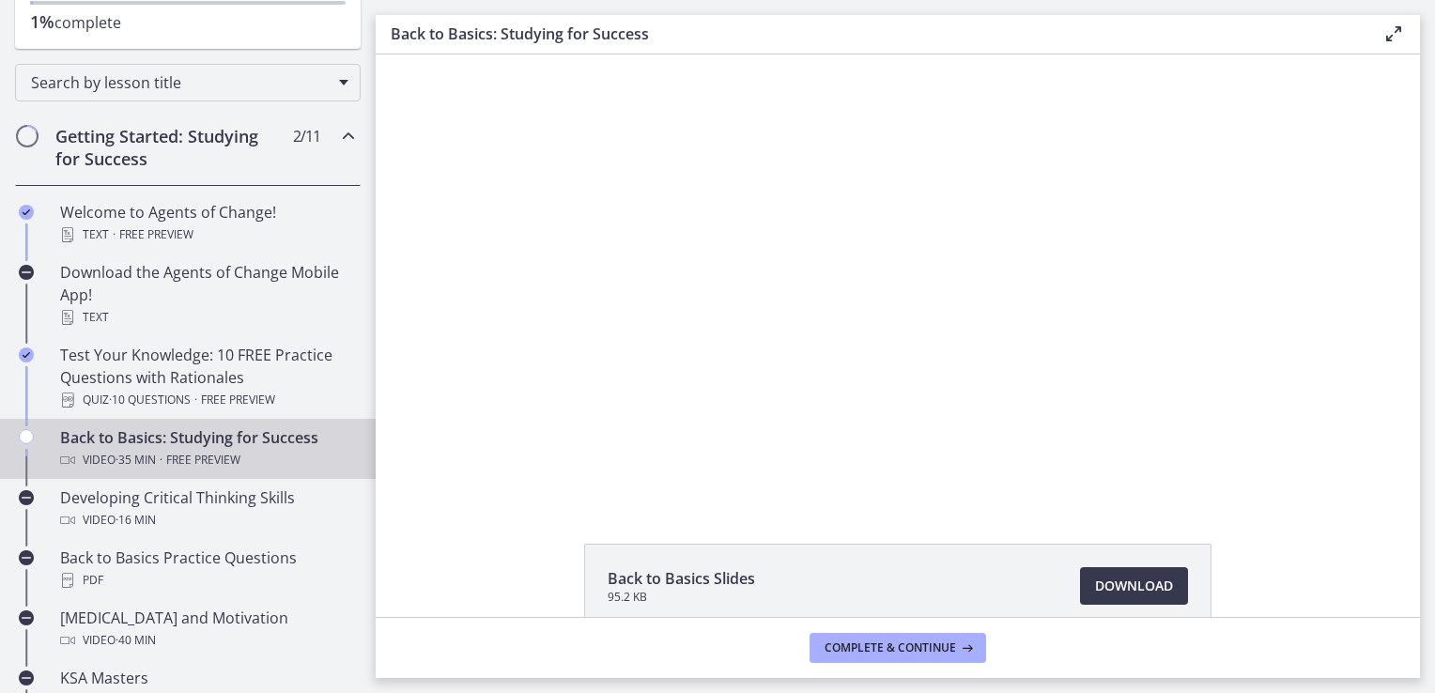
scroll to position [282, 0]
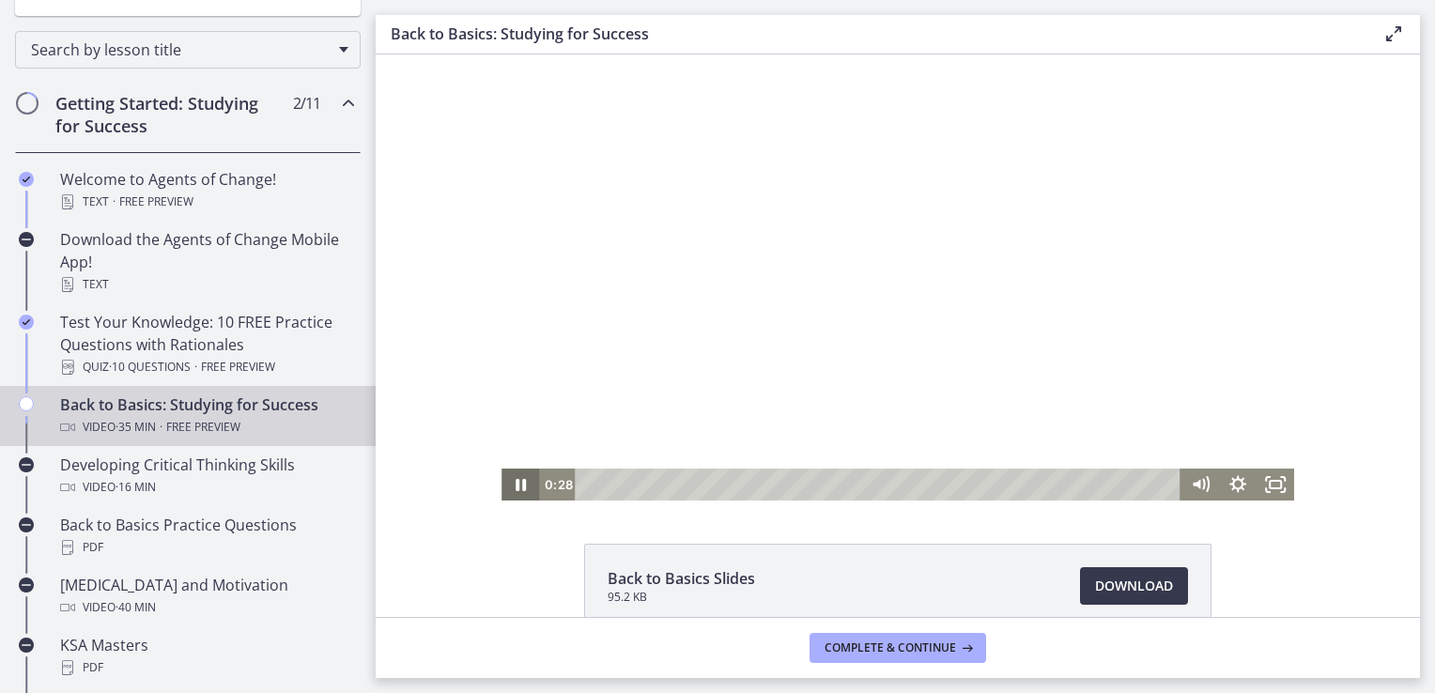
click at [522, 487] on icon "Pause" at bounding box center [521, 485] width 38 height 32
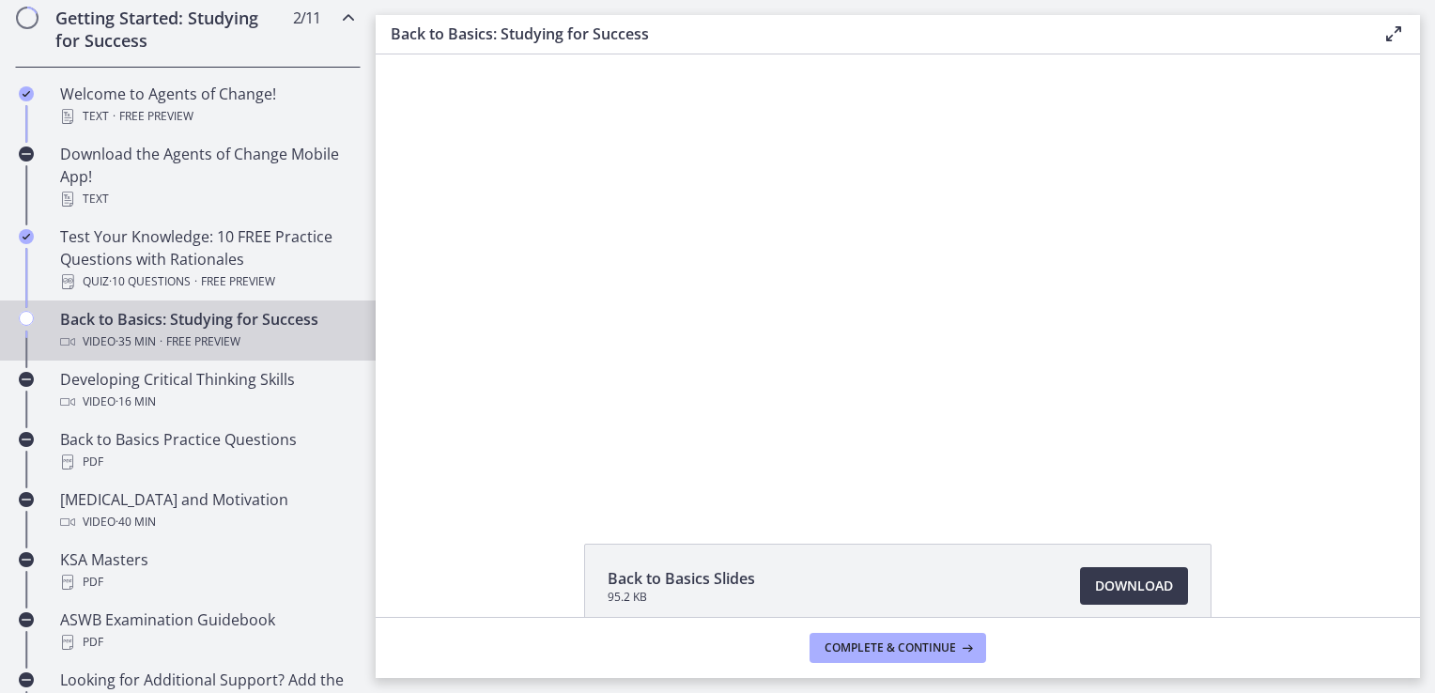
scroll to position [470, 0]
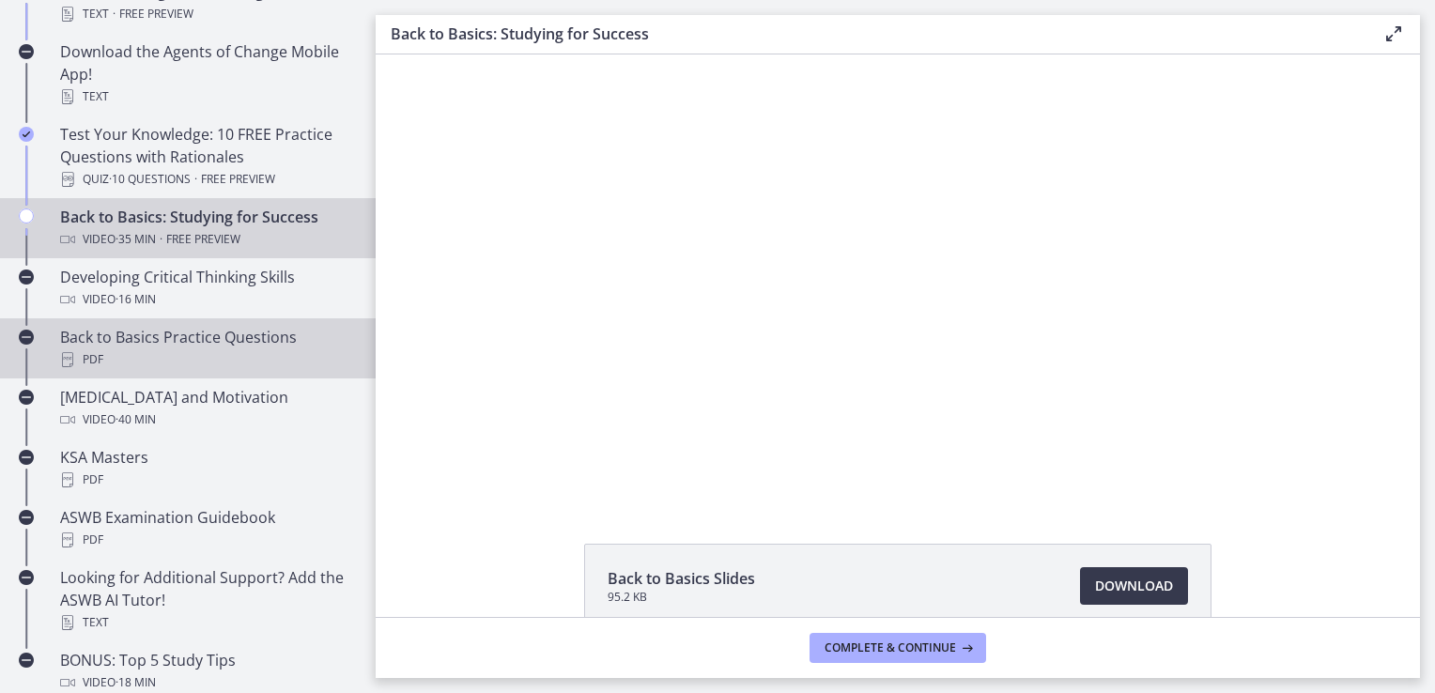
click at [195, 355] on div "PDF" at bounding box center [206, 359] width 293 height 23
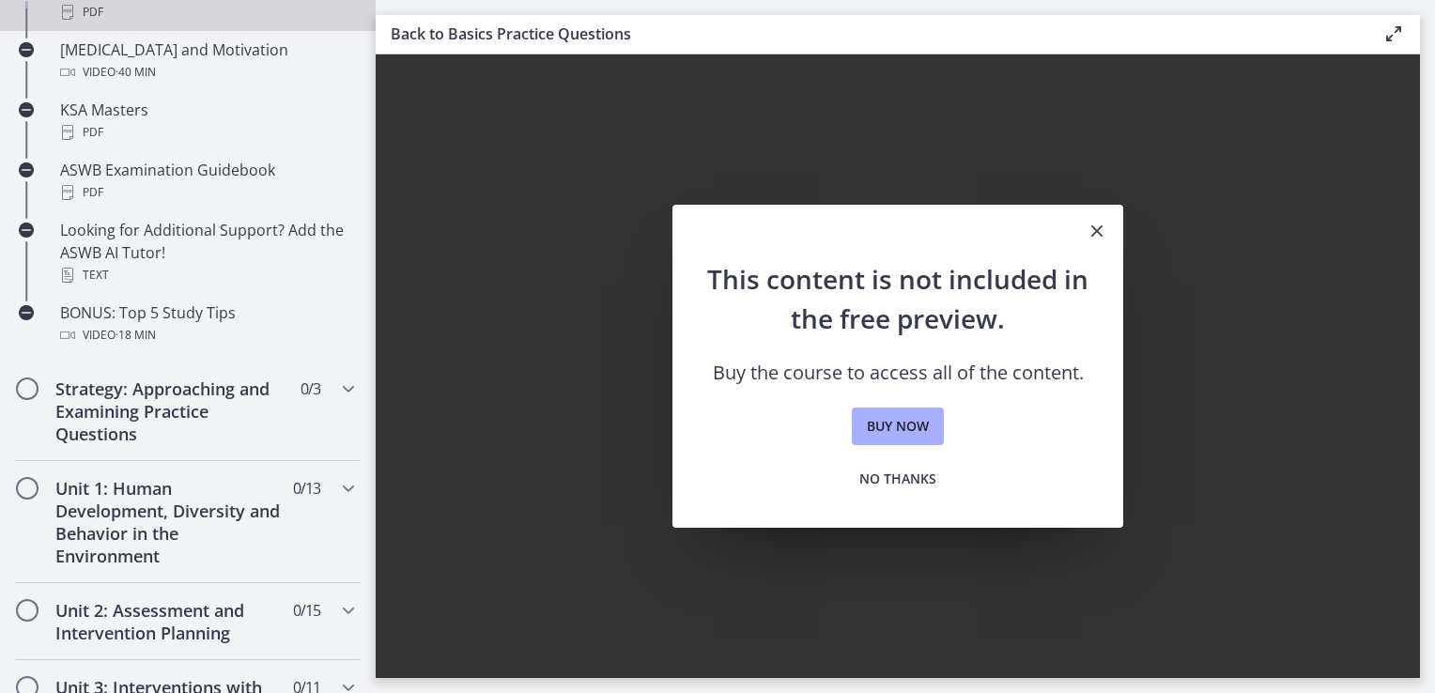
scroll to position [845, 0]
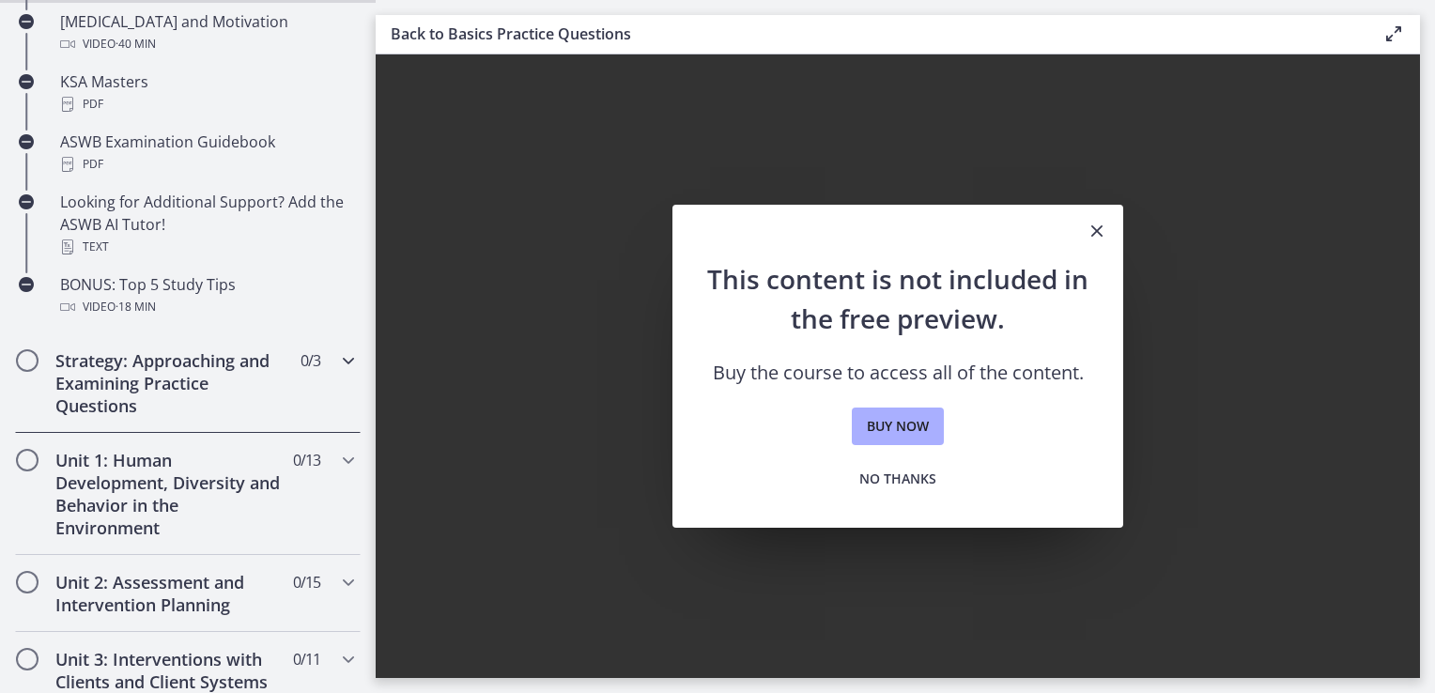
click at [168, 400] on h2 "Strategy: Approaching and Examining Practice Questions" at bounding box center [169, 383] width 229 height 68
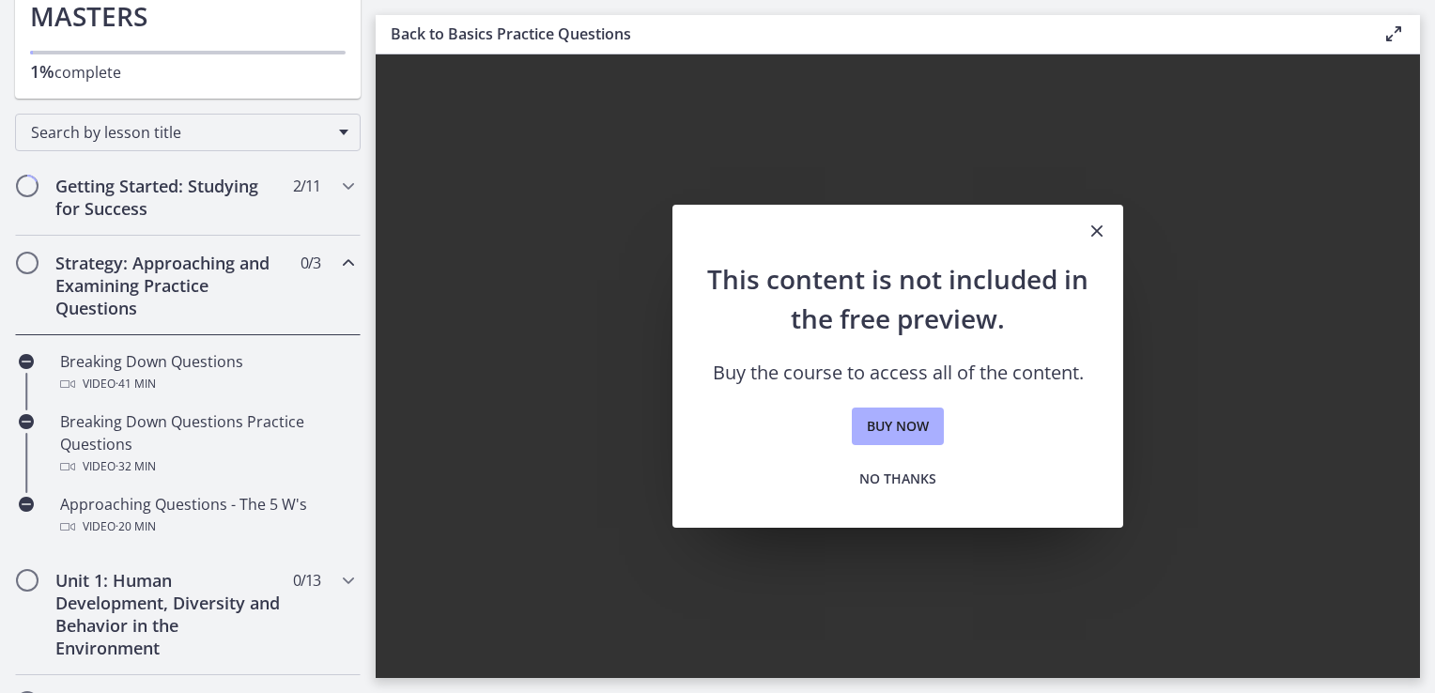
scroll to position [0, 0]
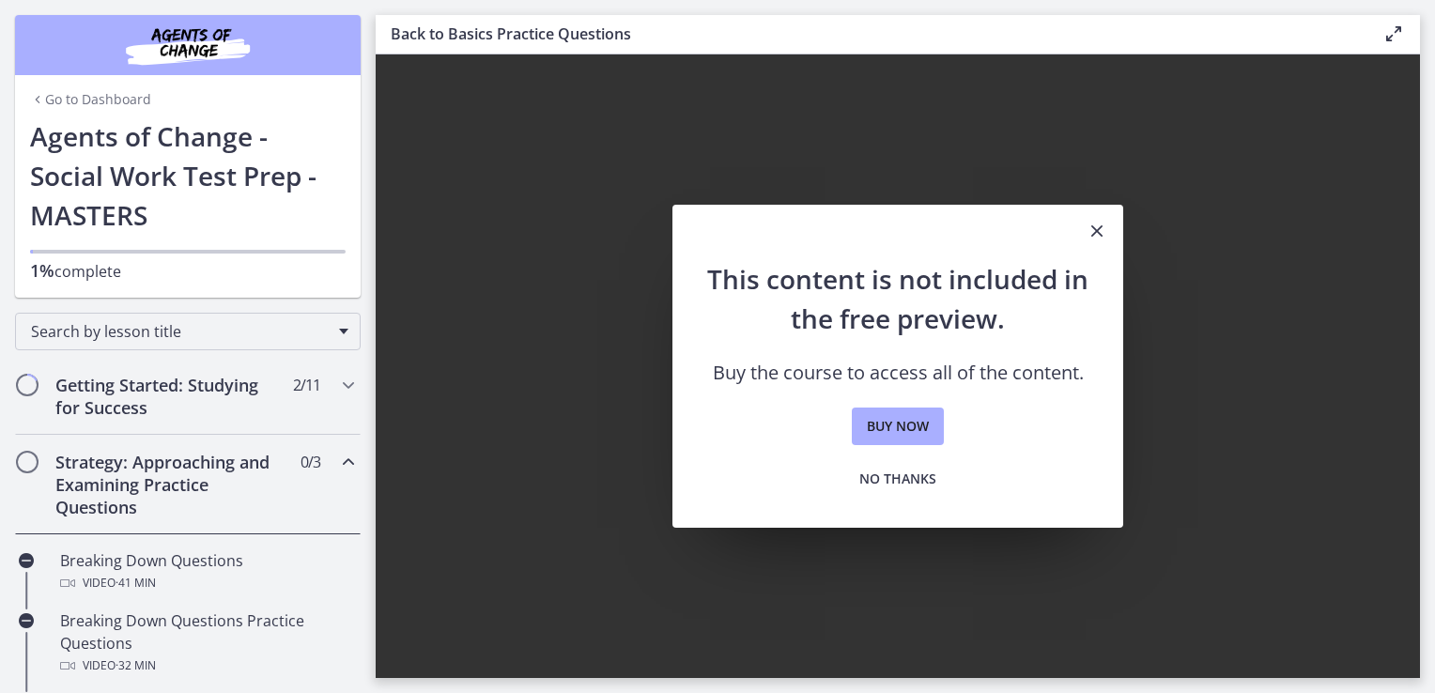
click at [1104, 215] on button "Close" at bounding box center [1097, 232] width 53 height 54
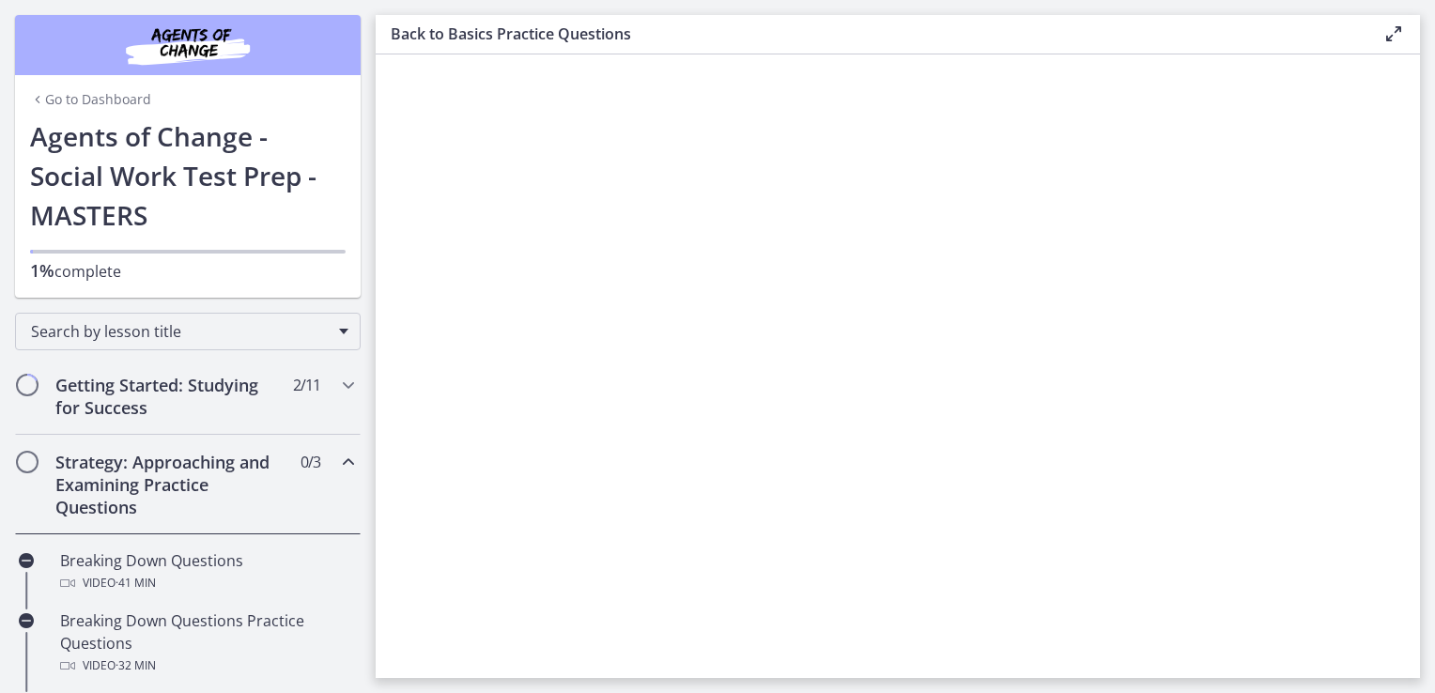
click at [1393, 32] on icon at bounding box center [1394, 34] width 23 height 23
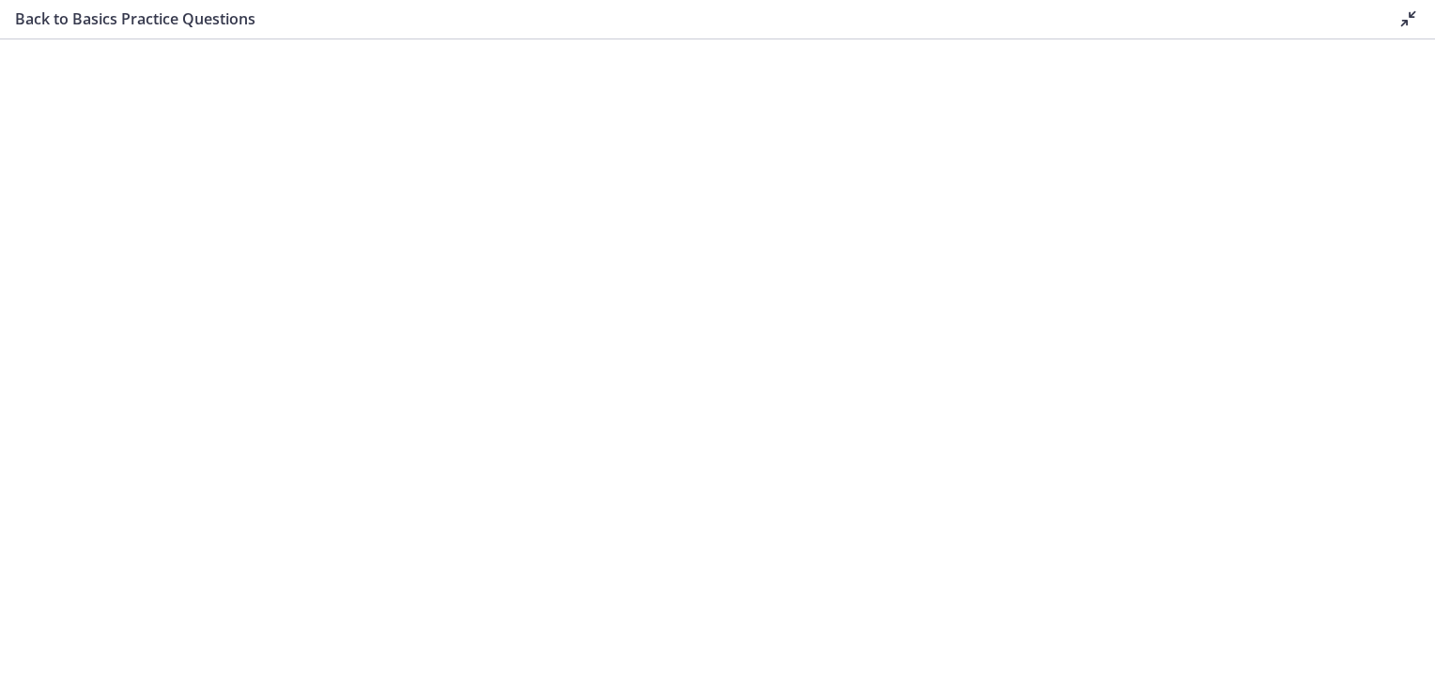
click at [1417, 13] on icon at bounding box center [1409, 19] width 23 height 23
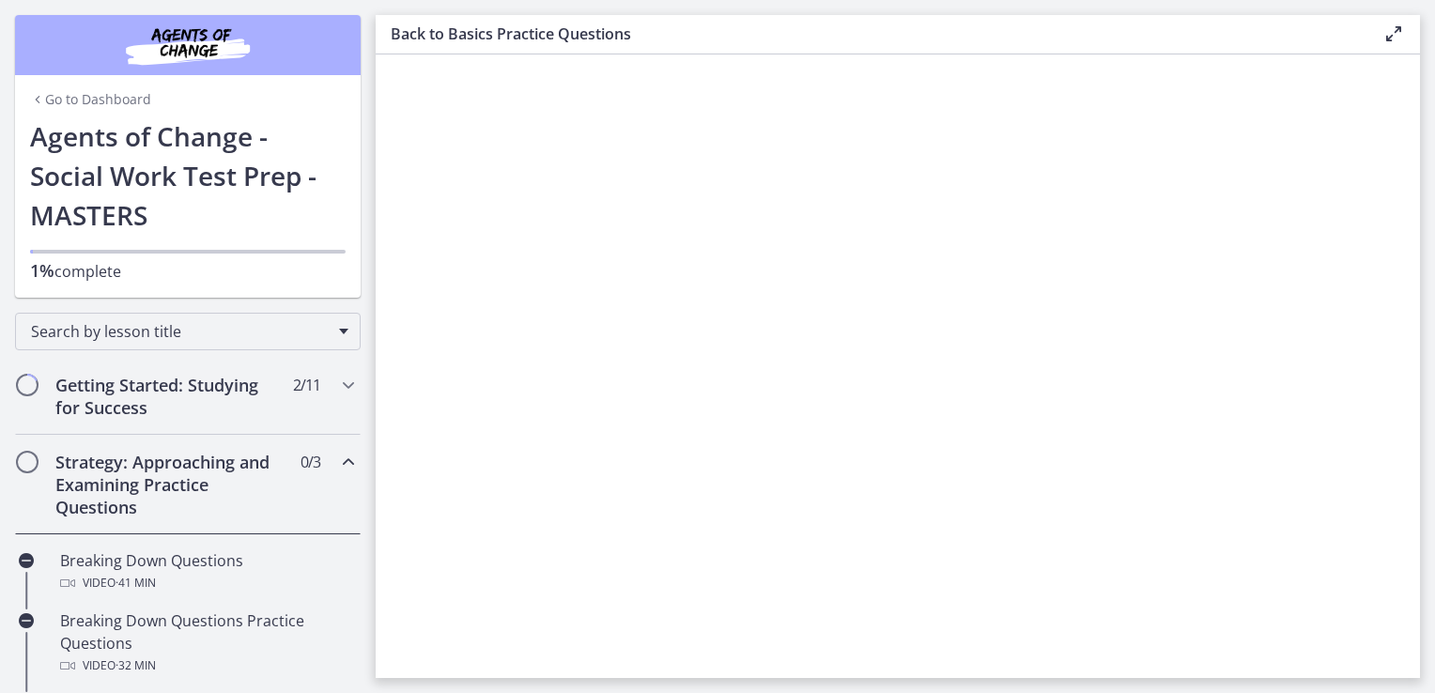
click at [49, 106] on link "Go to Dashboard" at bounding box center [90, 99] width 121 height 19
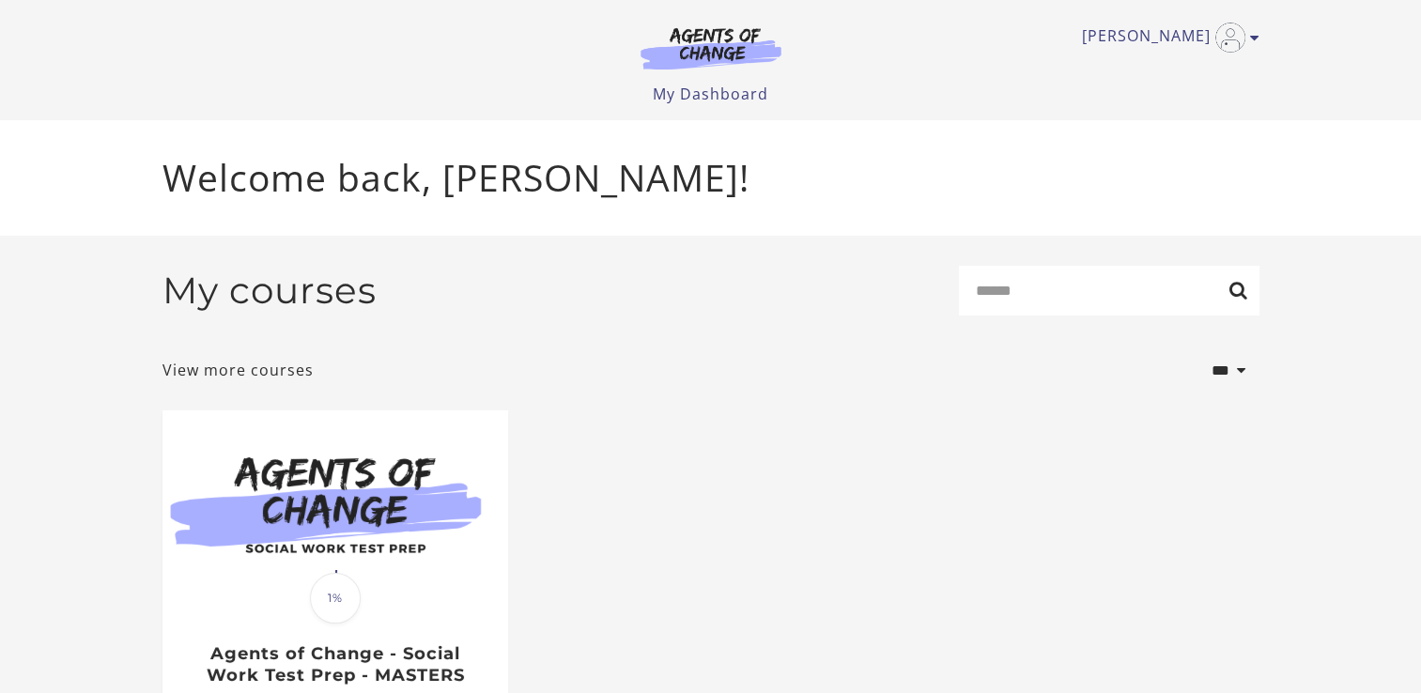
click at [714, 60] on img at bounding box center [711, 47] width 180 height 43
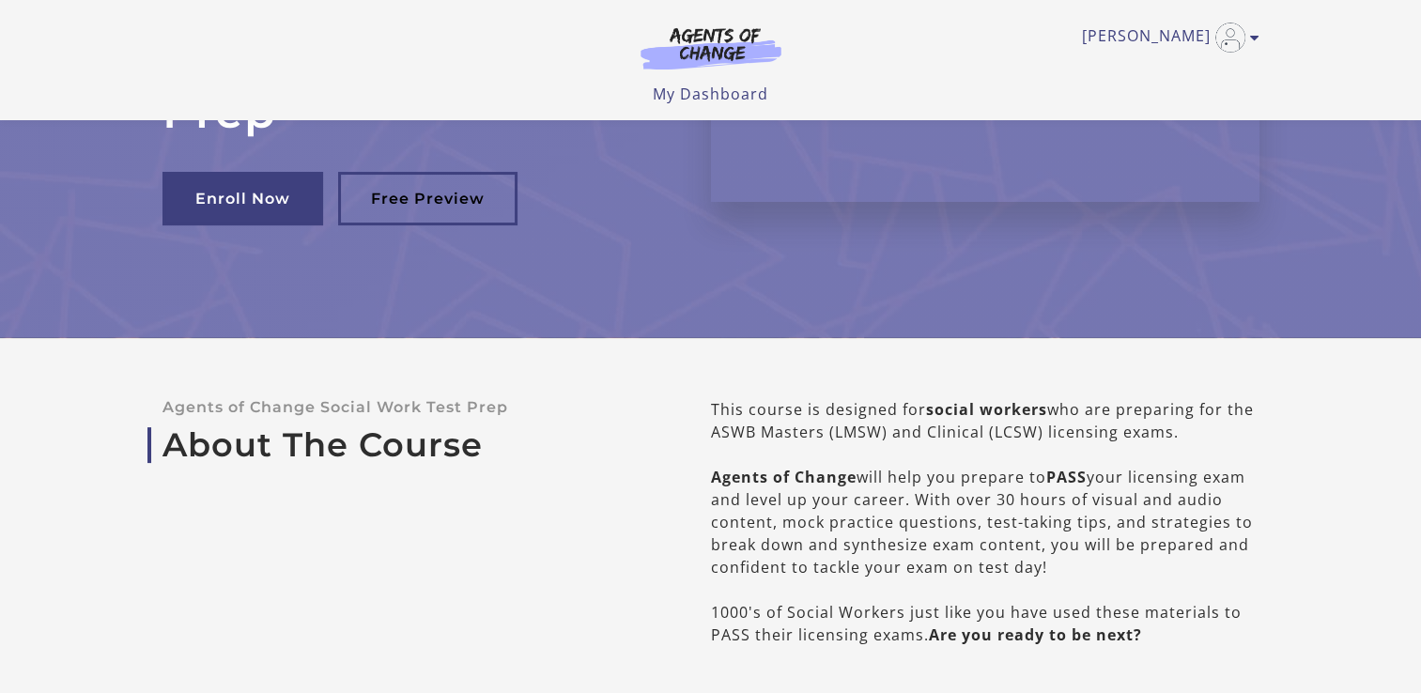
scroll to position [282, 0]
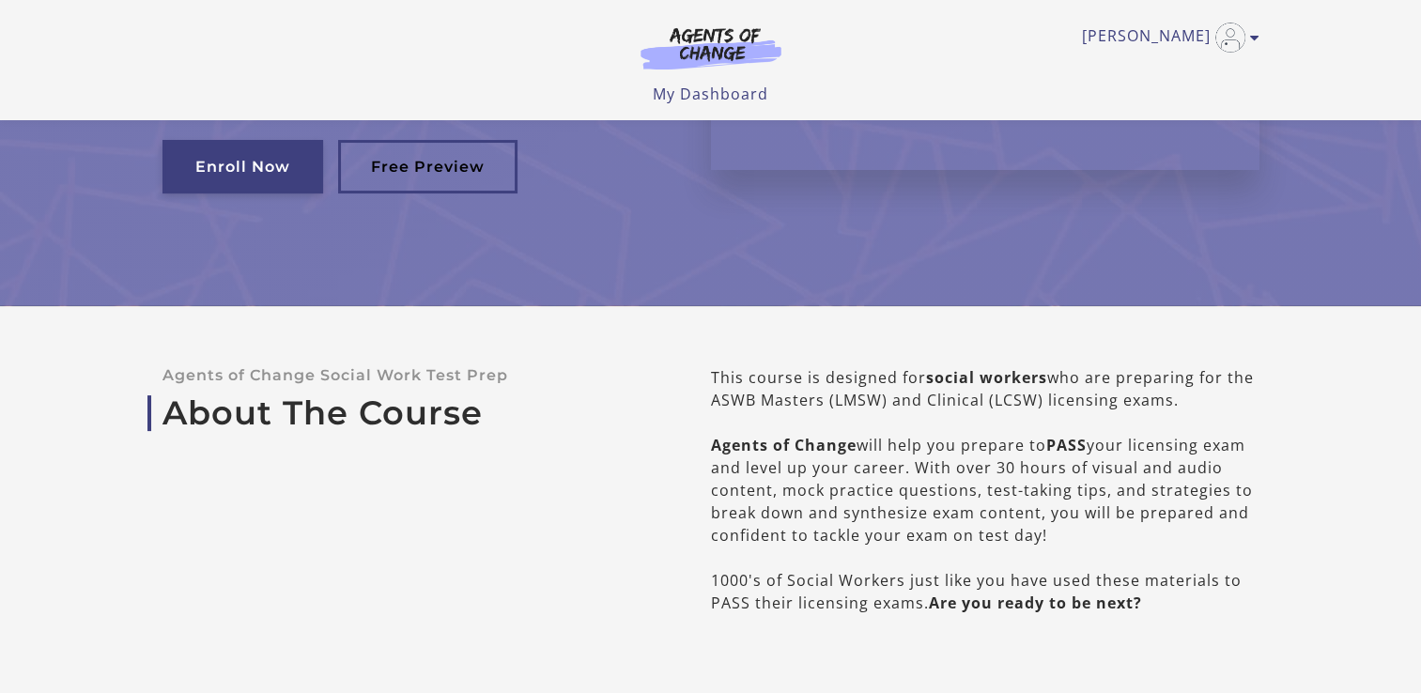
click at [222, 161] on link "Enroll Now" at bounding box center [242, 167] width 161 height 54
